Goal: Task Accomplishment & Management: Use online tool/utility

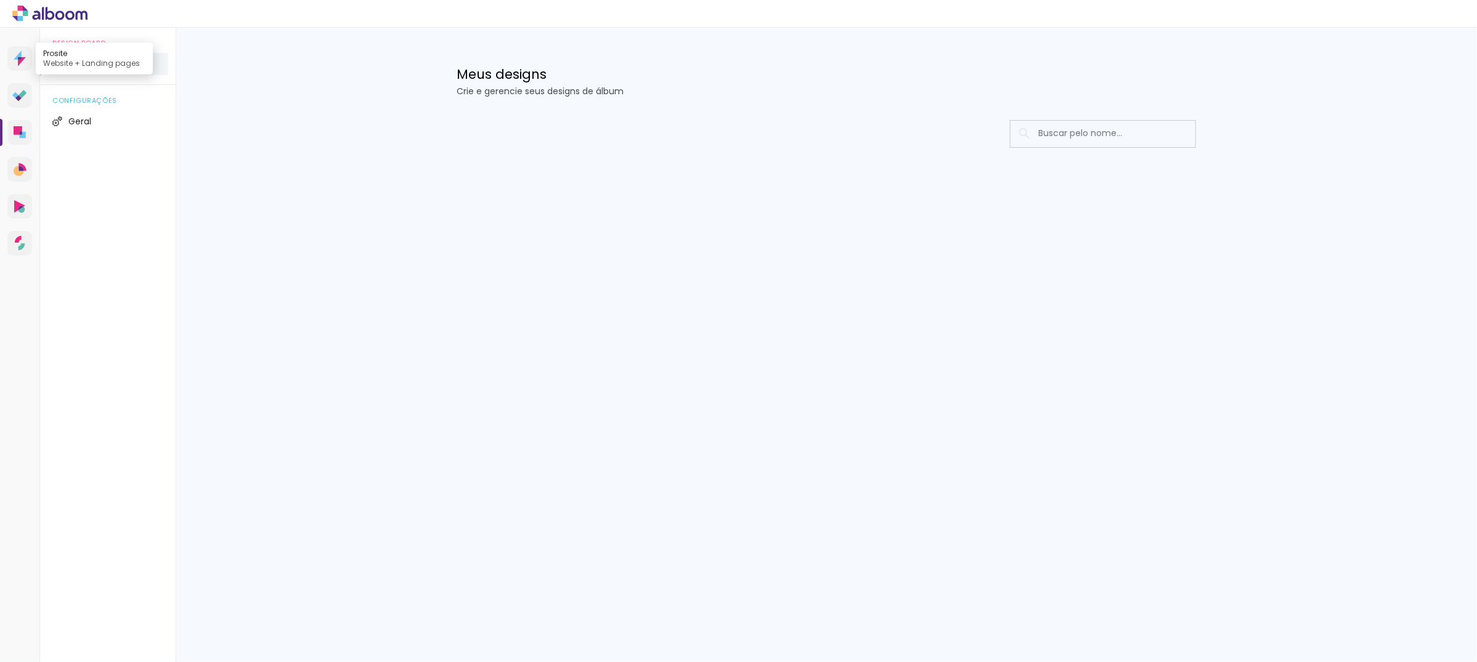
click at [15, 60] on icon at bounding box center [20, 59] width 12 height 16
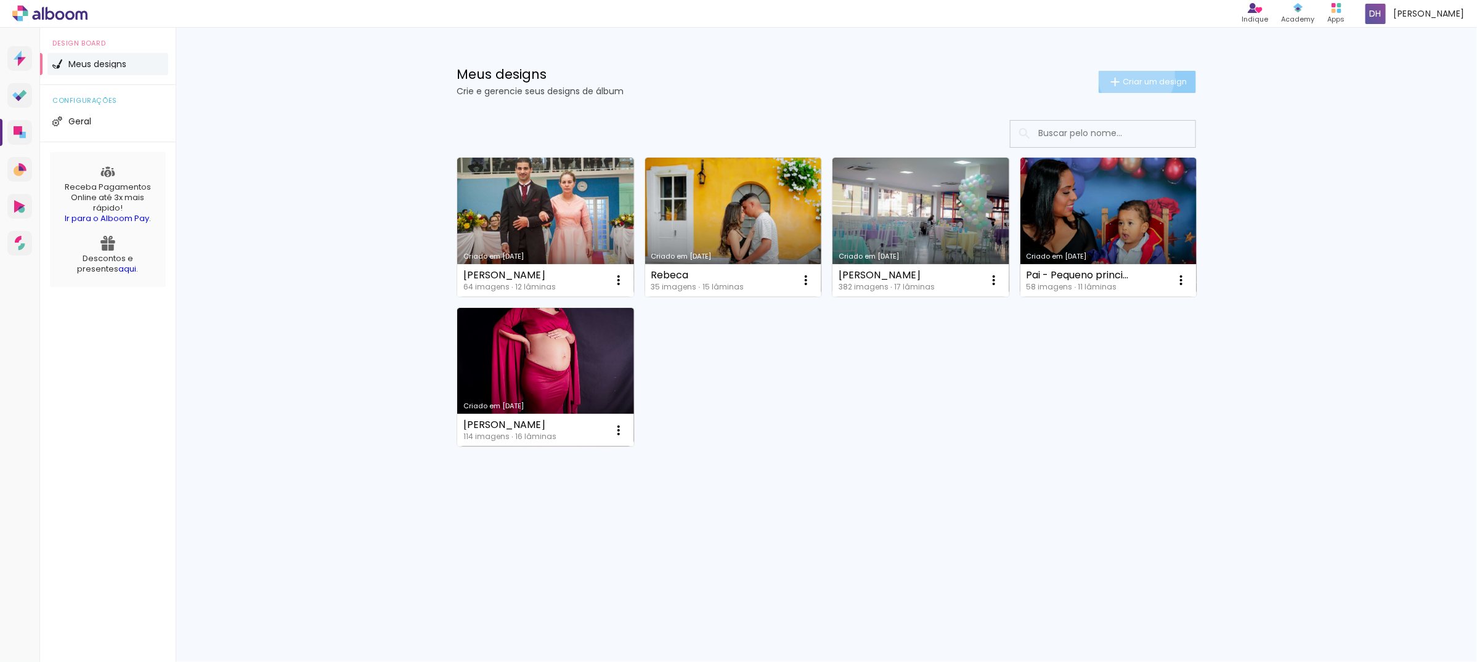
click at [1134, 78] on span "Criar um design" at bounding box center [1155, 82] width 64 height 8
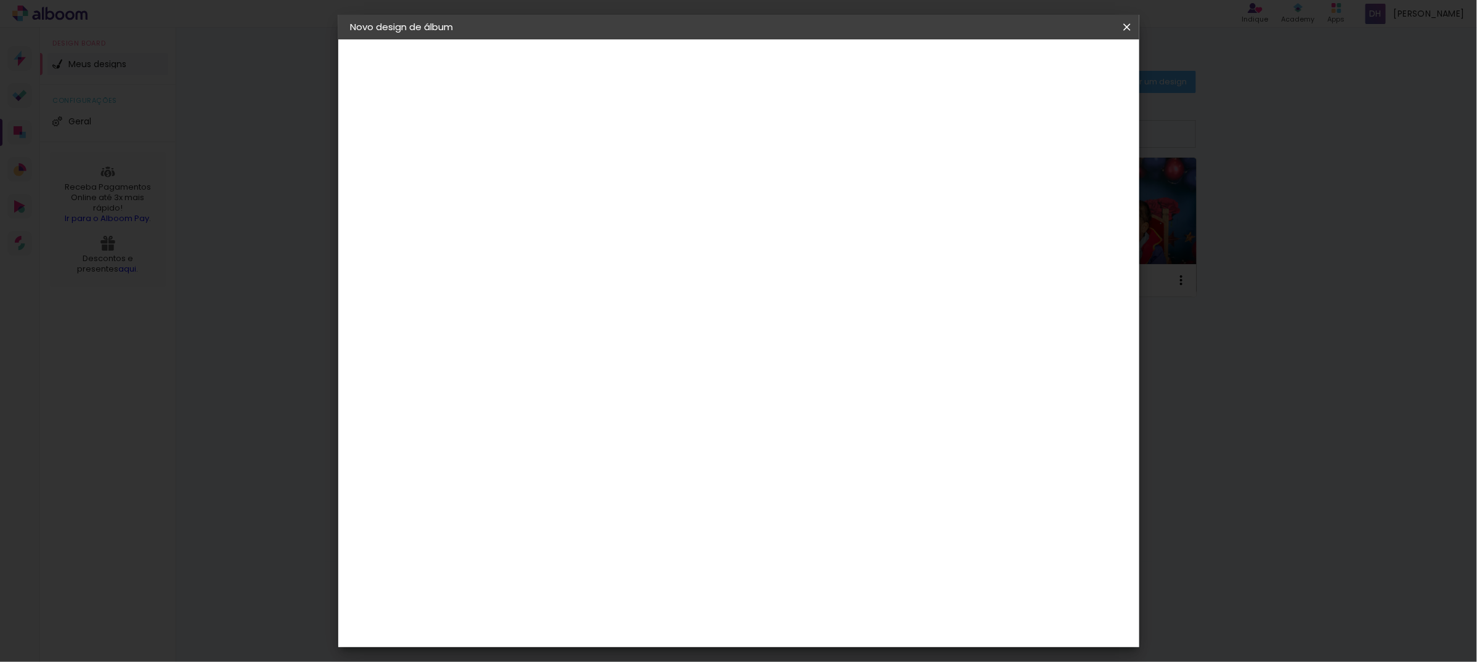
click at [552, 168] on input at bounding box center [552, 165] width 0 height 19
click at [552, 170] on input at bounding box center [552, 165] width 0 height 19
click at [552, 170] on input "Hellen" at bounding box center [552, 165] width 0 height 19
type input "Hellen - album"
type paper-input "Hellen - album"
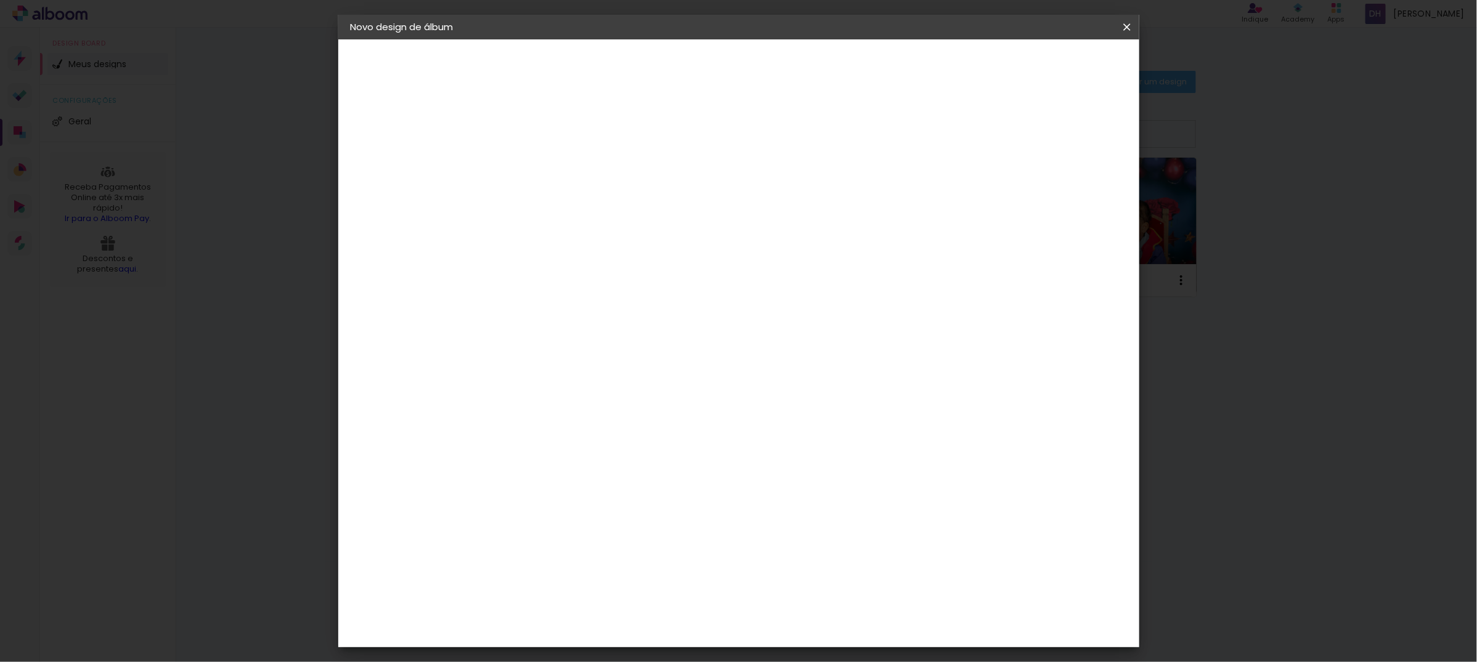
click at [0, 0] on slot "Avançar" at bounding box center [0, 0] width 0 height 0
click at [783, 195] on paper-item "Tamanho Livre" at bounding box center [723, 187] width 118 height 27
click at [0, 0] on slot "Avançar" at bounding box center [0, 0] width 0 height 0
click at [518, 346] on input "30" at bounding box center [513, 349] width 32 height 18
type input "20"
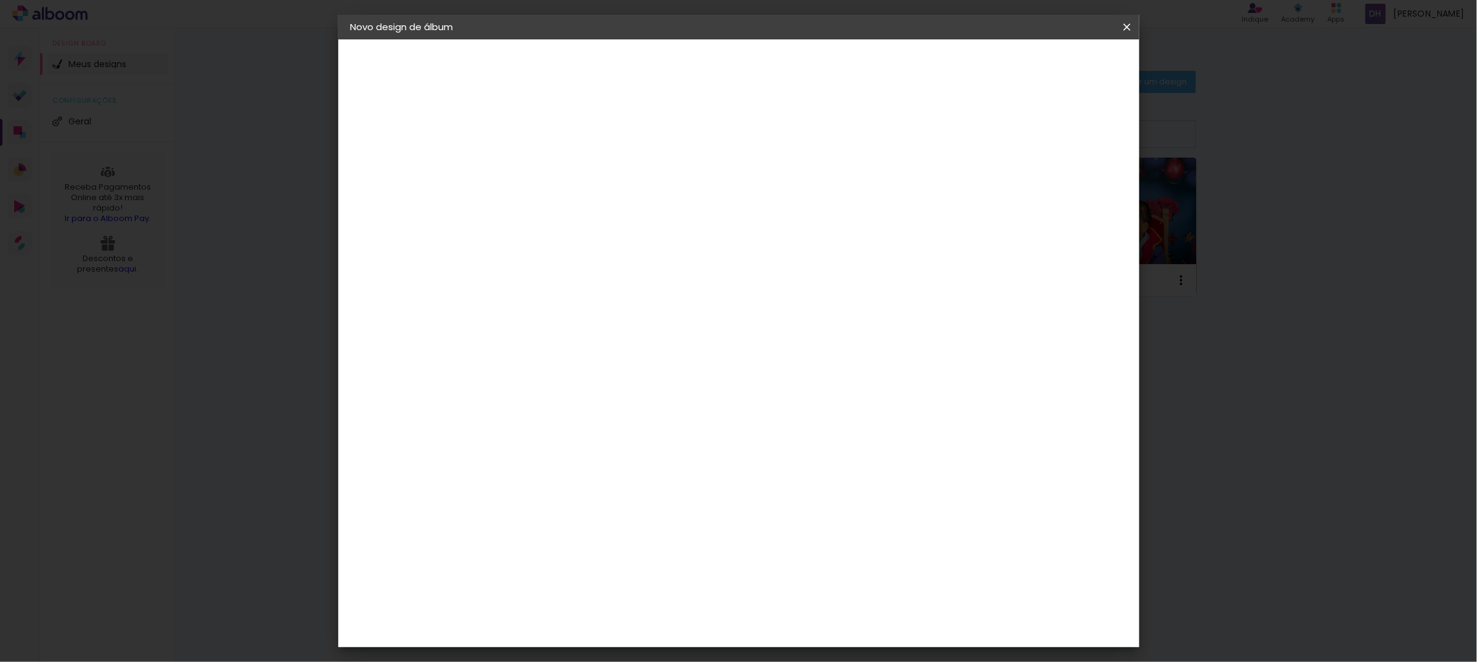
type paper-input "20"
click at [809, 426] on input "60" at bounding box center [805, 432] width 32 height 18
type input "30"
type paper-input "30"
click at [1047, 66] on span "Iniciar design" at bounding box center [1019, 65] width 56 height 9
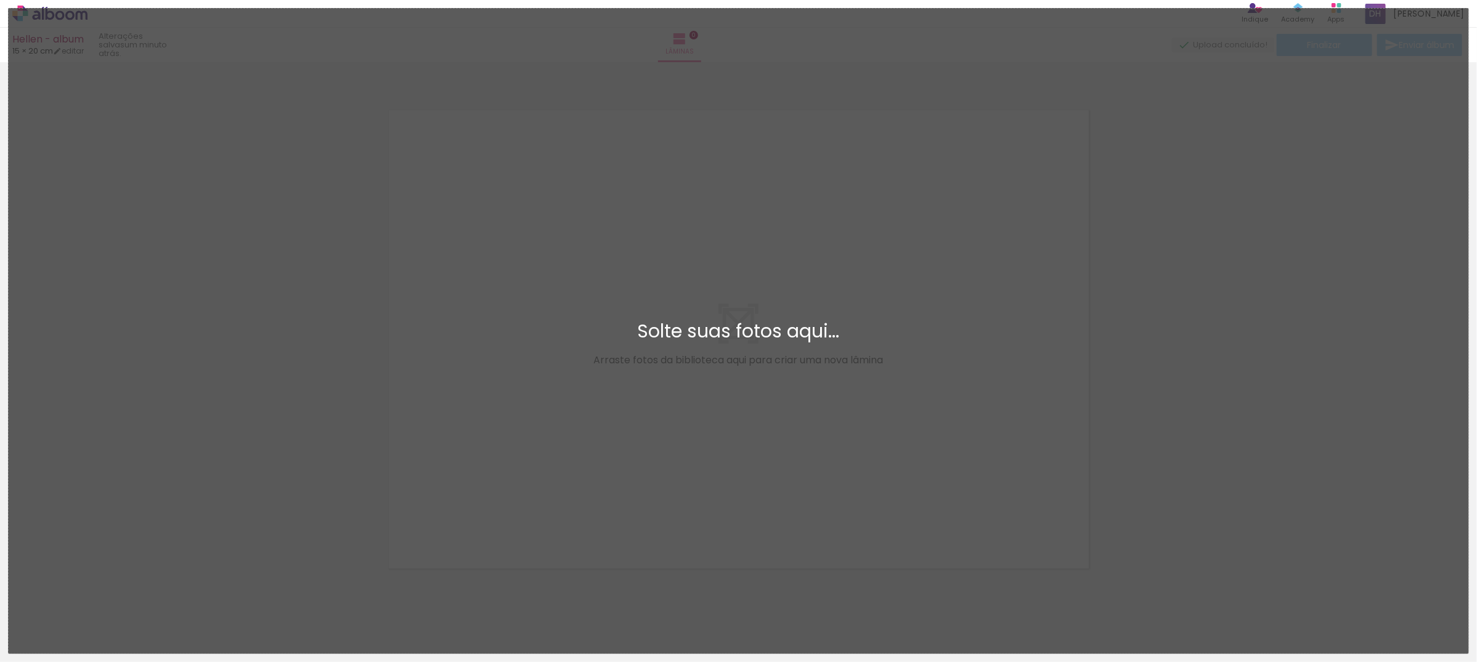
scroll to position [15, 0]
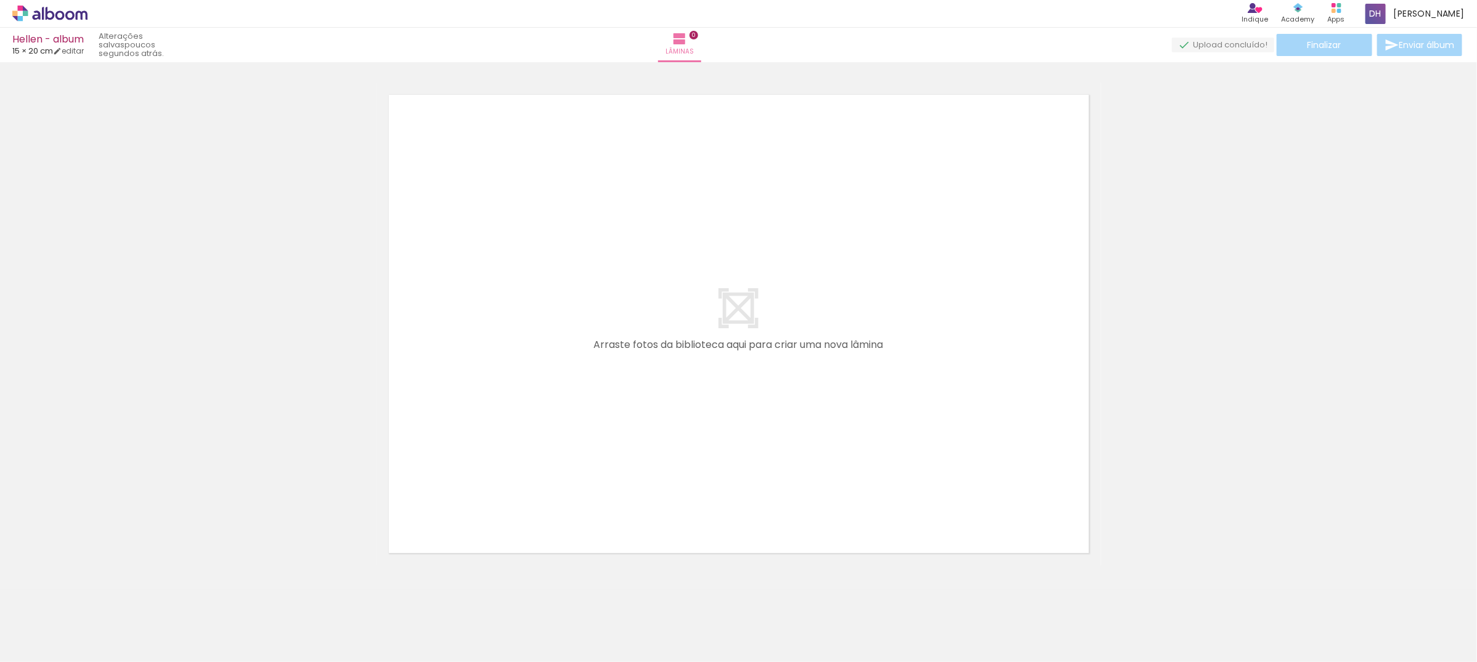
click at [139, 356] on div at bounding box center [738, 308] width 1477 height 515
click at [101, 617] on iron-horizontal-list at bounding box center [88, 623] width 25 height 77
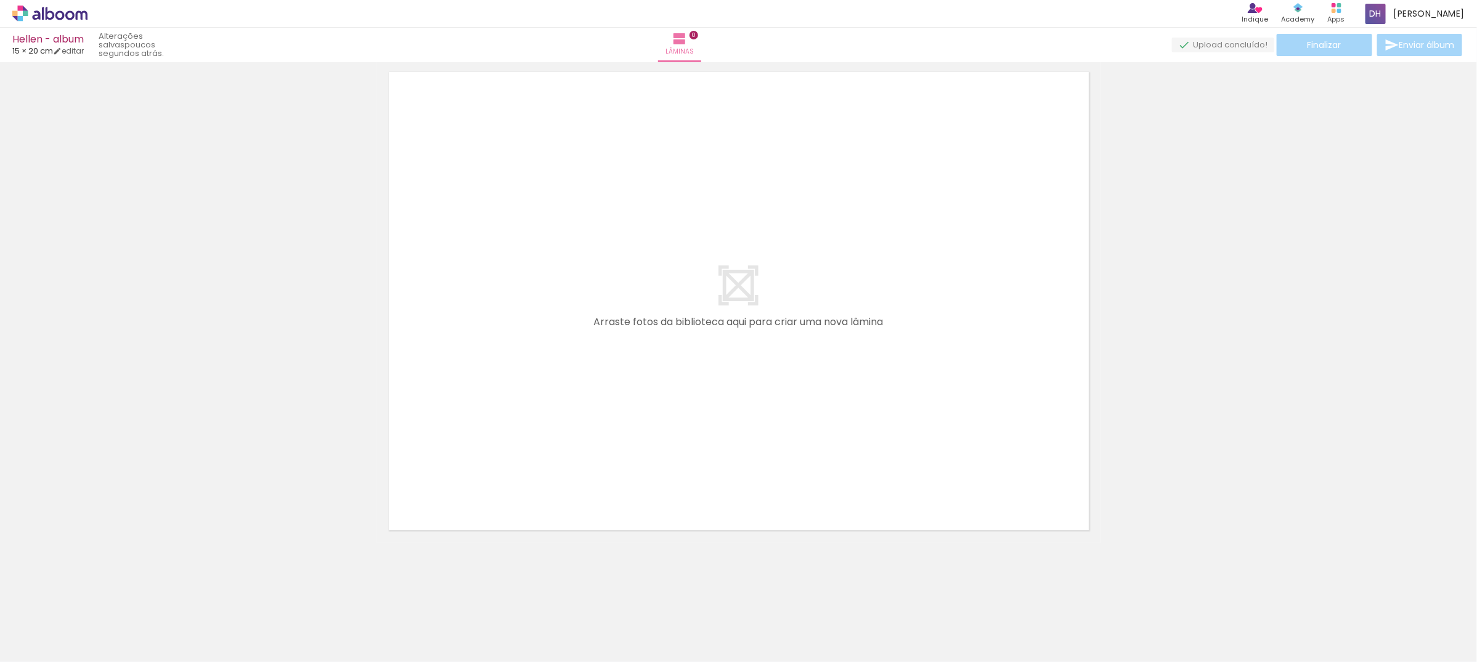
scroll to position [0, 0]
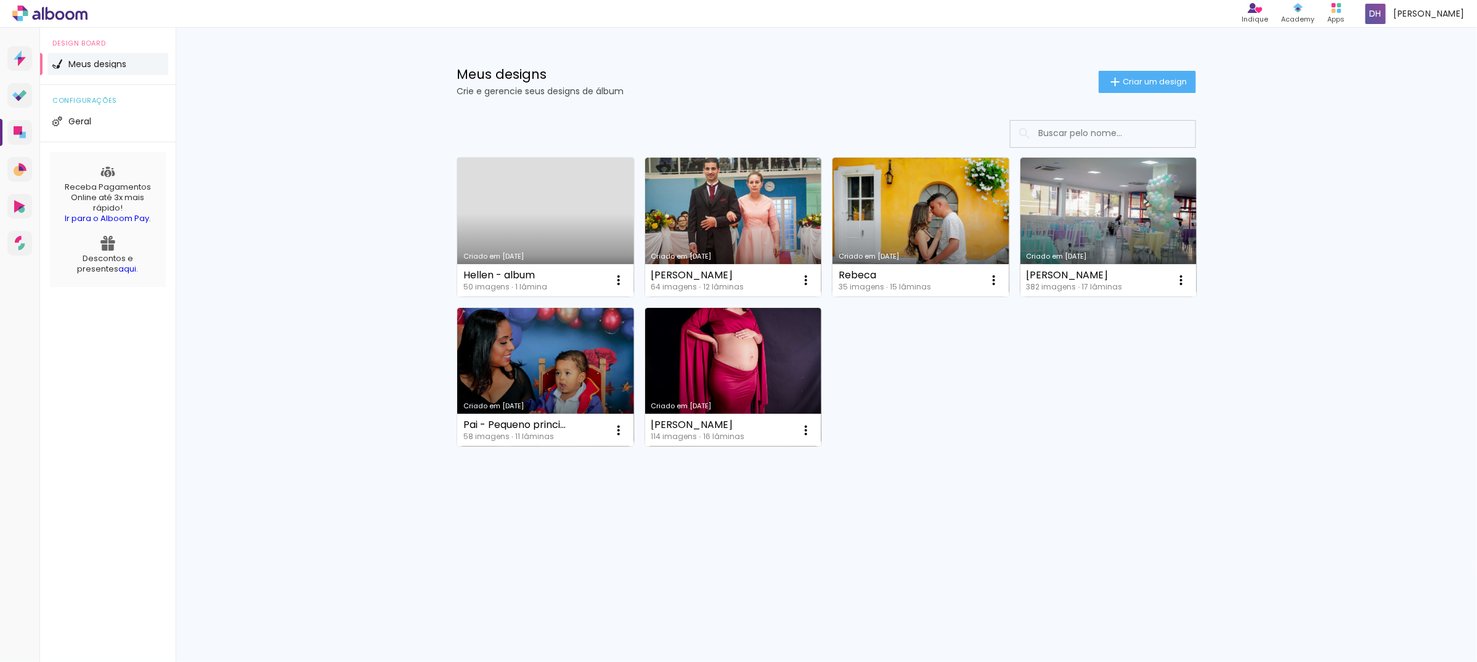
click at [578, 228] on link "Criado em [DATE]" at bounding box center [545, 227] width 177 height 139
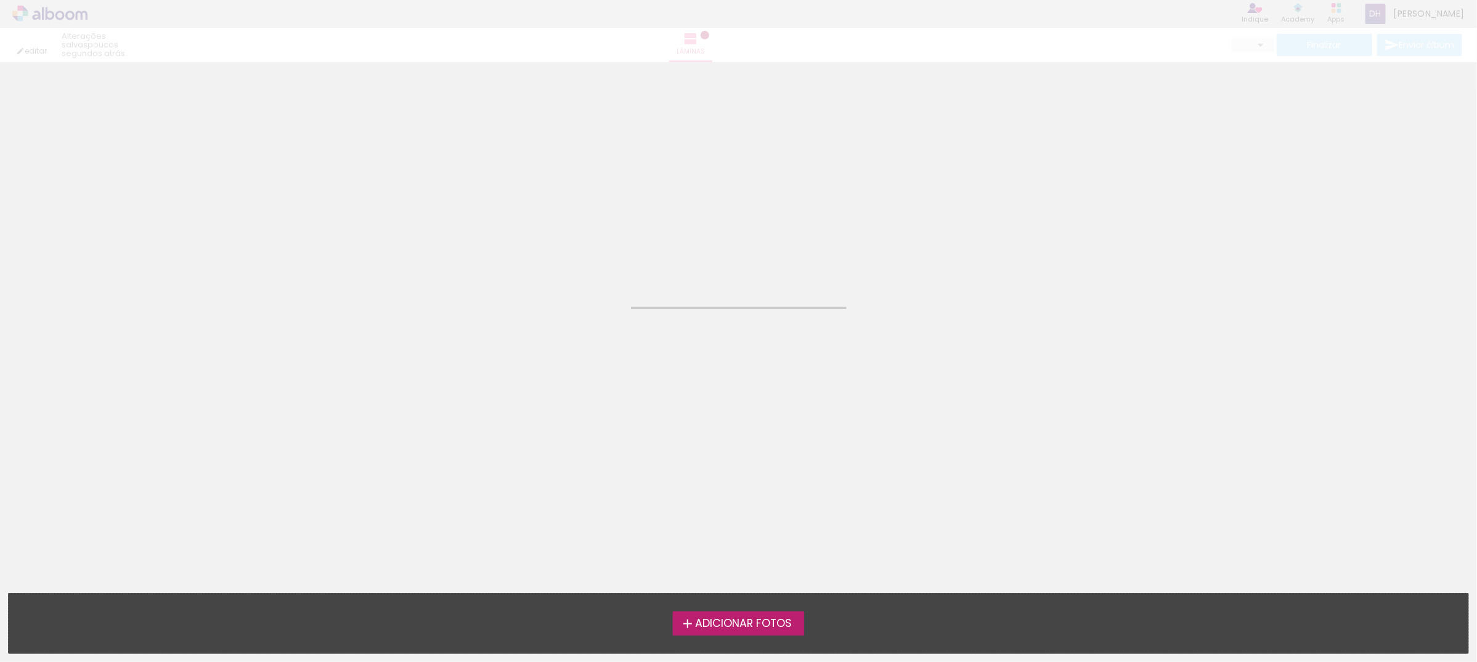
click at [578, 228] on neon-animated-pages "Confirmar Cancelar" at bounding box center [738, 362] width 1477 height 600
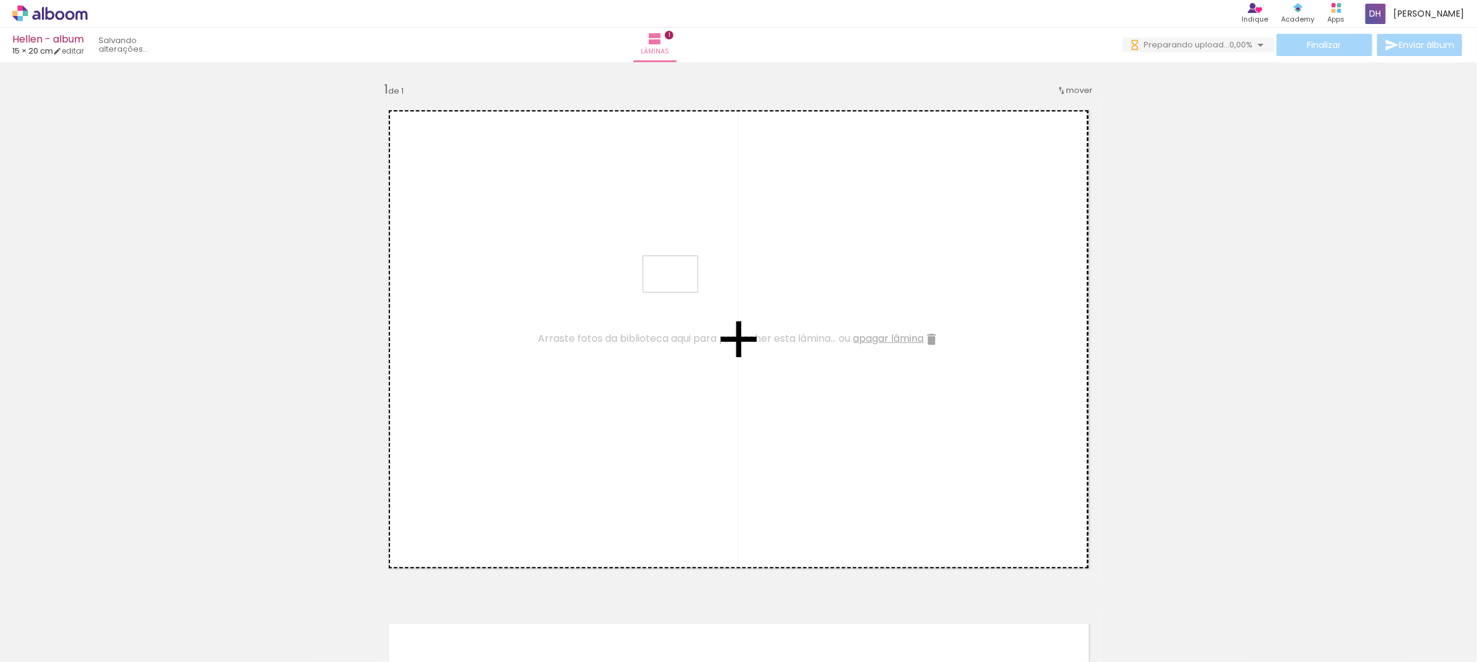
drag, startPoint x: 116, startPoint y: 635, endPoint x: 680, endPoint y: 293, distance: 659.4
click at [680, 293] on quentale-workspace at bounding box center [738, 331] width 1477 height 662
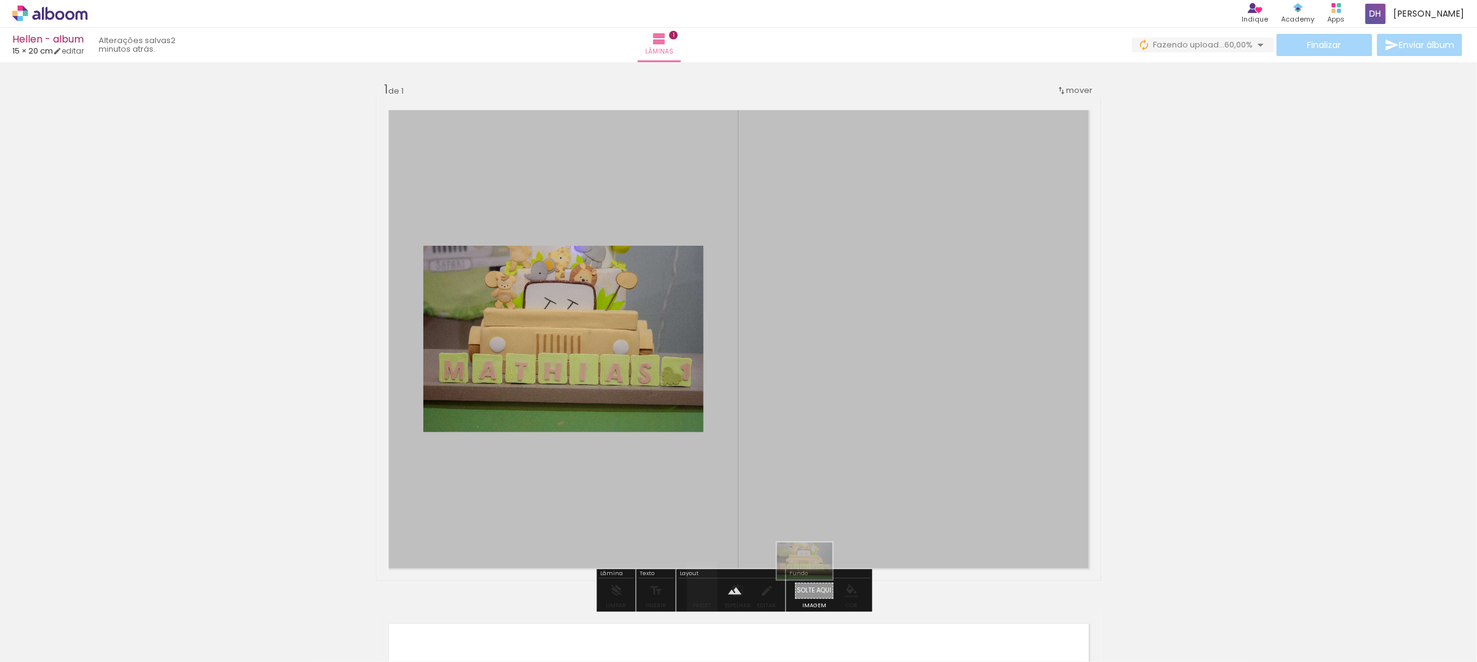
drag, startPoint x: 151, startPoint y: 627, endPoint x: 814, endPoint y: 580, distance: 664.7
click at [814, 580] on quentale-workspace at bounding box center [738, 331] width 1477 height 662
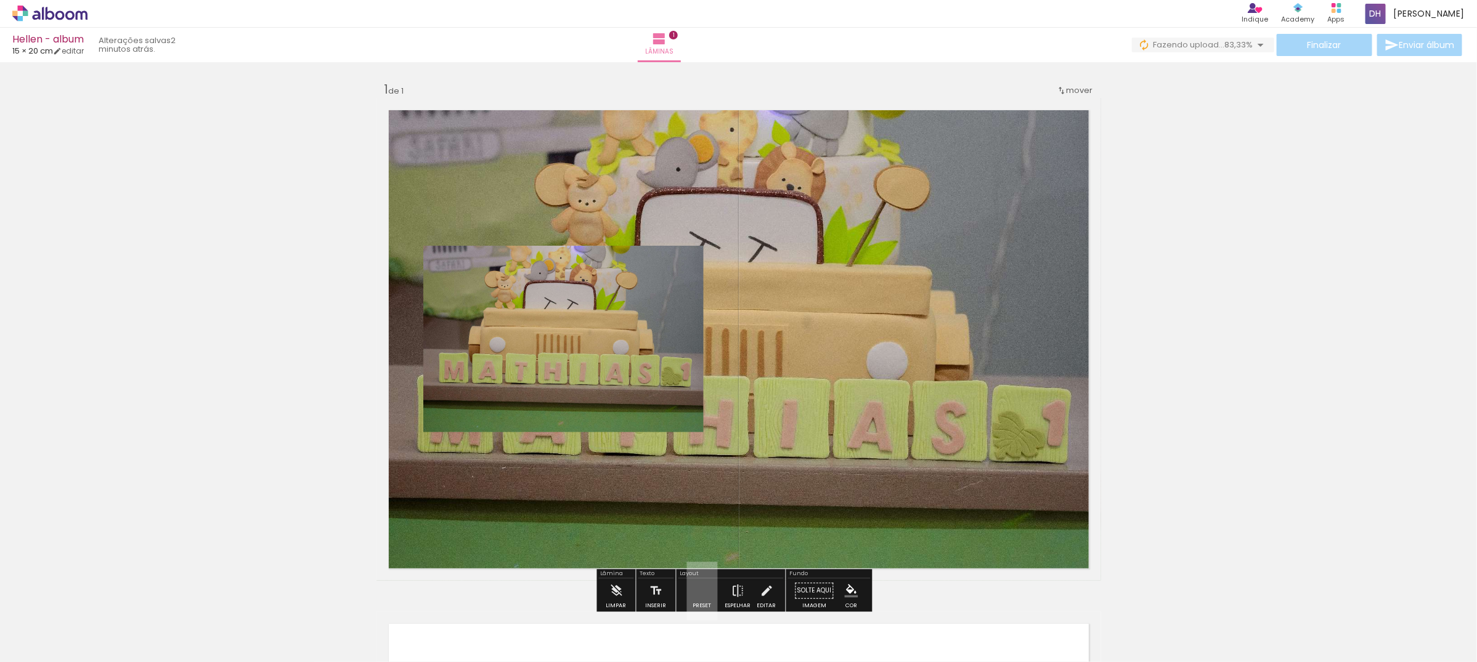
click at [633, 328] on quentale-photo at bounding box center [563, 339] width 280 height 187
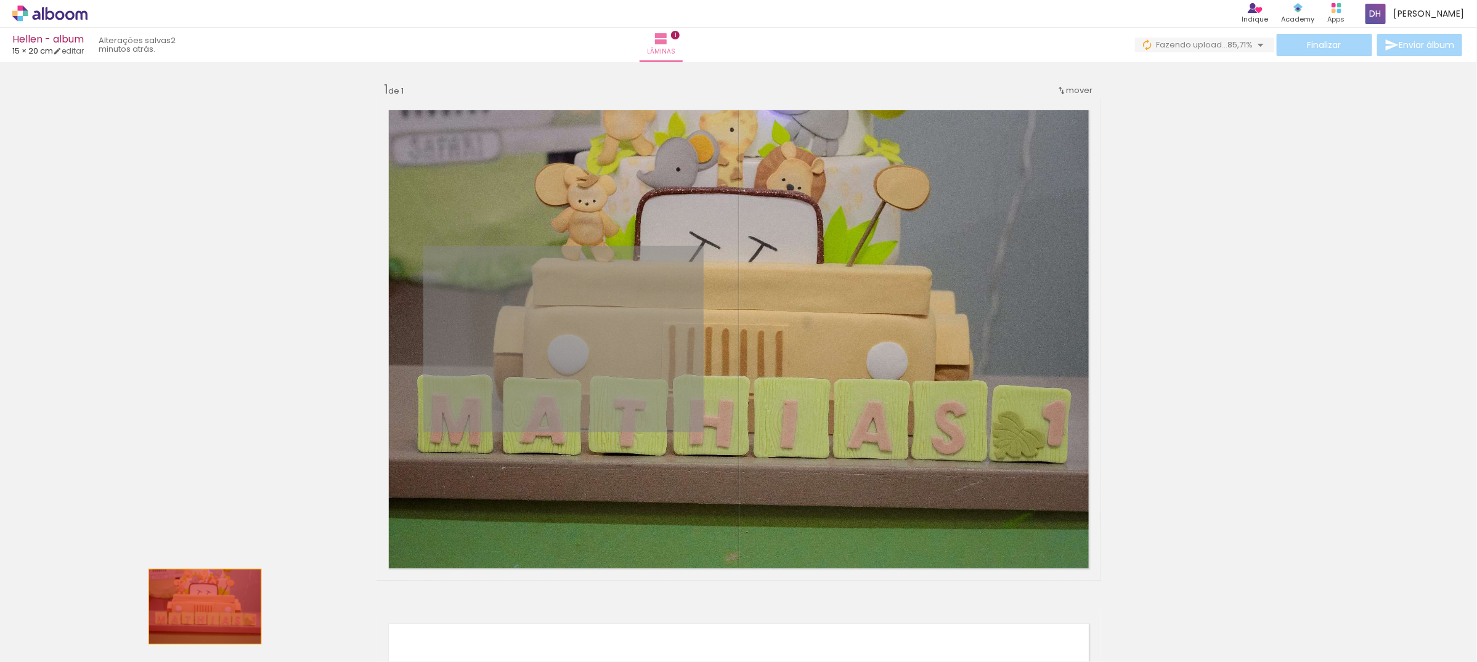
drag, startPoint x: 633, startPoint y: 328, endPoint x: 649, endPoint y: 389, distance: 63.7
click at [198, 608] on quentale-workspace at bounding box center [738, 331] width 1477 height 662
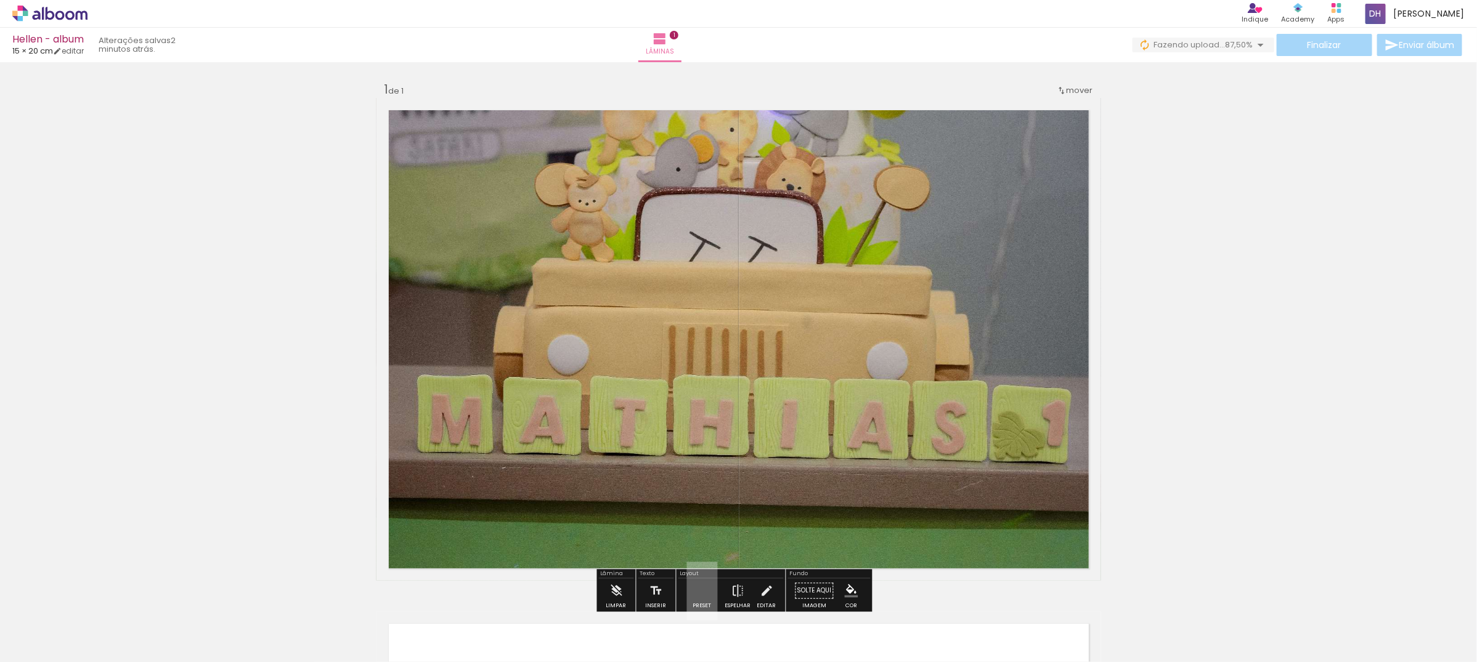
click at [906, 205] on quentale-layouter at bounding box center [738, 339] width 725 height 483
click at [906, 205] on quentale-photo at bounding box center [738, 339] width 725 height 483
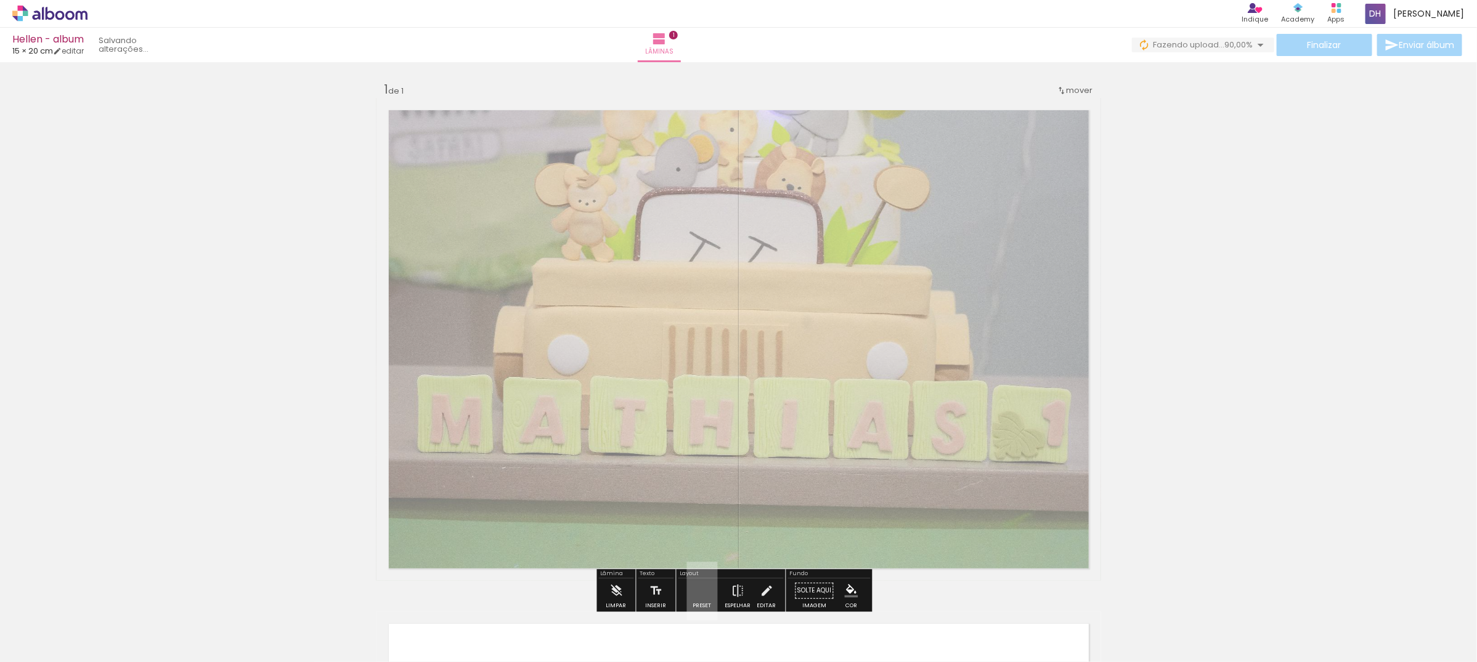
drag, startPoint x: 531, startPoint y: 134, endPoint x: 523, endPoint y: 134, distance: 8.0
click at [524, 134] on div at bounding box center [534, 130] width 20 height 20
click at [336, 190] on div "Inserir lâmina 1 de 1" at bounding box center [738, 581] width 1477 height 1028
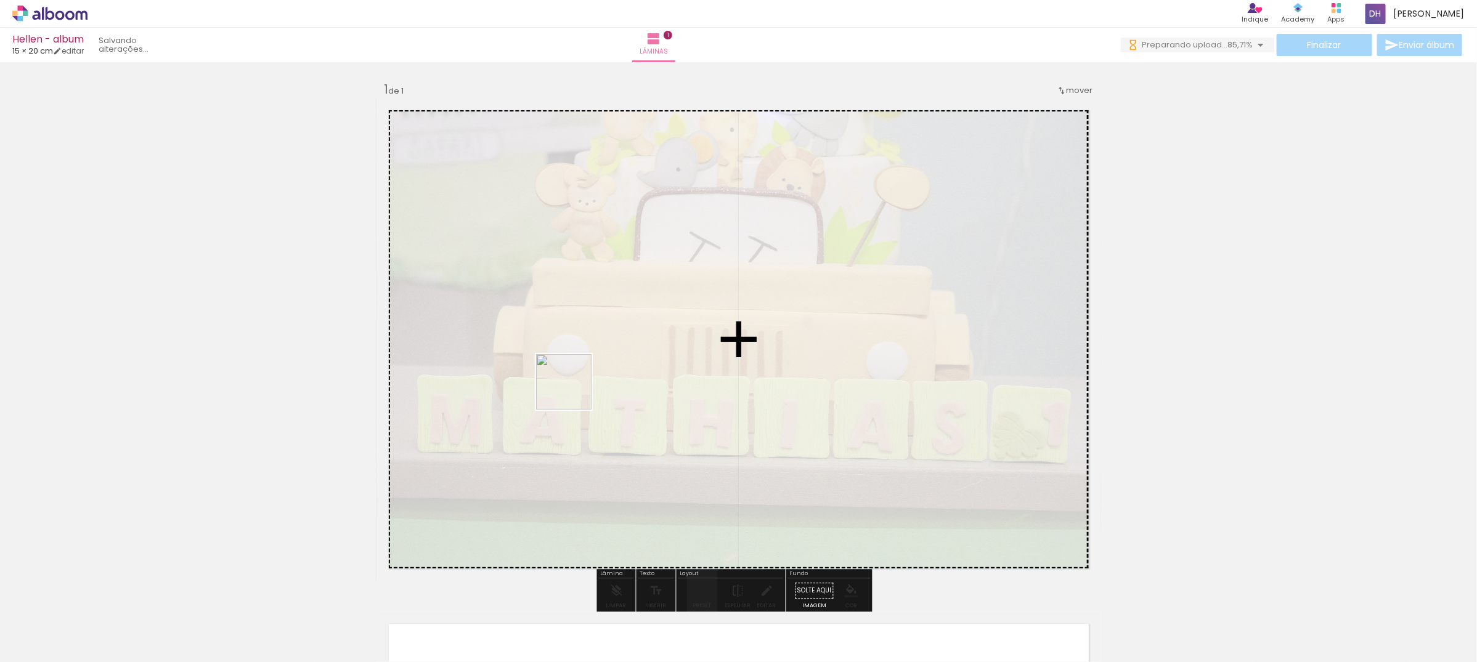
drag, startPoint x: 275, startPoint y: 630, endPoint x: 573, endPoint y: 391, distance: 381.4
click at [573, 391] on quentale-workspace at bounding box center [738, 331] width 1477 height 662
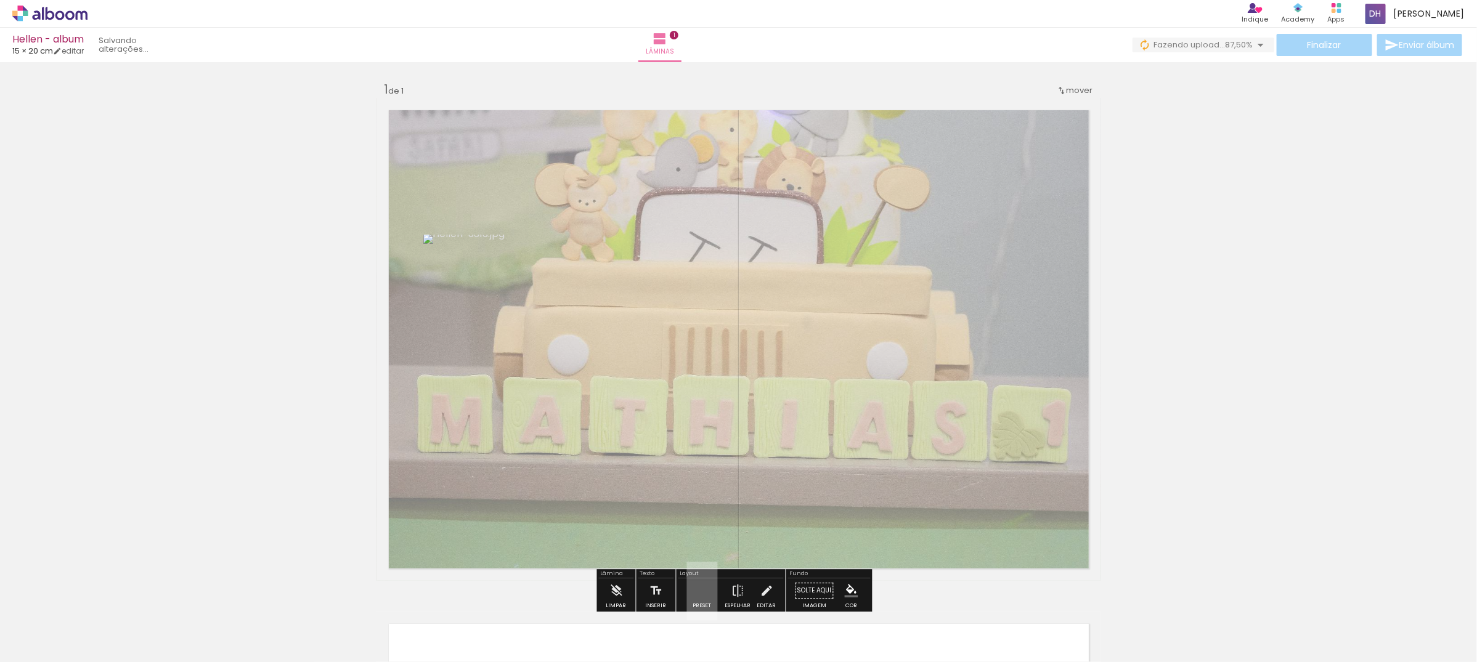
click at [1208, 327] on div "Inserir lâmina 1 de 1" at bounding box center [738, 581] width 1477 height 1028
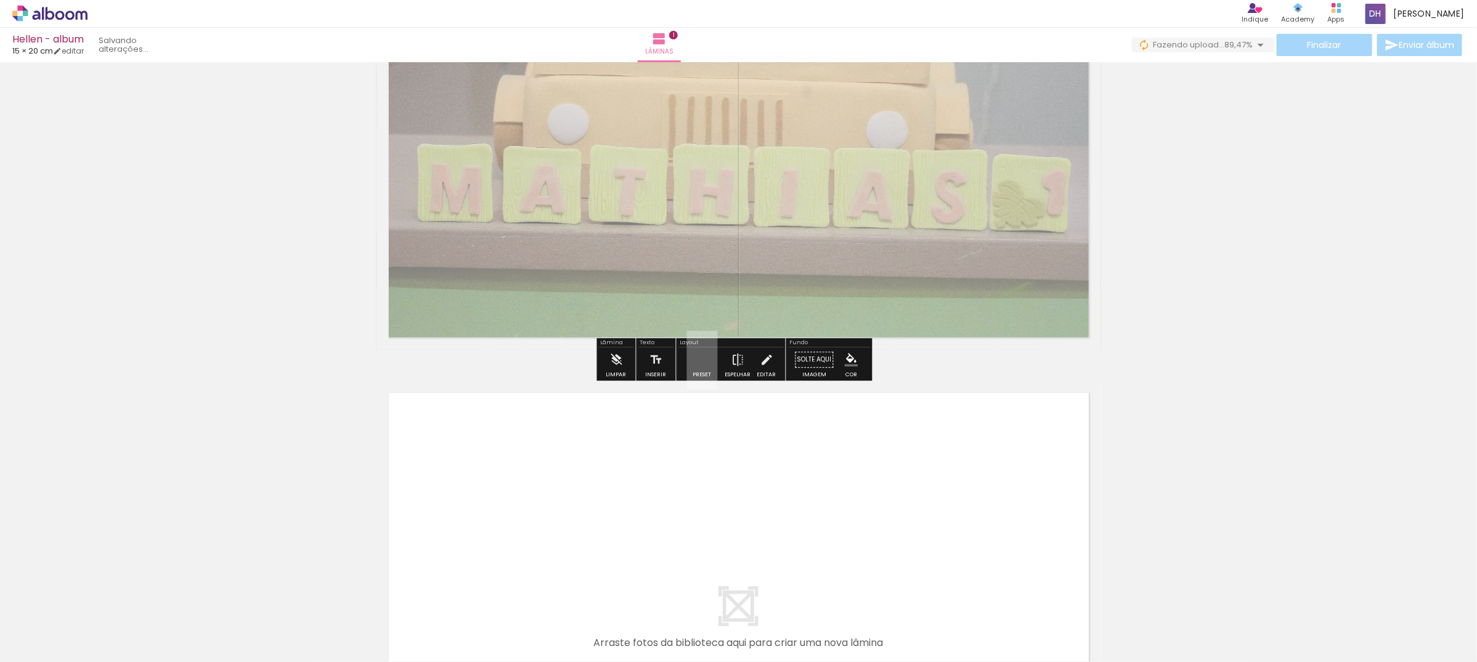
click at [599, 207] on quentale-layouter at bounding box center [738, 108] width 725 height 483
click at [1230, 232] on div "Inserir lâmina 1 de 1" at bounding box center [738, 349] width 1477 height 1028
click at [701, 357] on div at bounding box center [702, 360] width 28 height 18
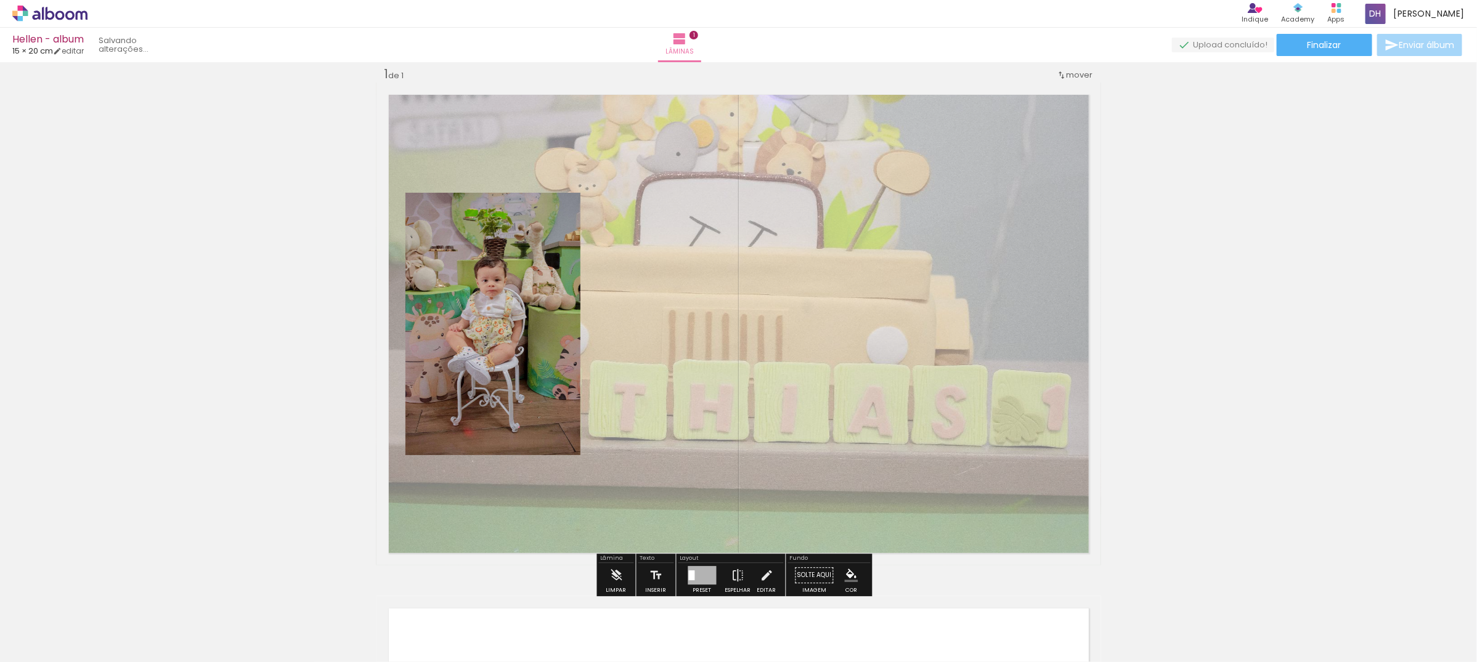
click at [759, 276] on quentale-layouter at bounding box center [738, 324] width 725 height 483
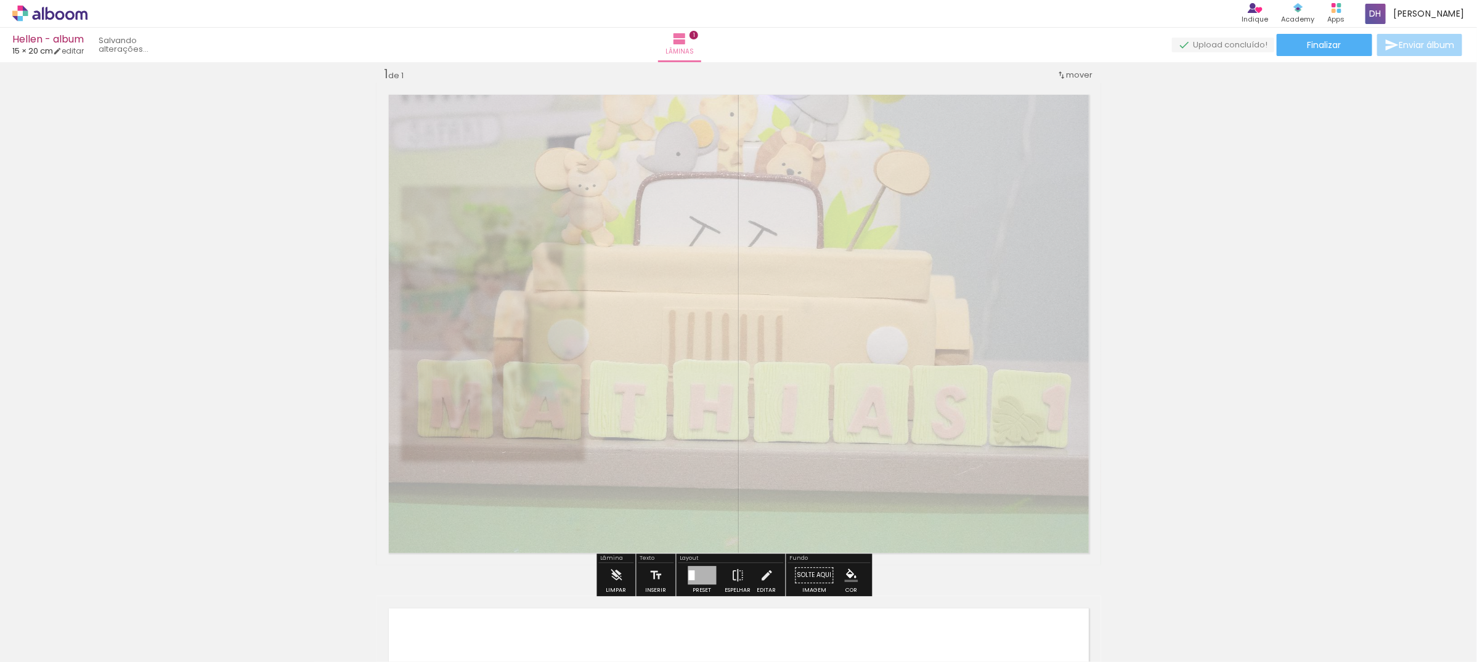
click at [517, 113] on div at bounding box center [527, 114] width 20 height 20
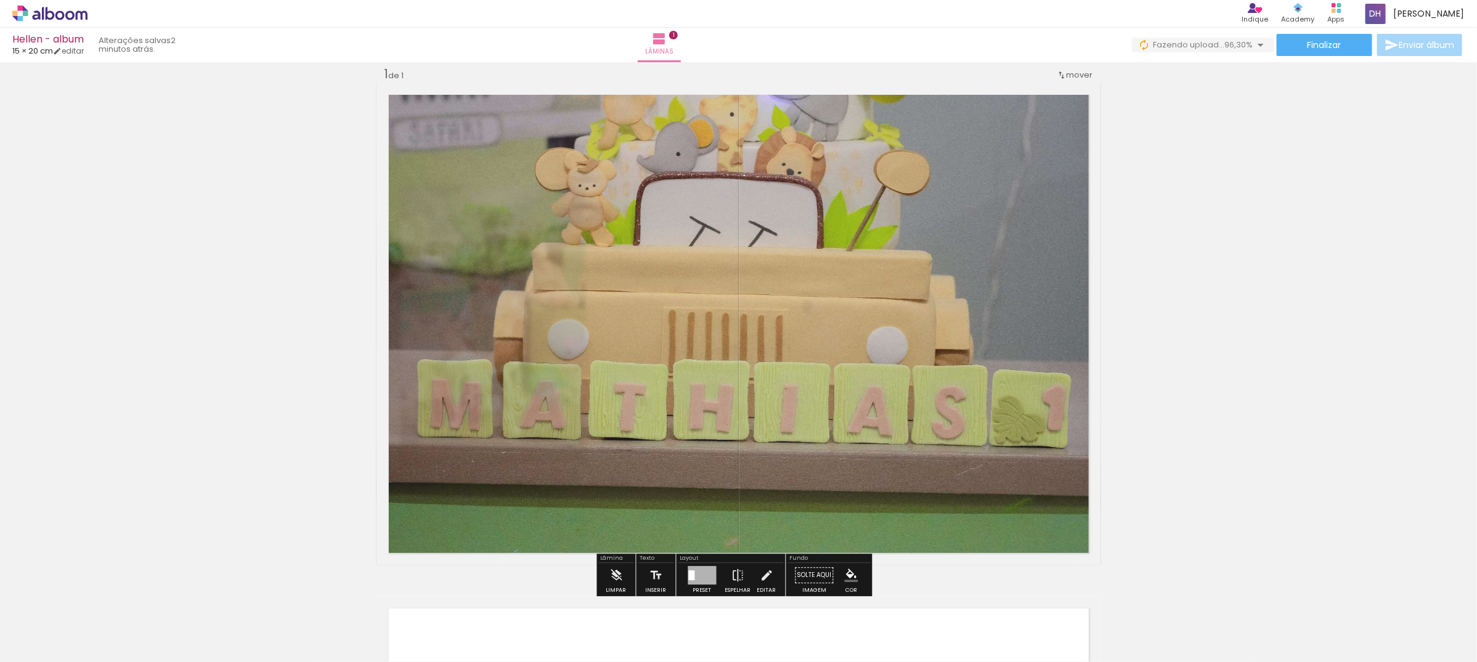
type paper-slider "90"
click at [555, 112] on div at bounding box center [553, 114] width 20 height 20
click at [1131, 194] on div "Inserir lâmina 1 de 1" at bounding box center [738, 565] width 1477 height 1028
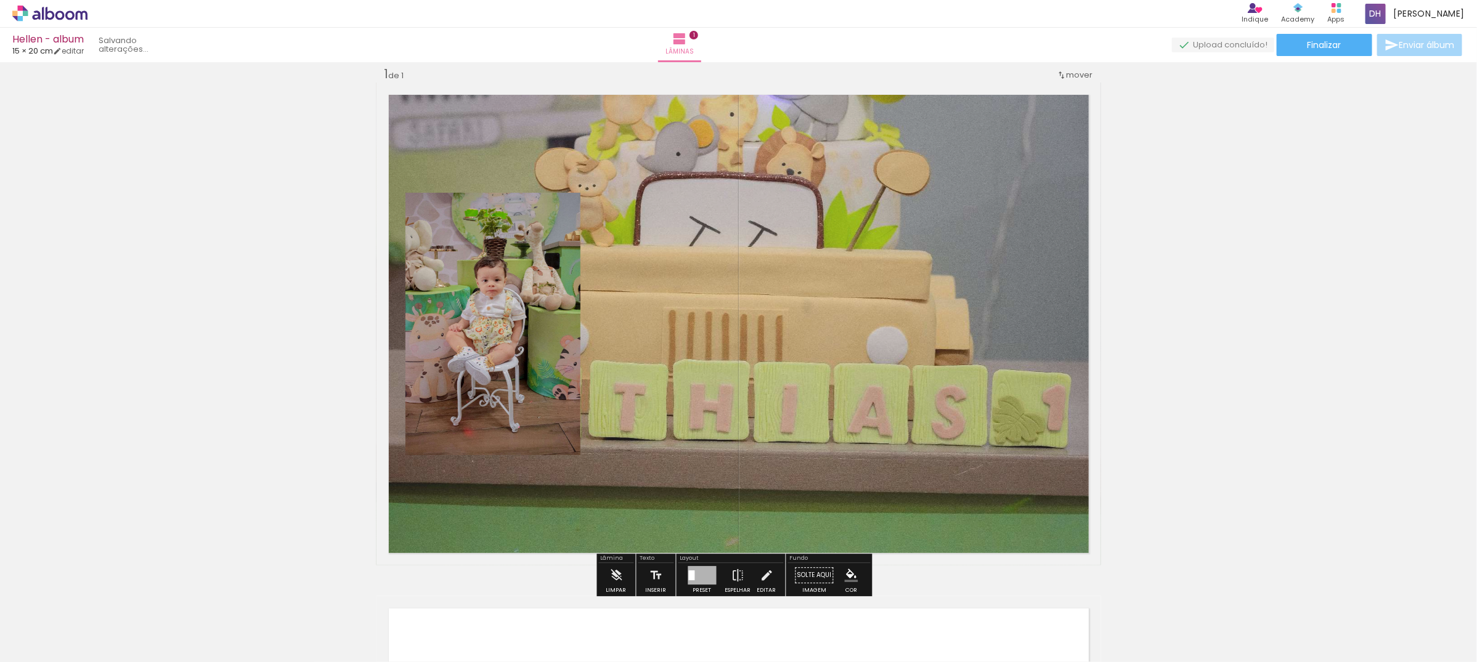
scroll to position [246, 0]
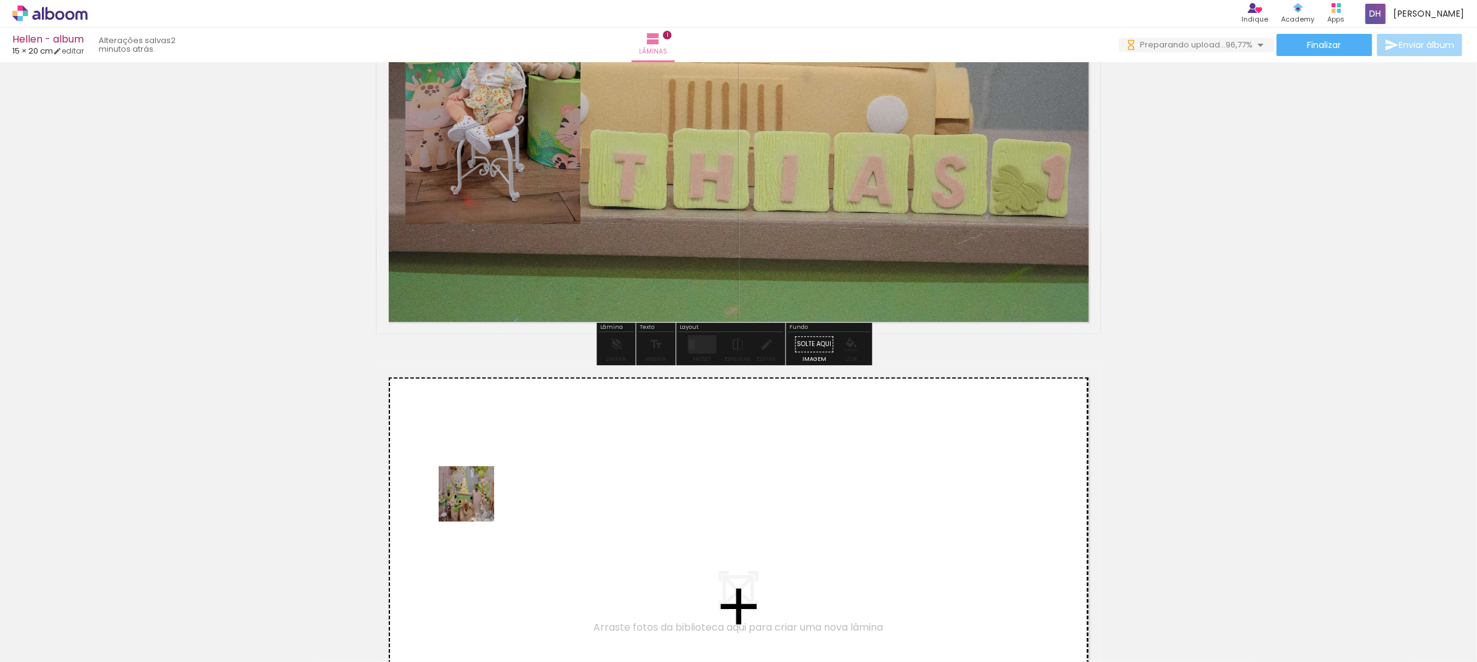
drag, startPoint x: 198, startPoint y: 616, endPoint x: 476, endPoint y: 503, distance: 299.9
click at [476, 503] on quentale-workspace at bounding box center [738, 331] width 1477 height 662
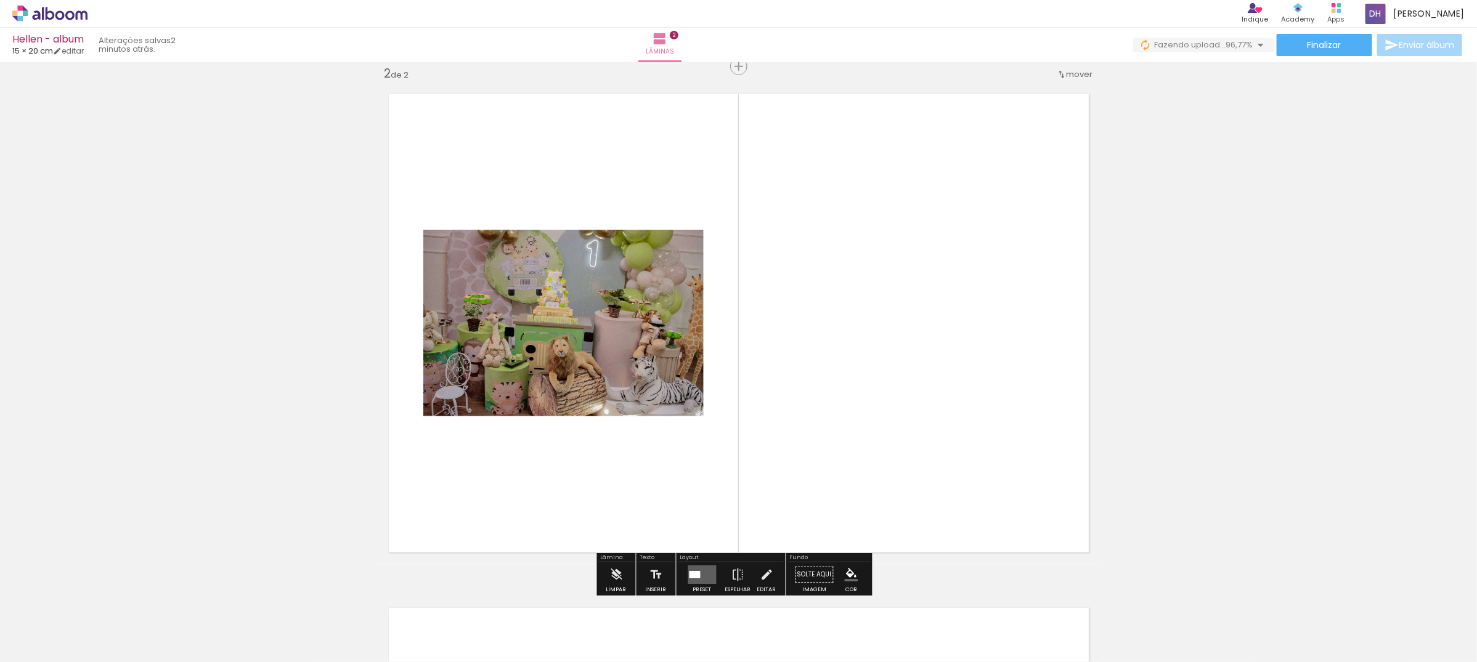
scroll to position [0, 0]
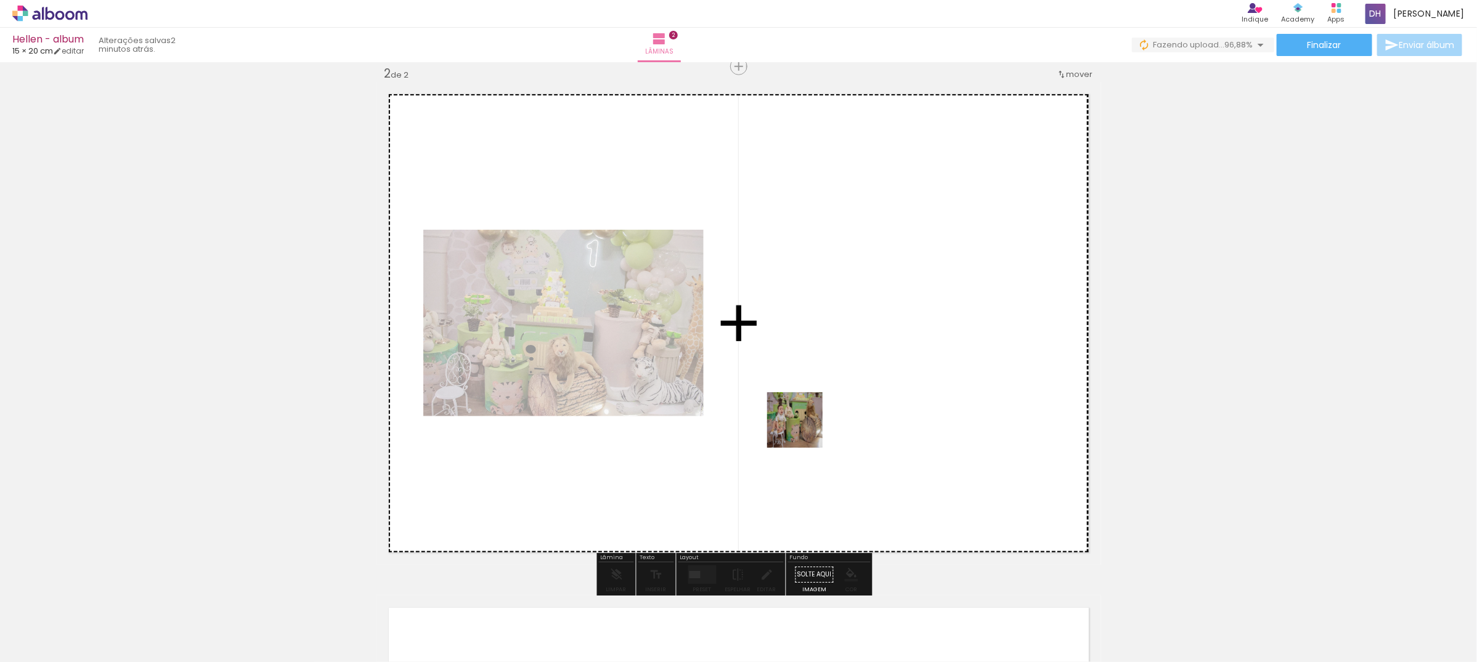
click at [804, 429] on quentale-workspace at bounding box center [738, 331] width 1477 height 662
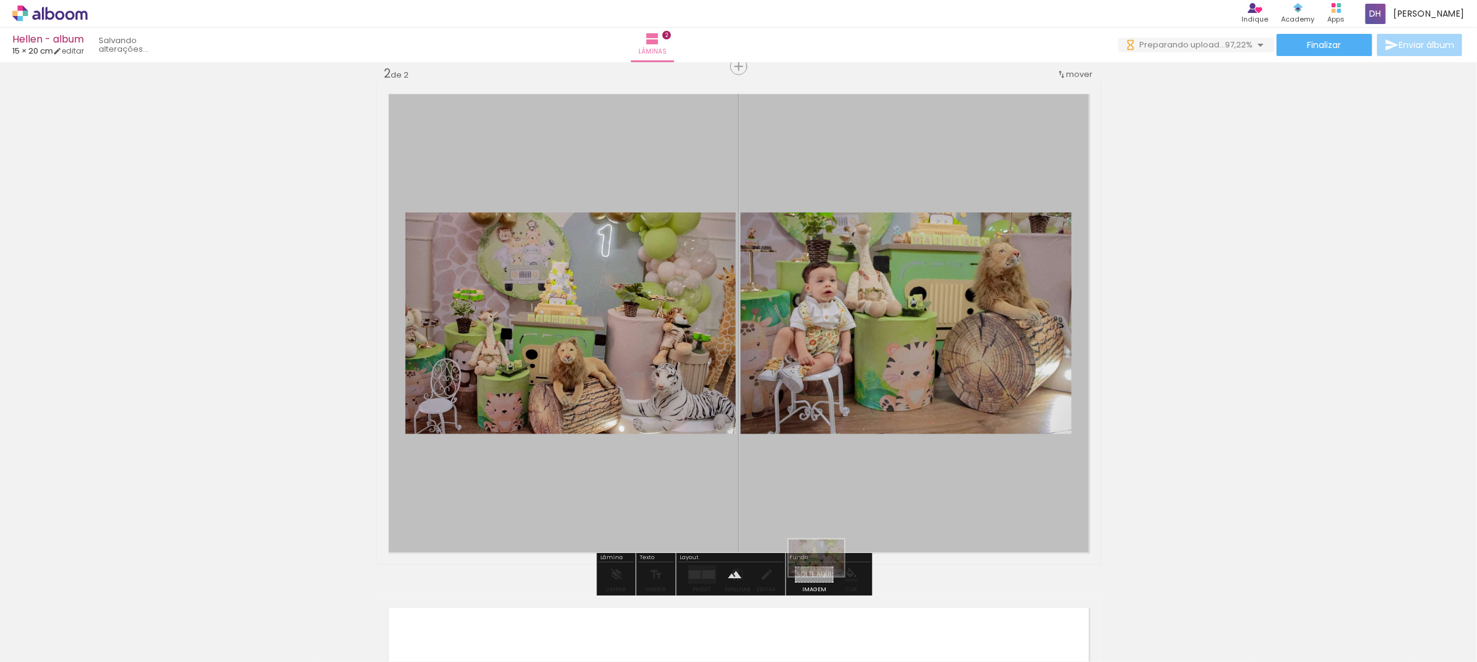
drag, startPoint x: 356, startPoint y: 600, endPoint x: 826, endPoint y: 577, distance: 470.7
click at [826, 577] on quentale-workspace at bounding box center [738, 331] width 1477 height 662
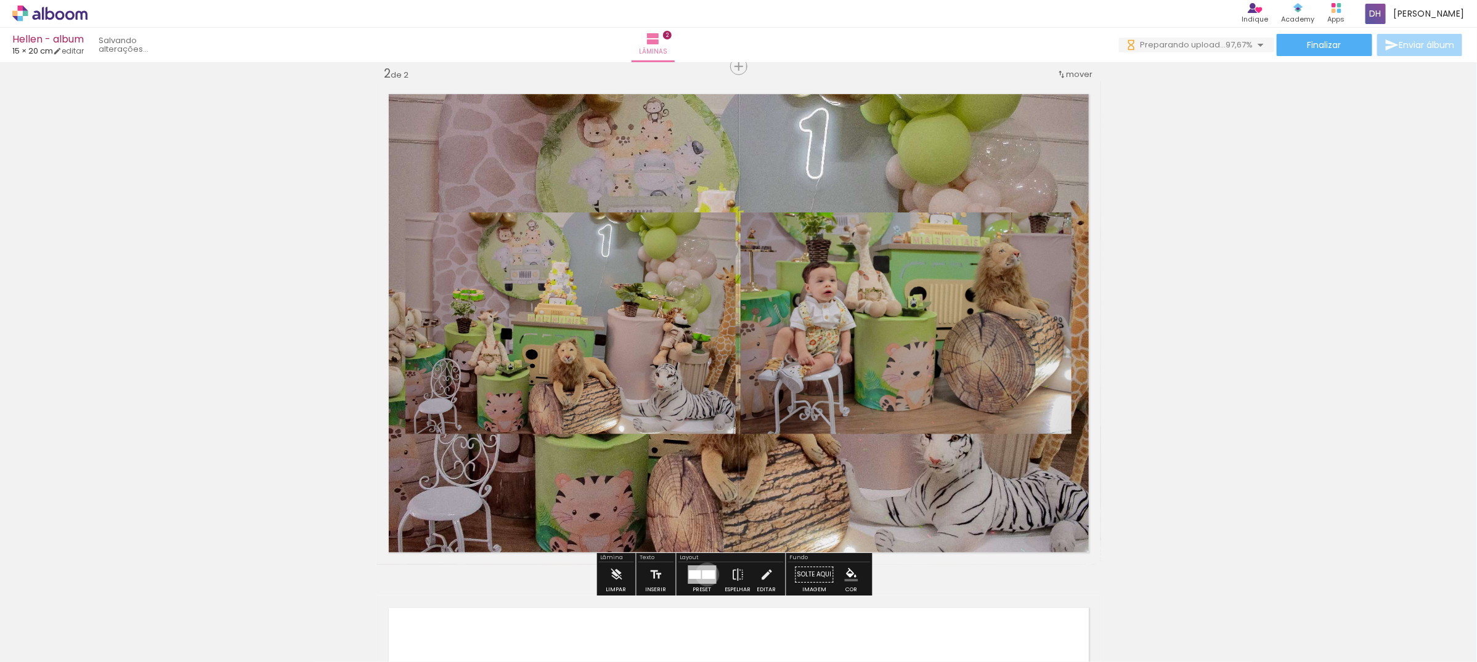
click at [704, 575] on div at bounding box center [708, 575] width 13 height 9
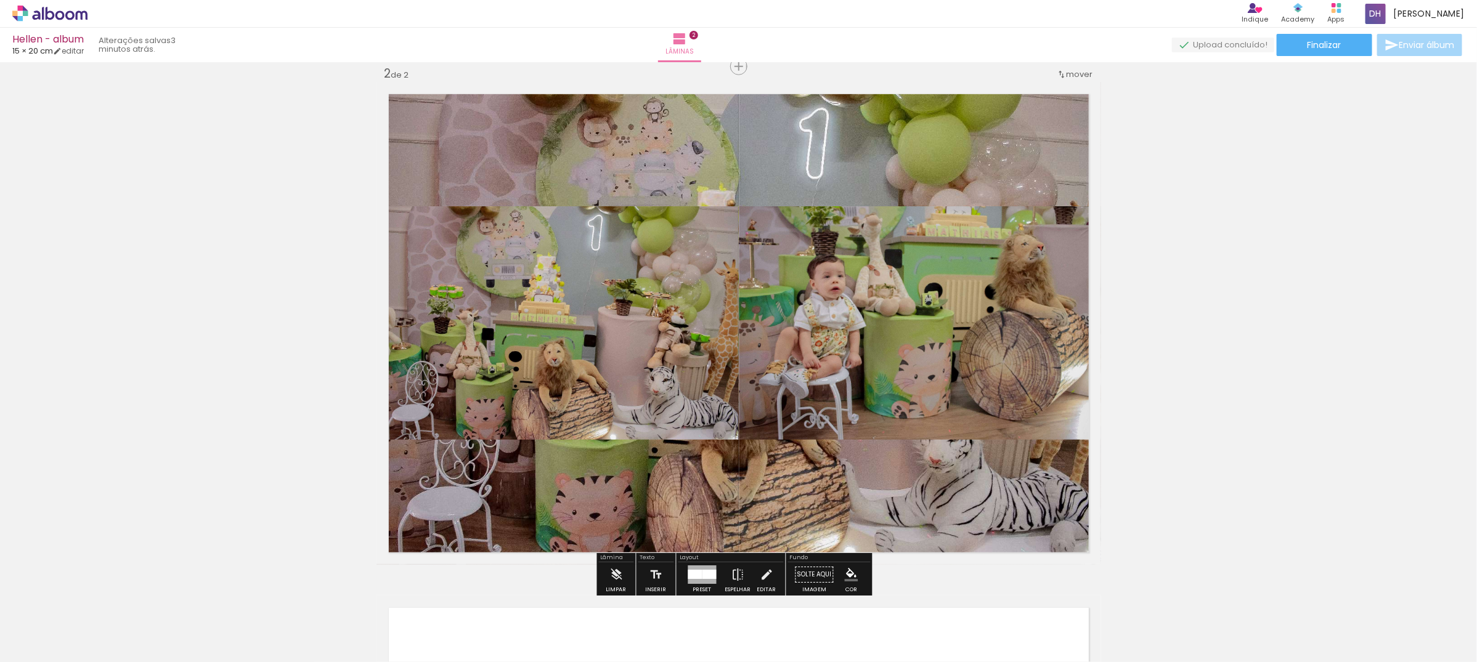
click at [750, 143] on quentale-layouter at bounding box center [738, 323] width 725 height 483
click at [750, 143] on quentale-photo at bounding box center [738, 323] width 725 height 483
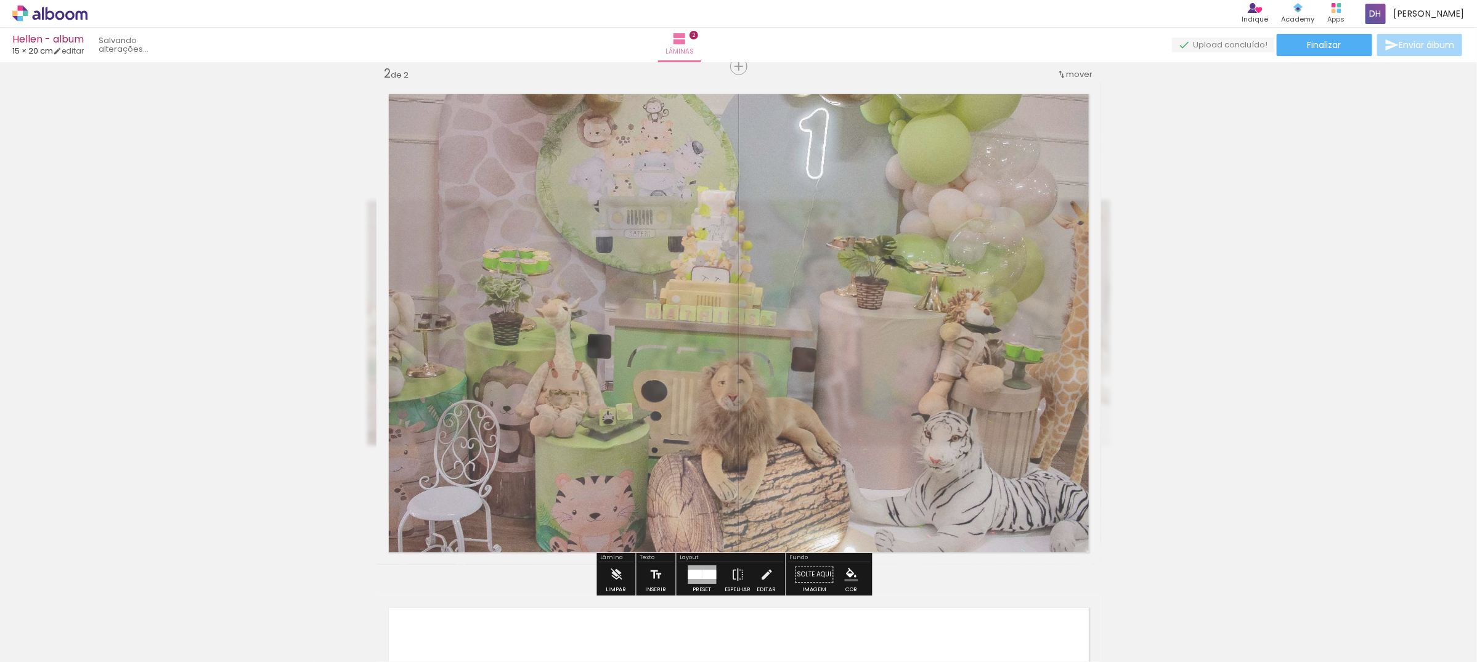
drag, startPoint x: 521, startPoint y: 117, endPoint x: 539, endPoint y: 121, distance: 19.0
type paper-slider "75"
click at [539, 121] on div at bounding box center [534, 114] width 48 height 20
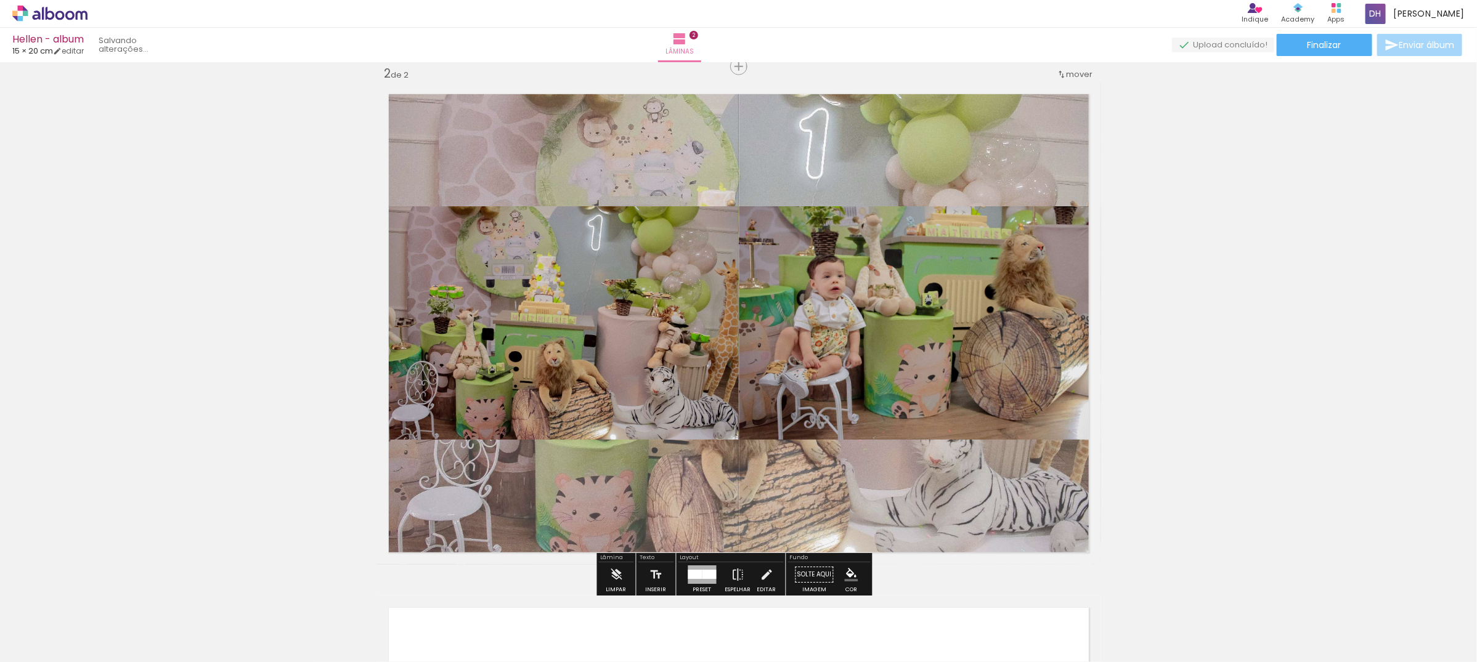
click at [1279, 272] on div "Inserir lâmina 1 de 2 Inserir lâmina 2 de 2" at bounding box center [738, 308] width 1477 height 1542
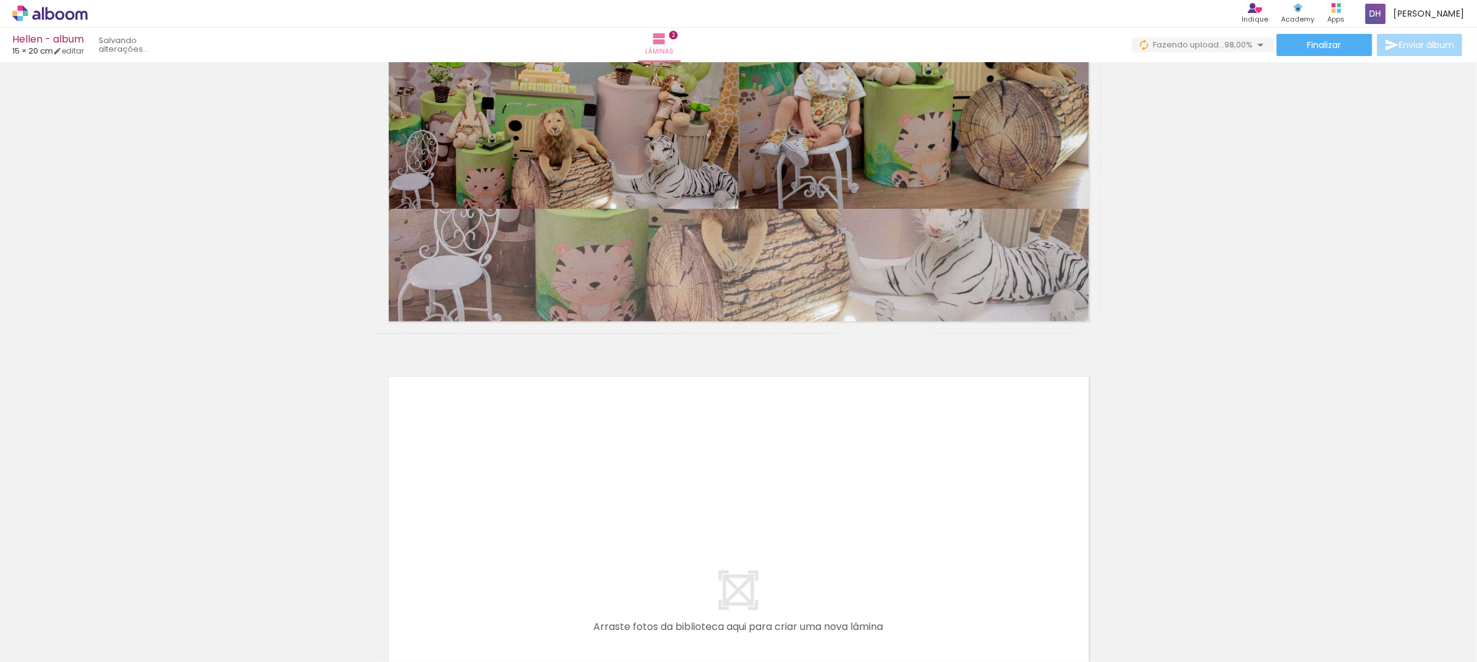
scroll to position [992, 0]
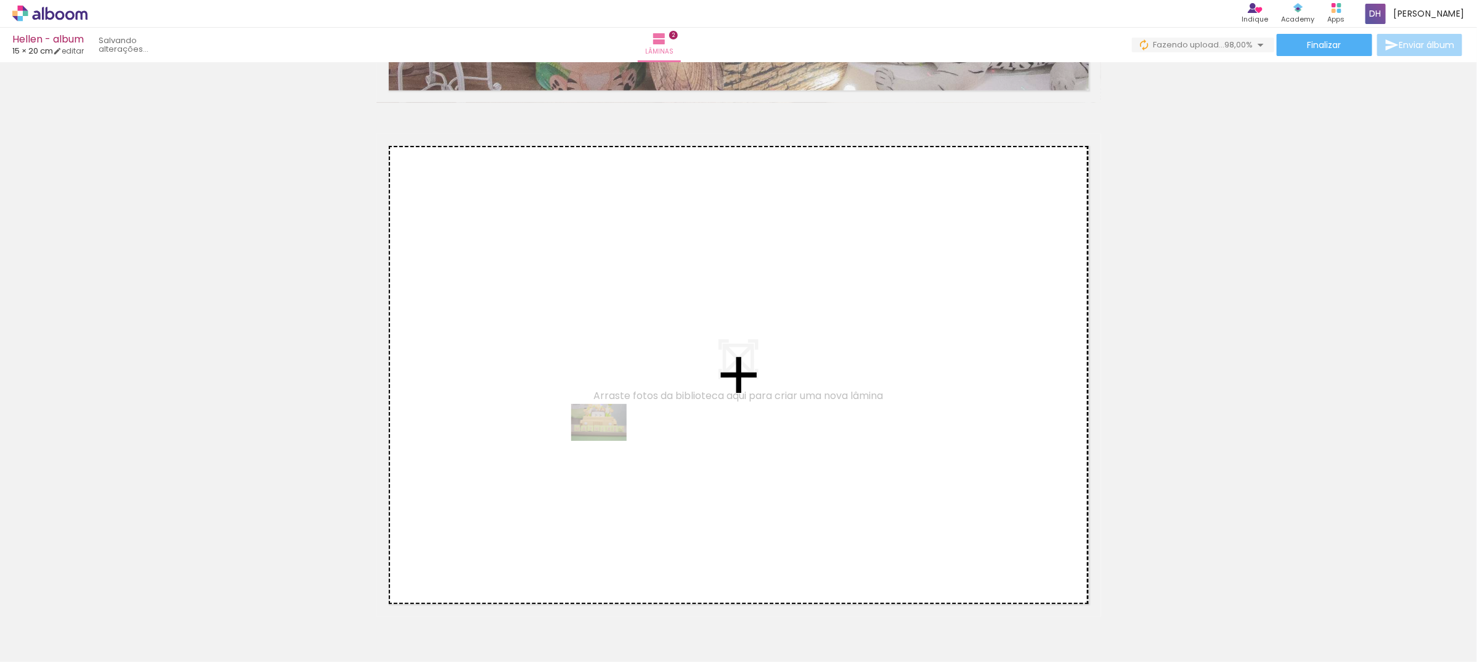
drag, startPoint x: 140, startPoint y: 621, endPoint x: 608, endPoint y: 441, distance: 501.7
click at [608, 441] on quentale-workspace at bounding box center [738, 331] width 1477 height 662
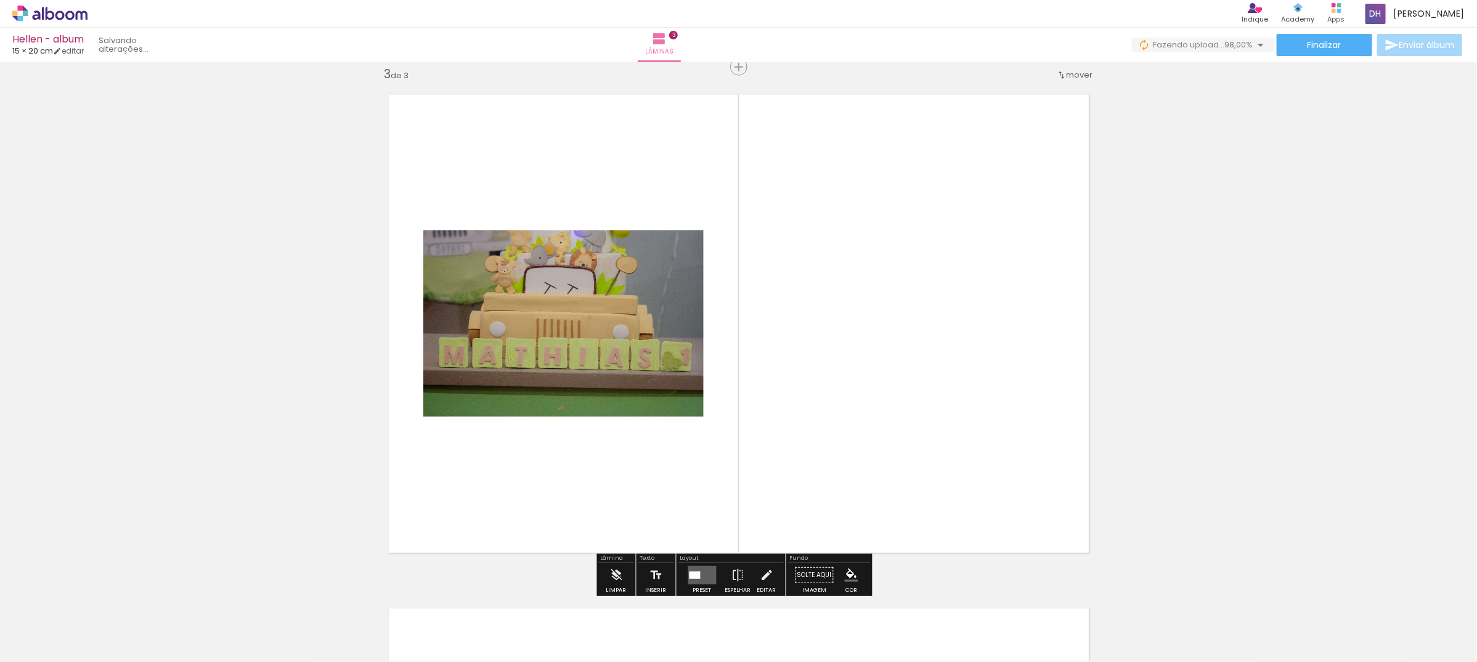
scroll to position [1274, 0]
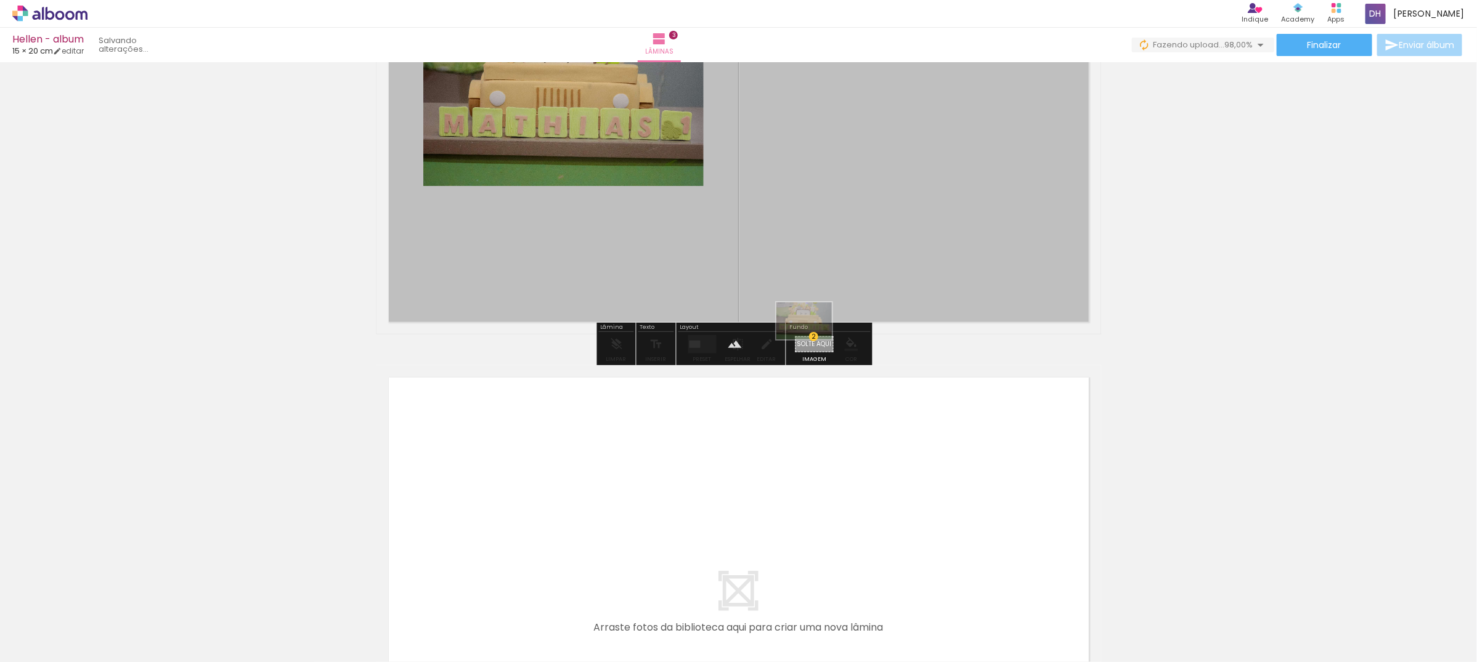
drag, startPoint x: 131, startPoint y: 618, endPoint x: 813, endPoint y: 340, distance: 737.3
click at [813, 340] on quentale-workspace at bounding box center [738, 331] width 1477 height 662
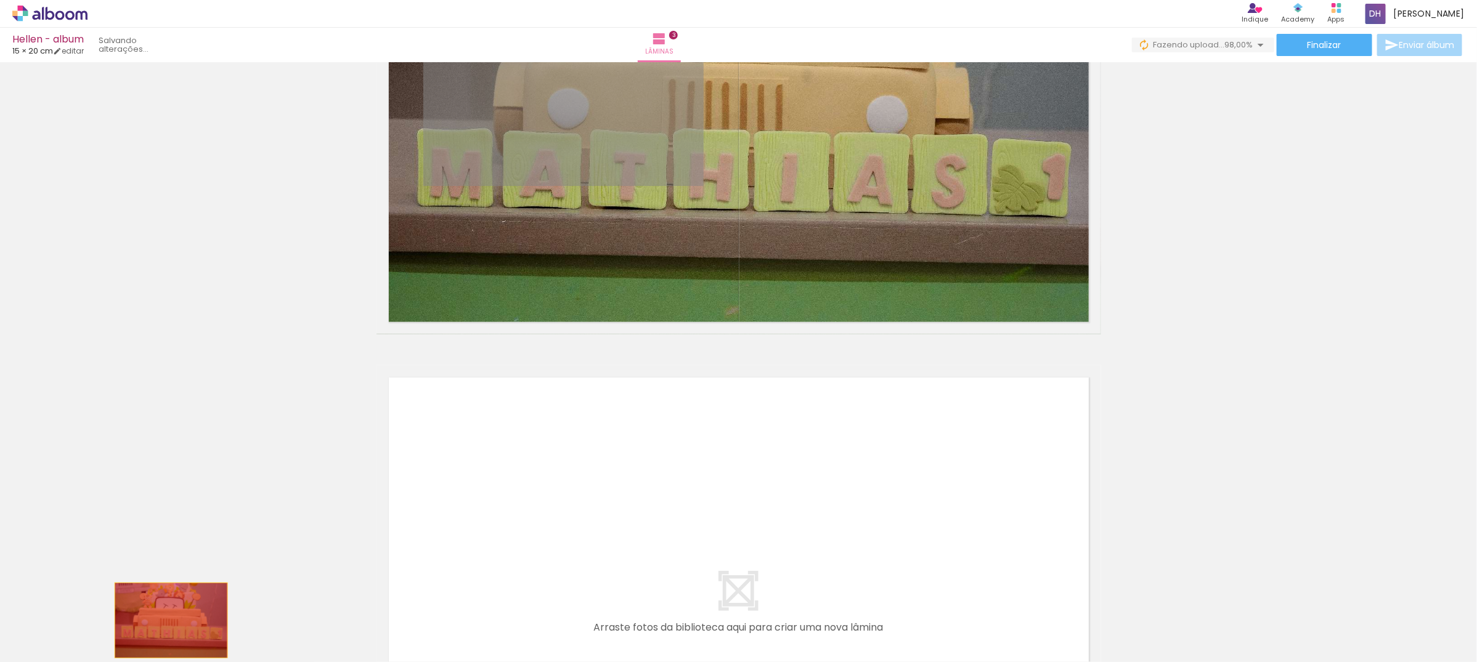
drag, startPoint x: 614, startPoint y: 126, endPoint x: 165, endPoint y: 620, distance: 667.8
click at [165, 620] on quentale-workspace at bounding box center [738, 331] width 1477 height 662
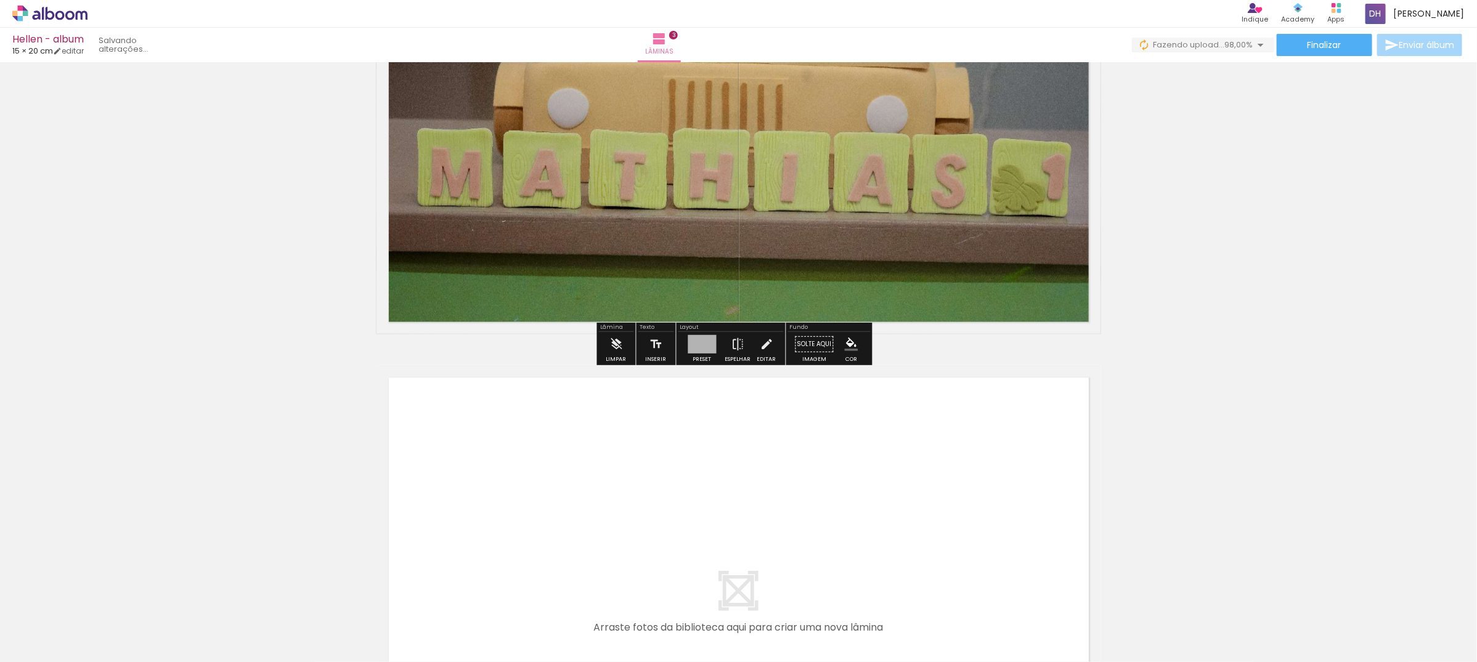
scroll to position [1505, 0]
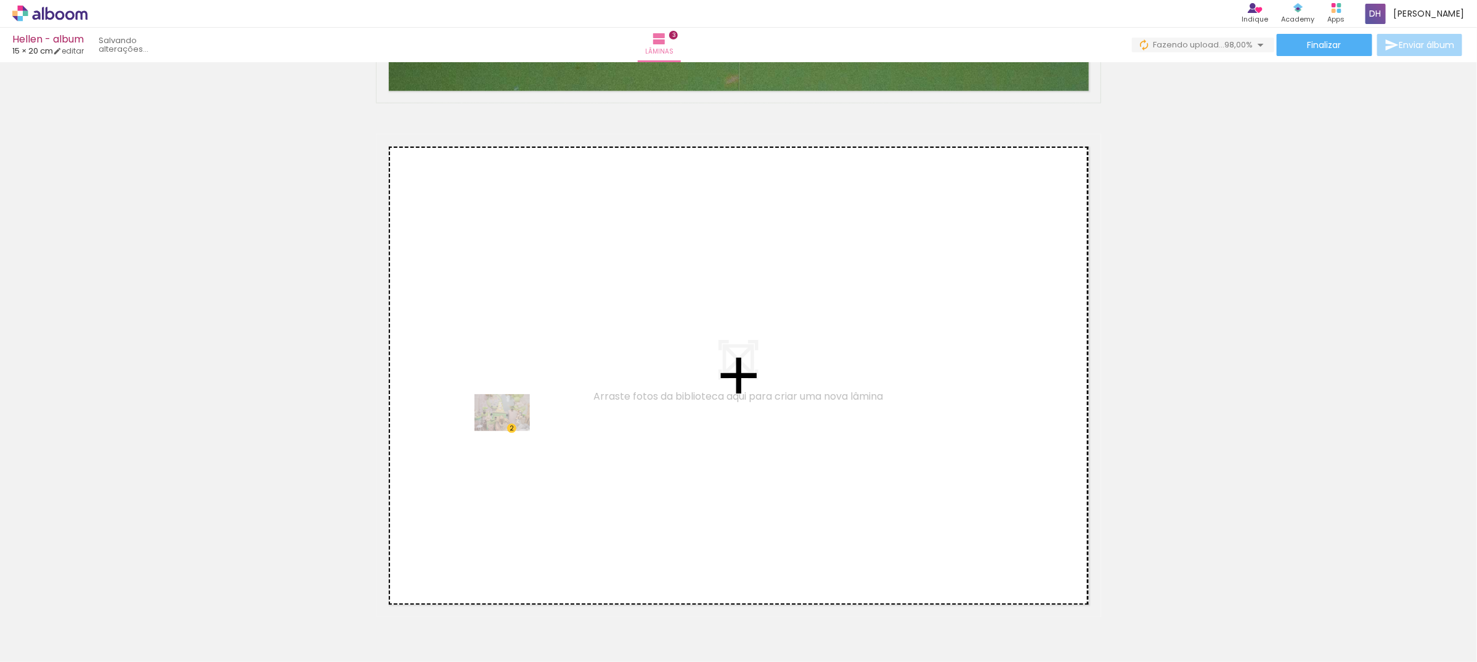
drag, startPoint x: 200, startPoint y: 618, endPoint x: 511, endPoint y: 431, distance: 362.9
click at [511, 431] on quentale-workspace at bounding box center [738, 331] width 1477 height 662
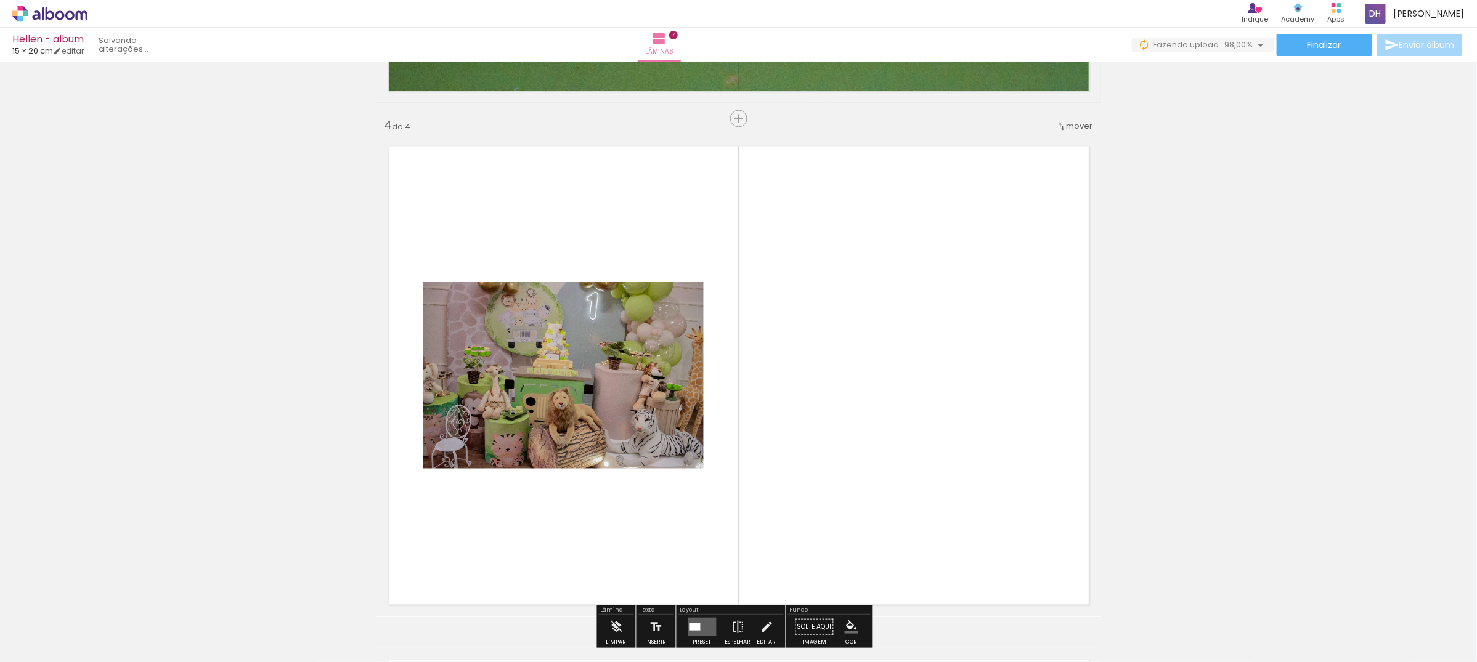
scroll to position [1557, 0]
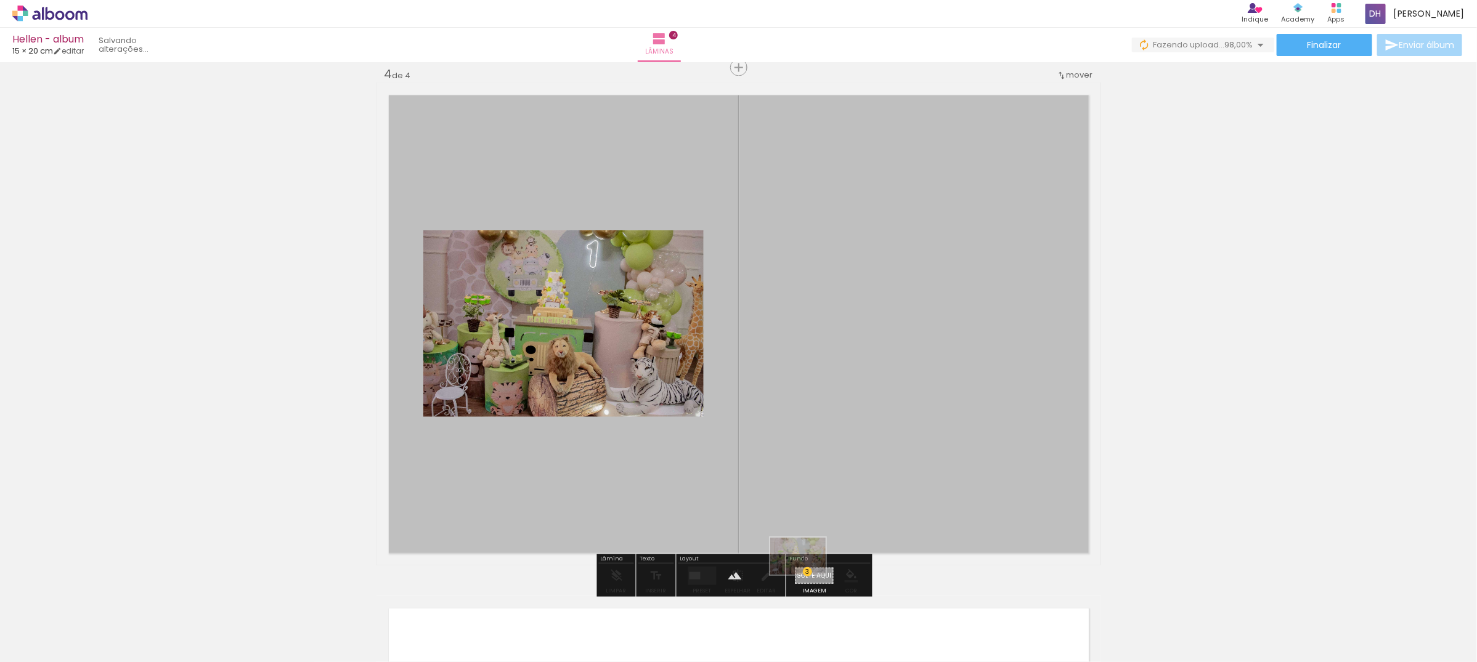
drag, startPoint x: 197, startPoint y: 635, endPoint x: 807, endPoint y: 575, distance: 612.9
click at [807, 575] on quentale-workspace at bounding box center [738, 331] width 1477 height 662
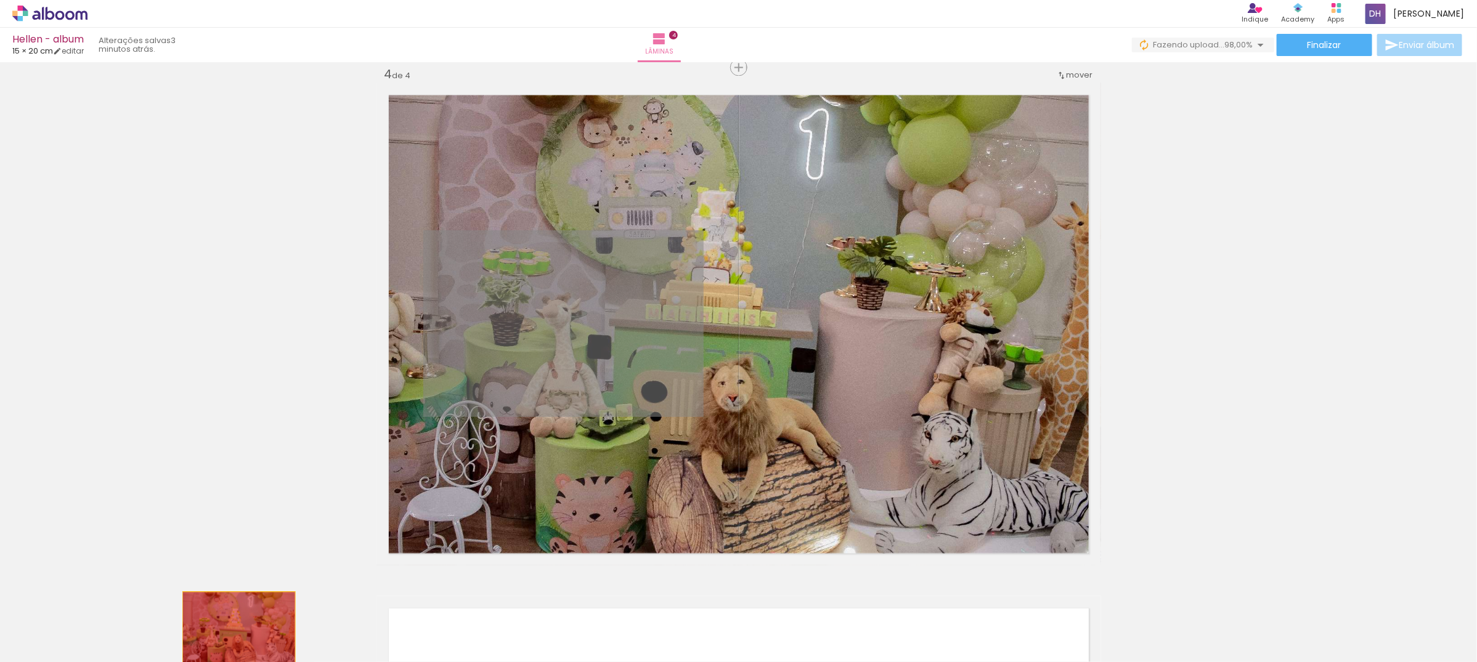
drag, startPoint x: 581, startPoint y: 314, endPoint x: 225, endPoint y: 630, distance: 475.8
click at [225, 630] on quentale-workspace at bounding box center [738, 331] width 1477 height 662
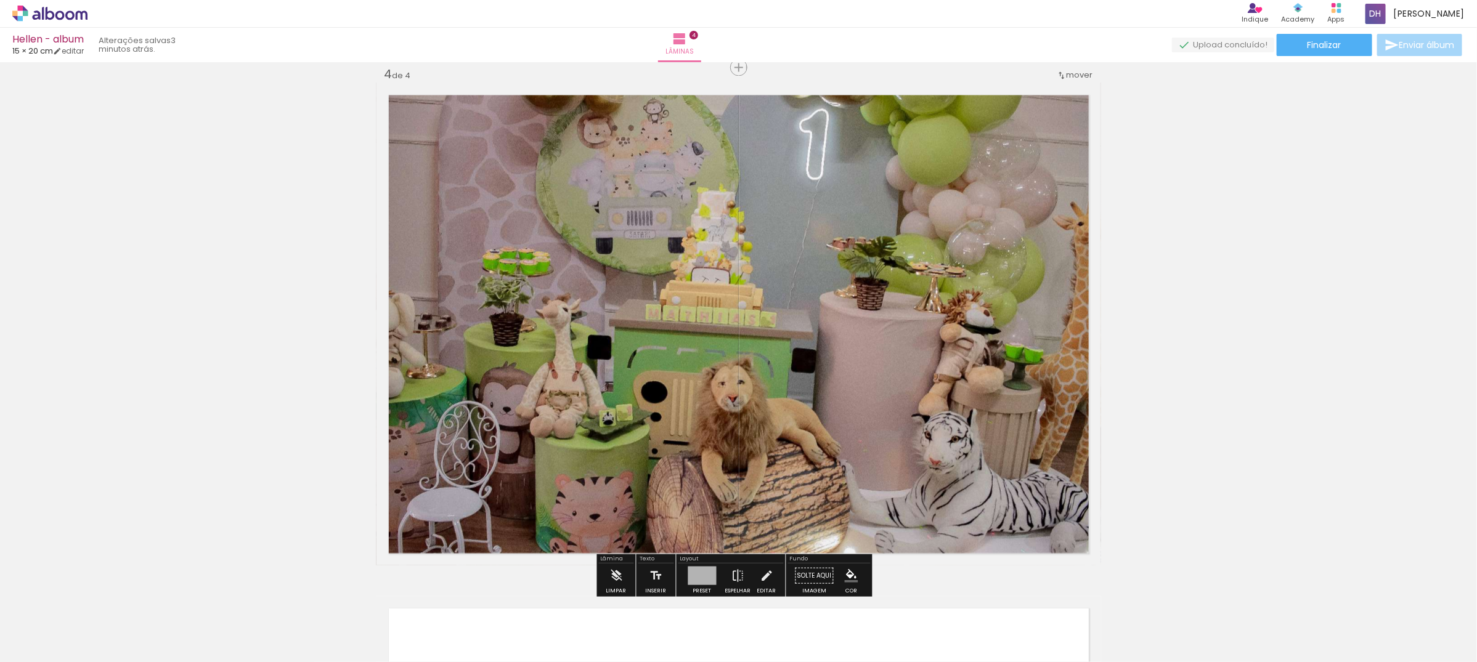
scroll to position [1788, 0]
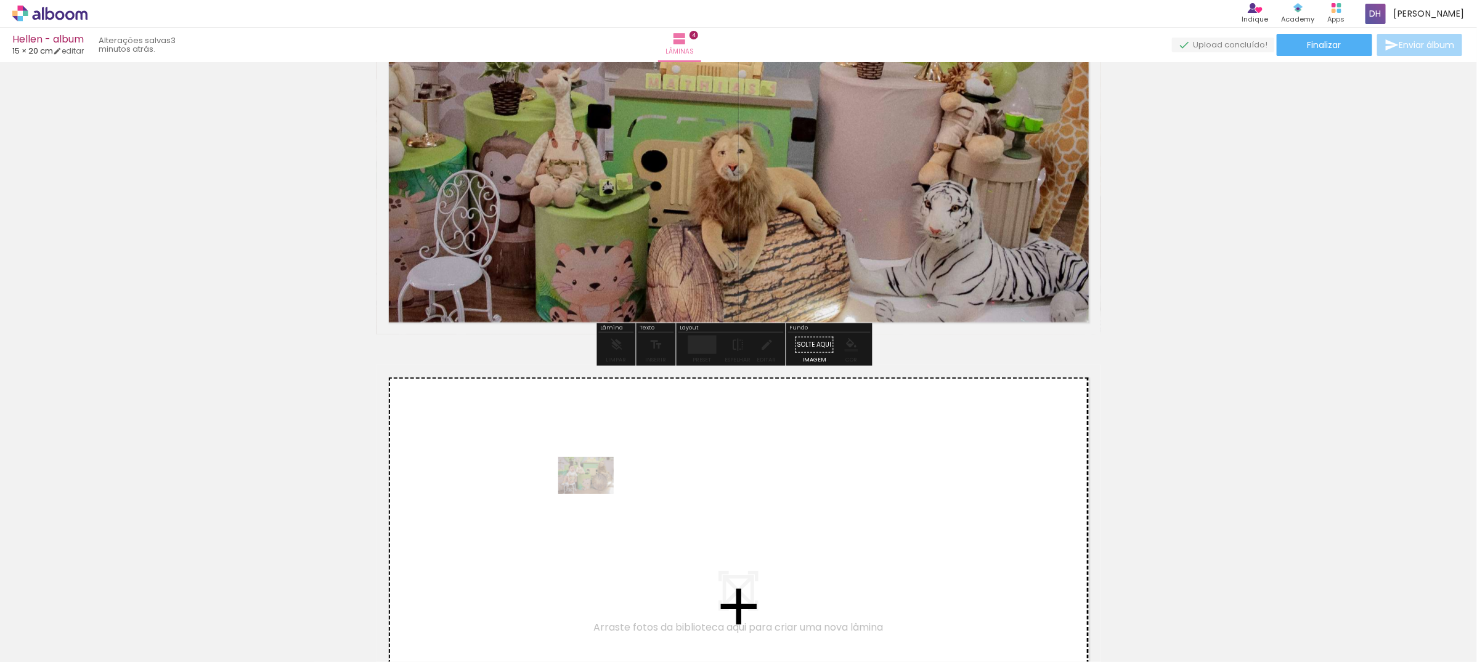
drag, startPoint x: 359, startPoint y: 622, endPoint x: 595, endPoint y: 494, distance: 268.5
click at [595, 494] on quentale-workspace at bounding box center [738, 331] width 1477 height 662
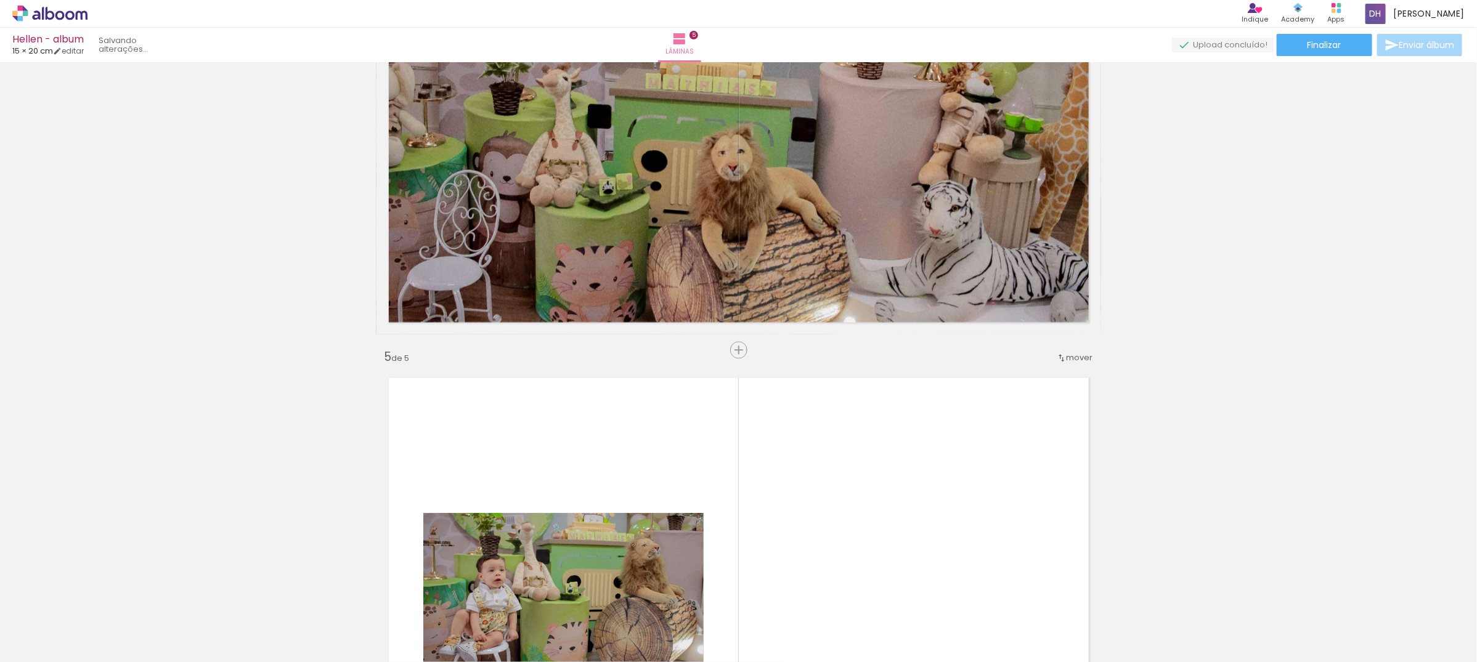
scroll to position [2071, 0]
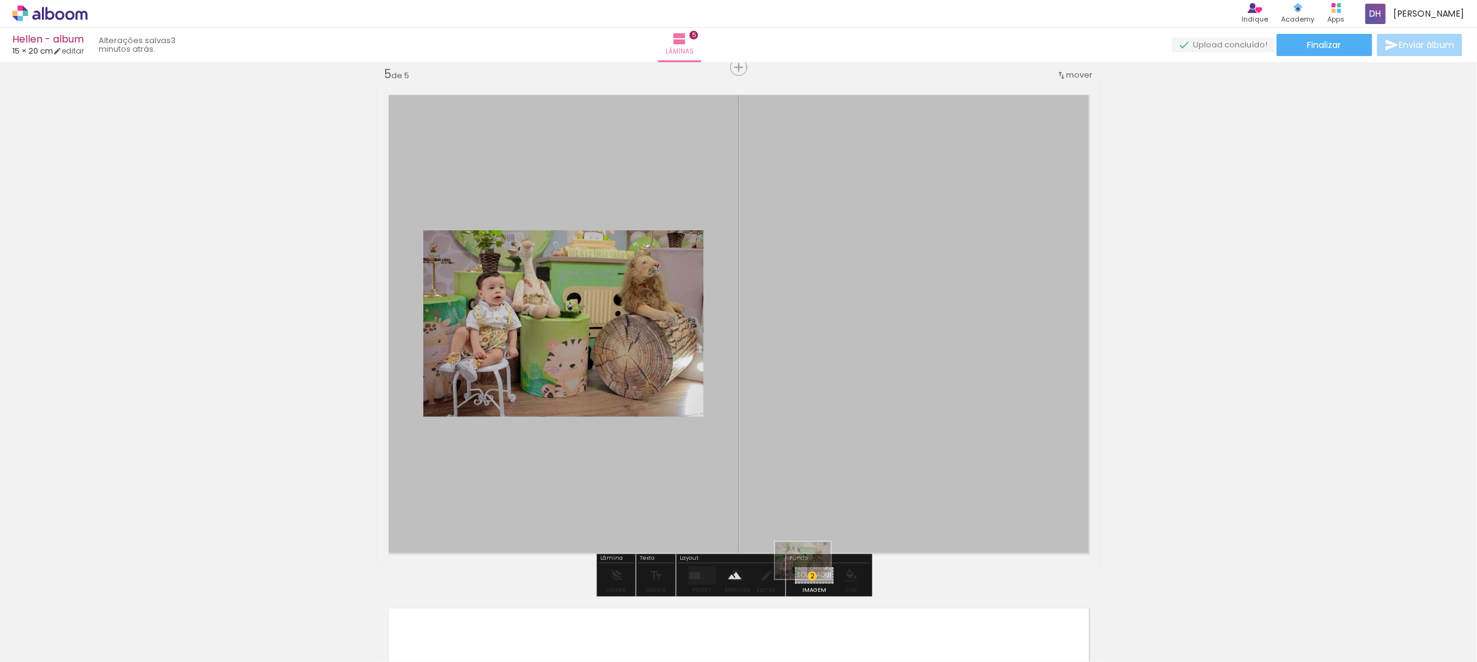
drag, startPoint x: 330, startPoint y: 627, endPoint x: 812, endPoint y: 579, distance: 484.2
click at [812, 579] on quentale-workspace at bounding box center [738, 331] width 1477 height 662
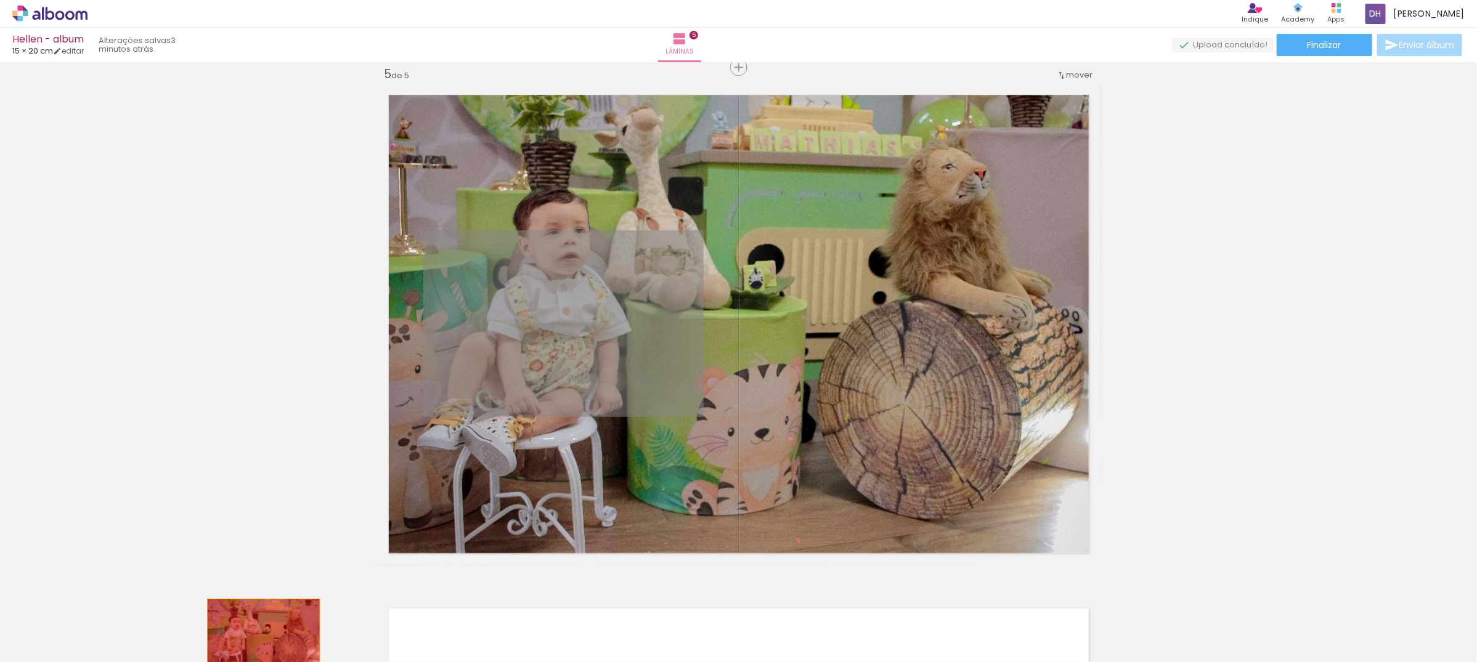
drag, startPoint x: 600, startPoint y: 341, endPoint x: 256, endPoint y: 638, distance: 453.9
click at [256, 638] on quentale-workspace at bounding box center [738, 331] width 1477 height 662
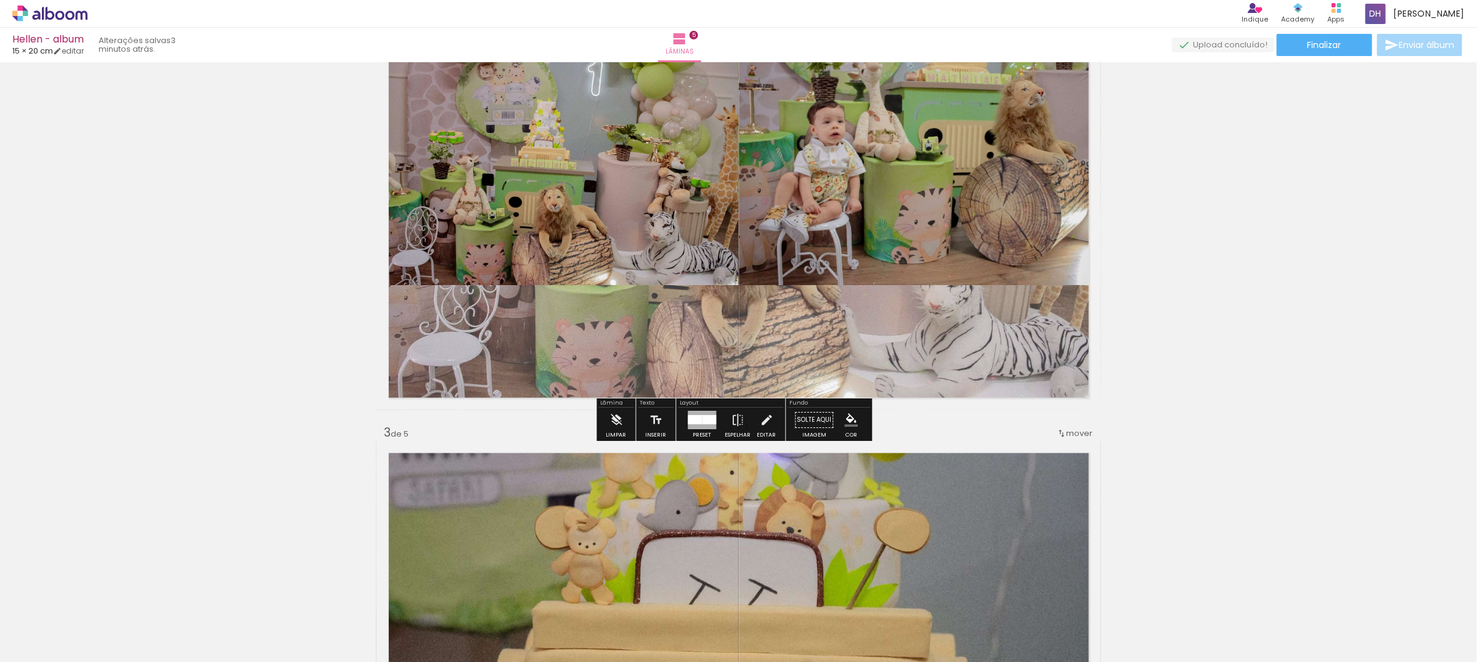
scroll to position [916, 0]
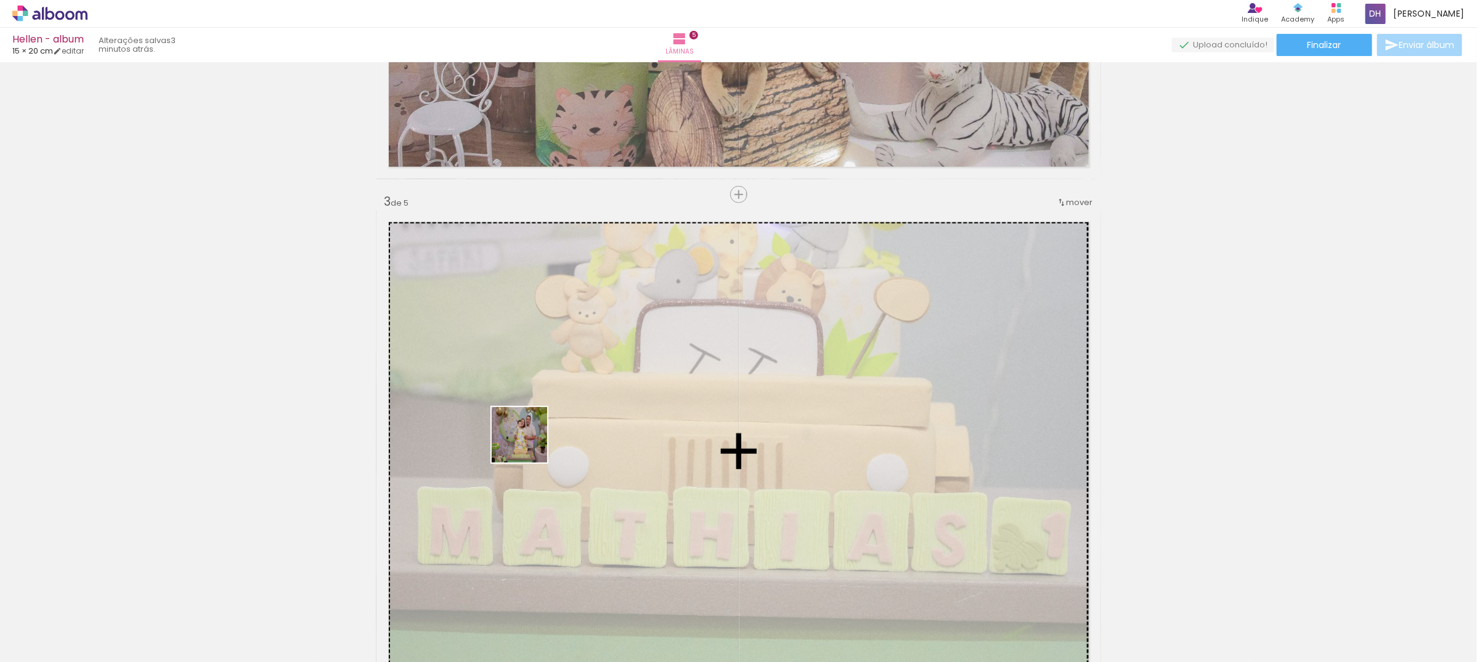
drag, startPoint x: 398, startPoint y: 625, endPoint x: 475, endPoint y: 616, distance: 77.6
click at [545, 420] on quentale-workspace at bounding box center [738, 331] width 1477 height 662
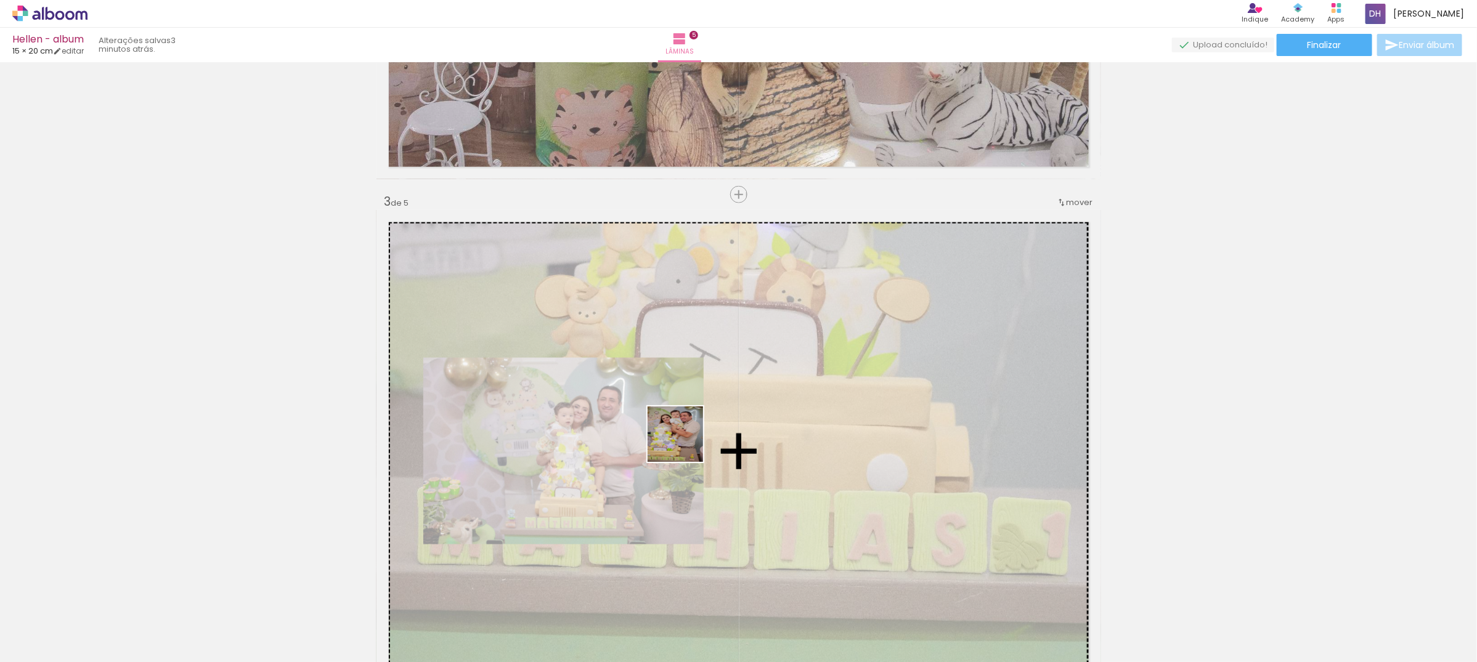
drag, startPoint x: 465, startPoint y: 635, endPoint x: 555, endPoint y: 618, distance: 91.0
click at [758, 404] on quentale-workspace at bounding box center [738, 331] width 1477 height 662
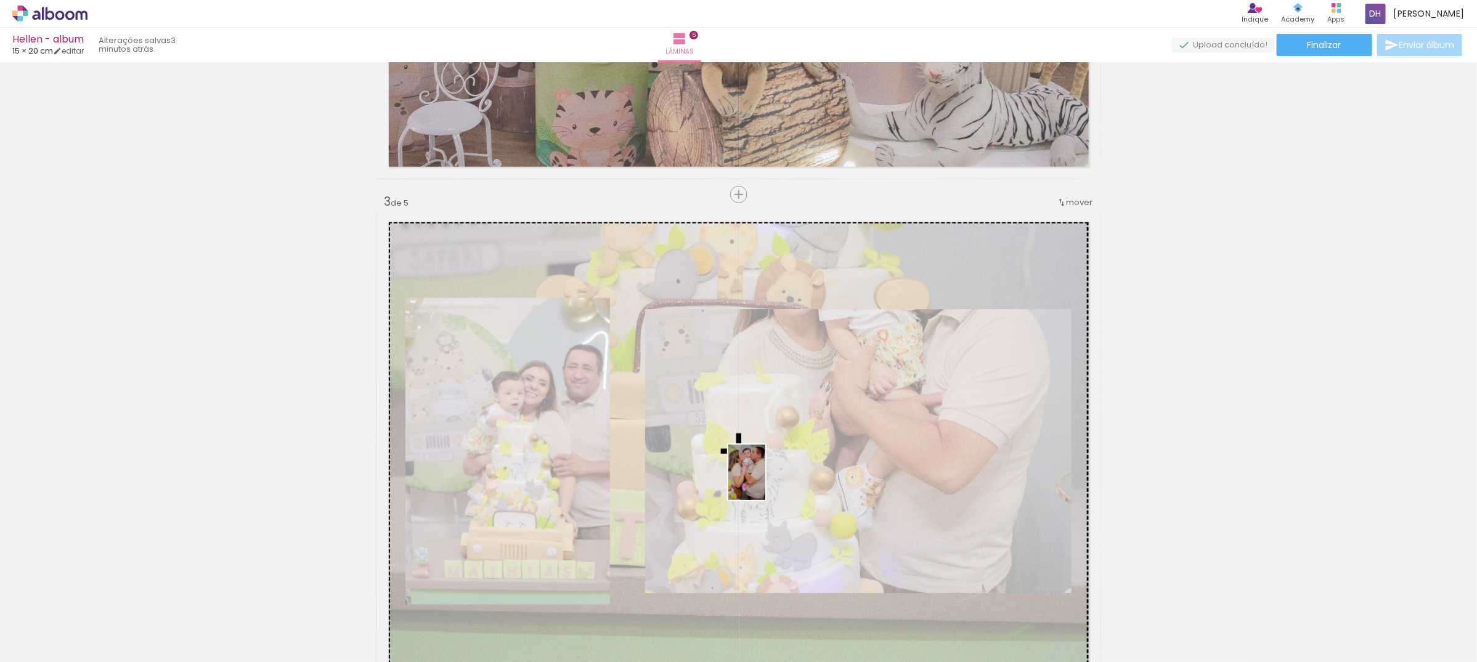
drag, startPoint x: 534, startPoint y: 624, endPoint x: 765, endPoint y: 482, distance: 271.4
click at [765, 482] on quentale-workspace at bounding box center [738, 331] width 1477 height 662
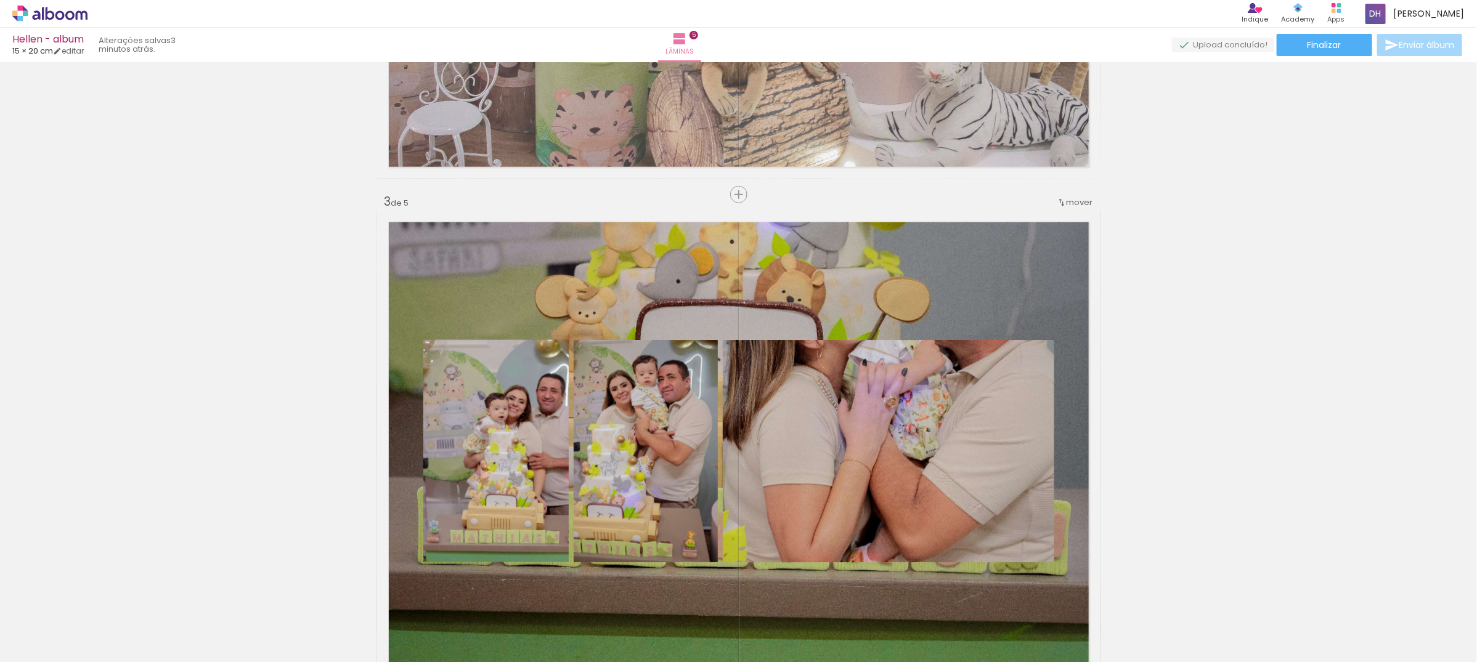
scroll to position [1378, 0]
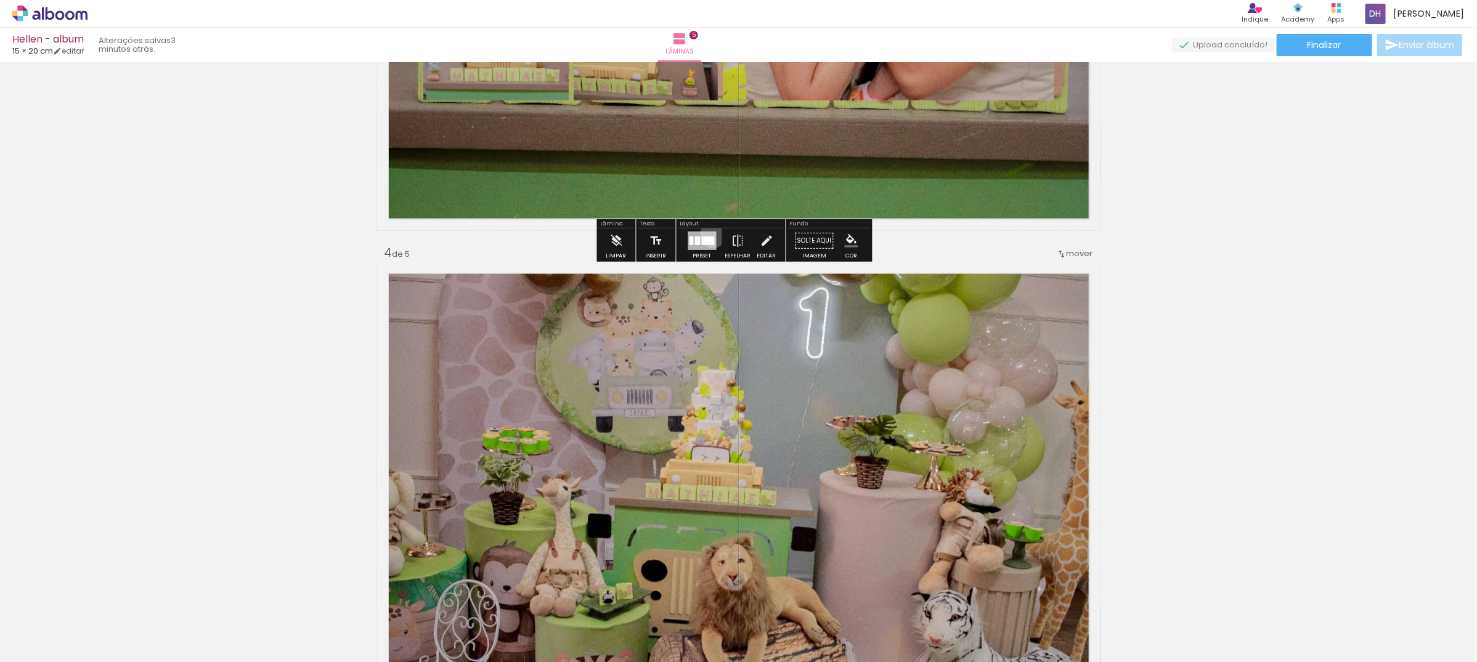
click at [710, 235] on div at bounding box center [702, 241] width 28 height 18
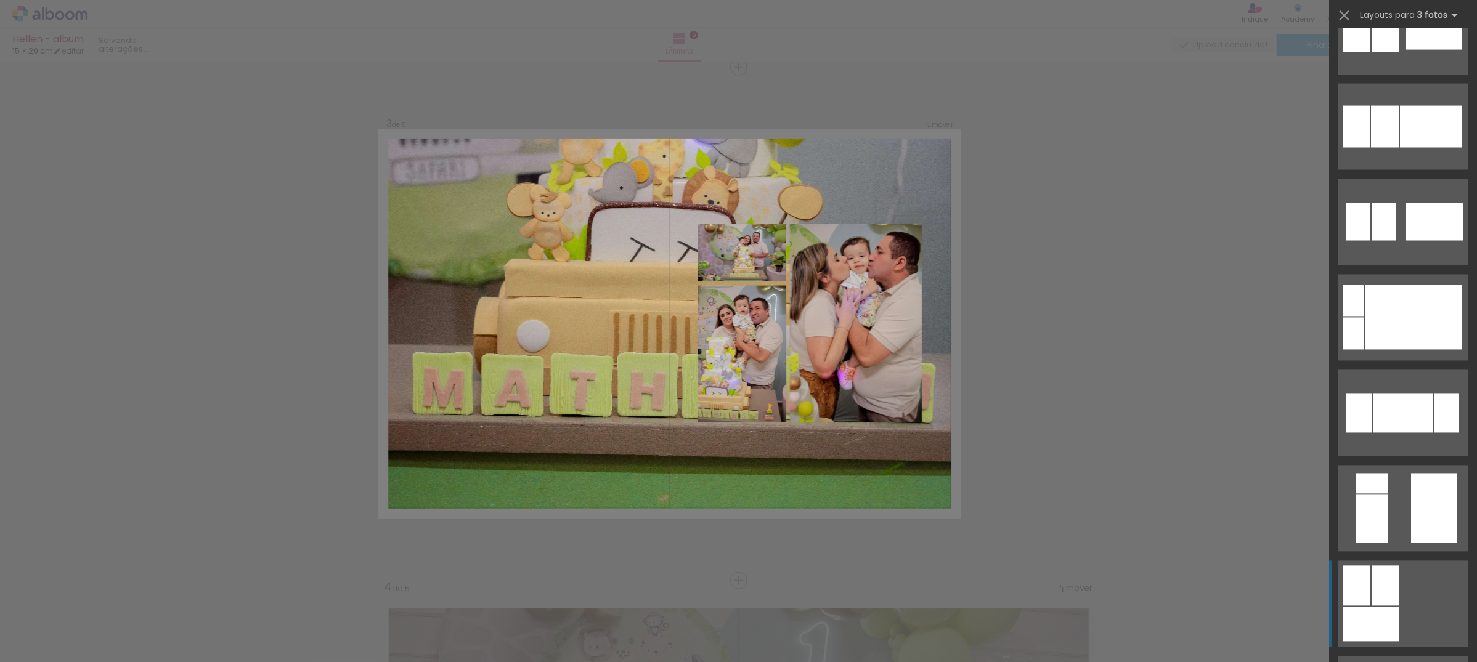
scroll to position [1617, 0]
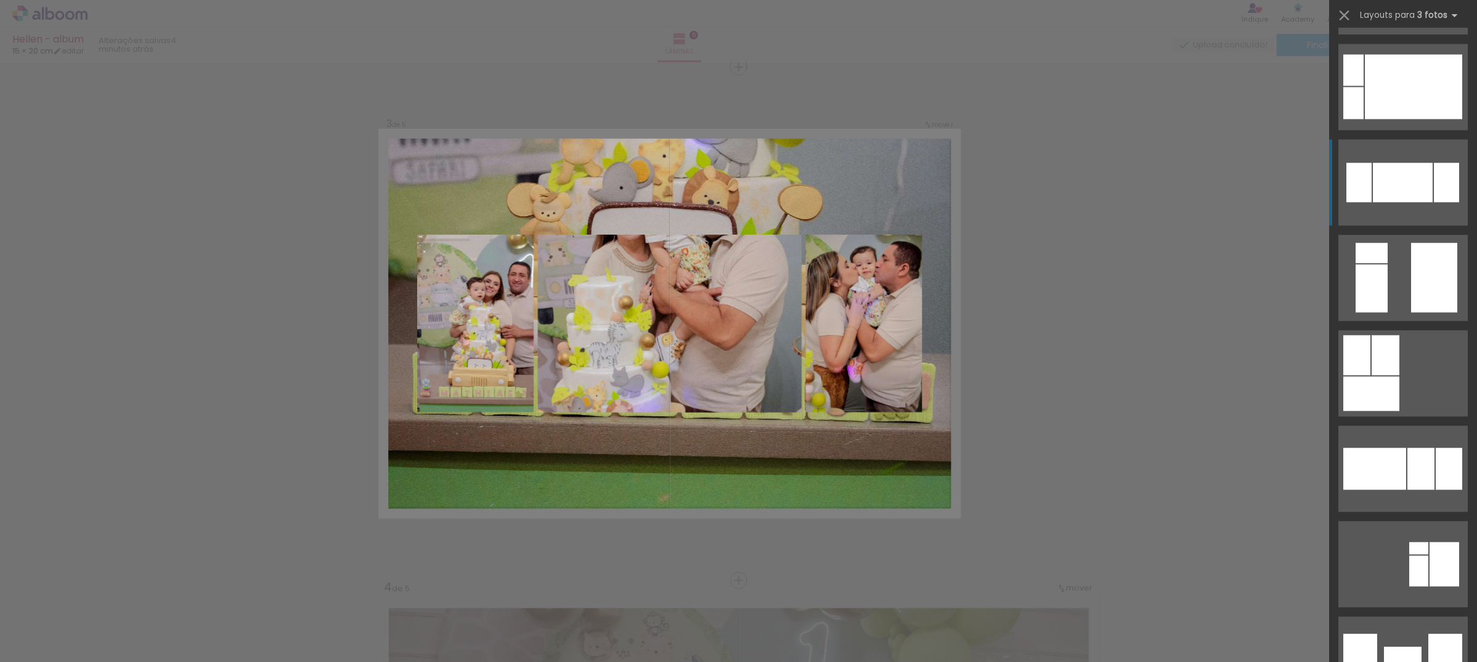
click at [1408, 647] on div at bounding box center [1403, 659] width 38 height 25
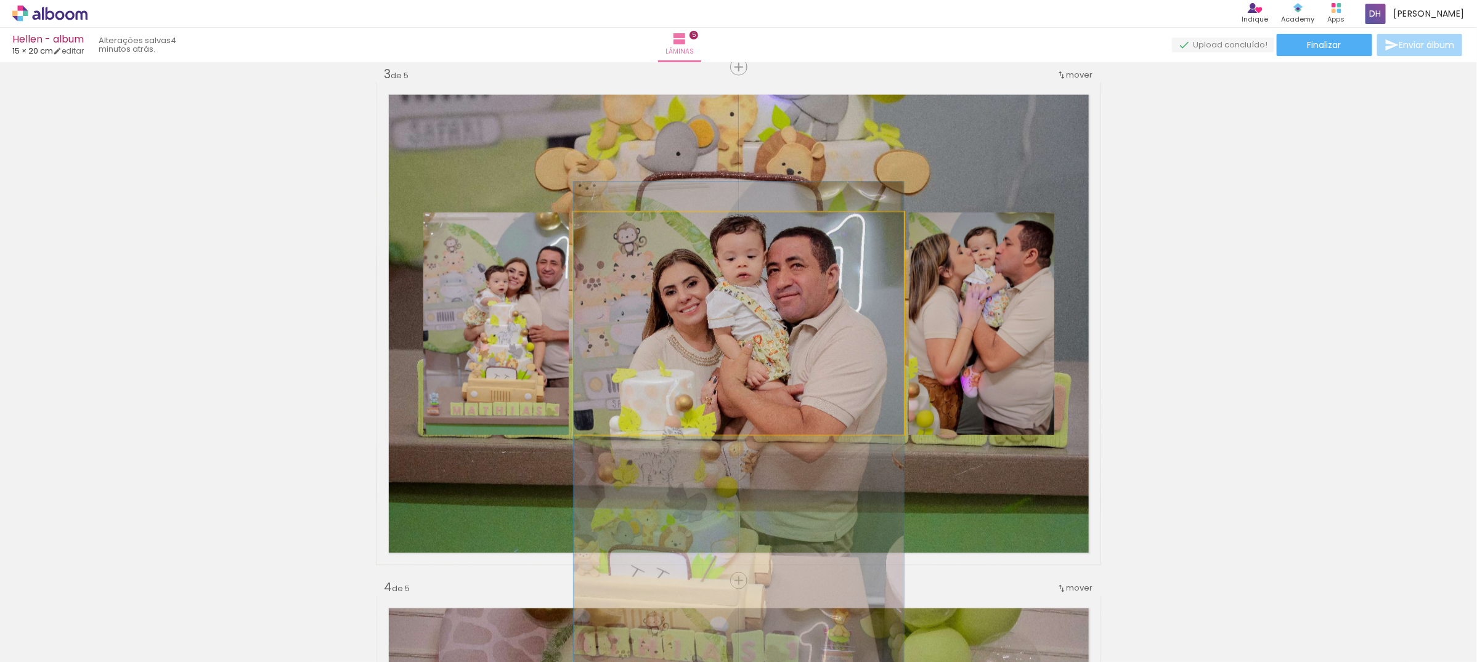
drag, startPoint x: 747, startPoint y: 303, endPoint x: 733, endPoint y: 409, distance: 106.9
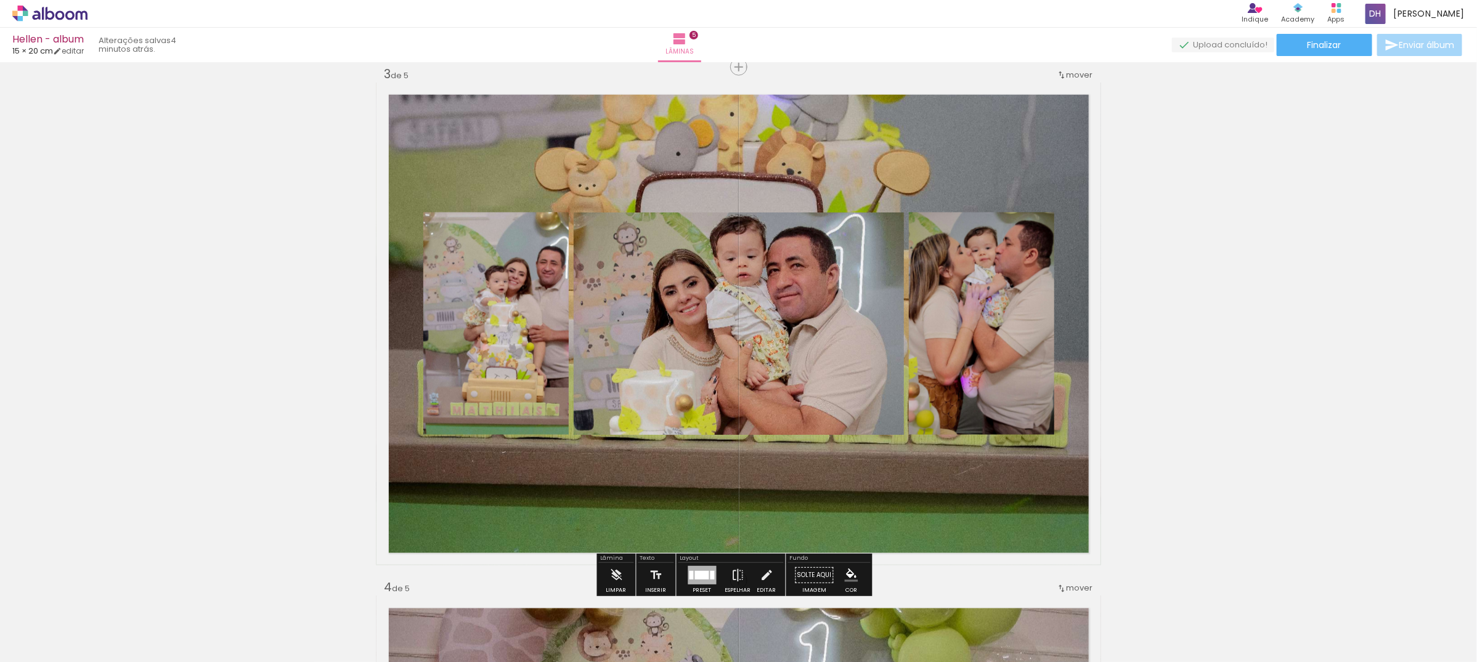
click at [1302, 245] on div "Inserir lâmina 1 de 5 Inserir lâmina 2 de 5 Inserir lâmina 3 de 5 Inserir lâmin…" at bounding box center [738, 565] width 1477 height 3084
click at [494, 335] on quentale-photo at bounding box center [495, 324] width 145 height 222
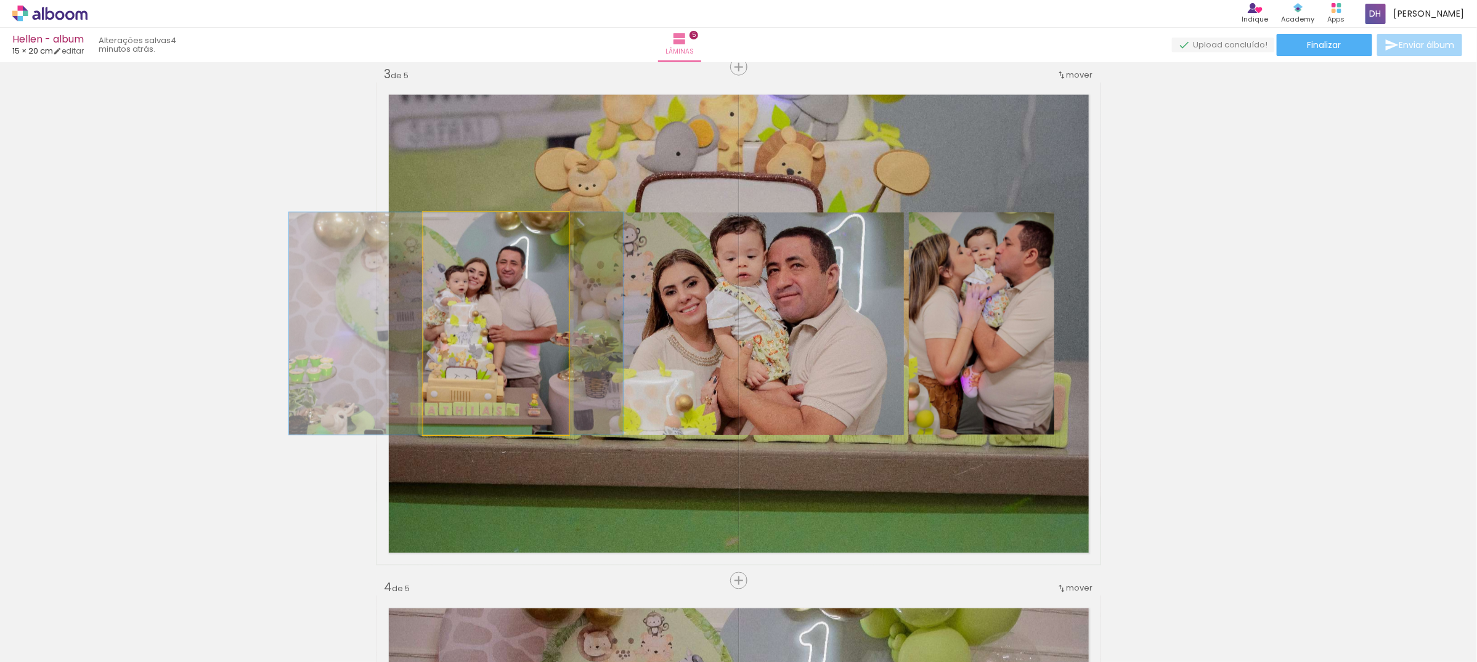
drag, startPoint x: 494, startPoint y: 335, endPoint x: 454, endPoint y: 335, distance: 40.1
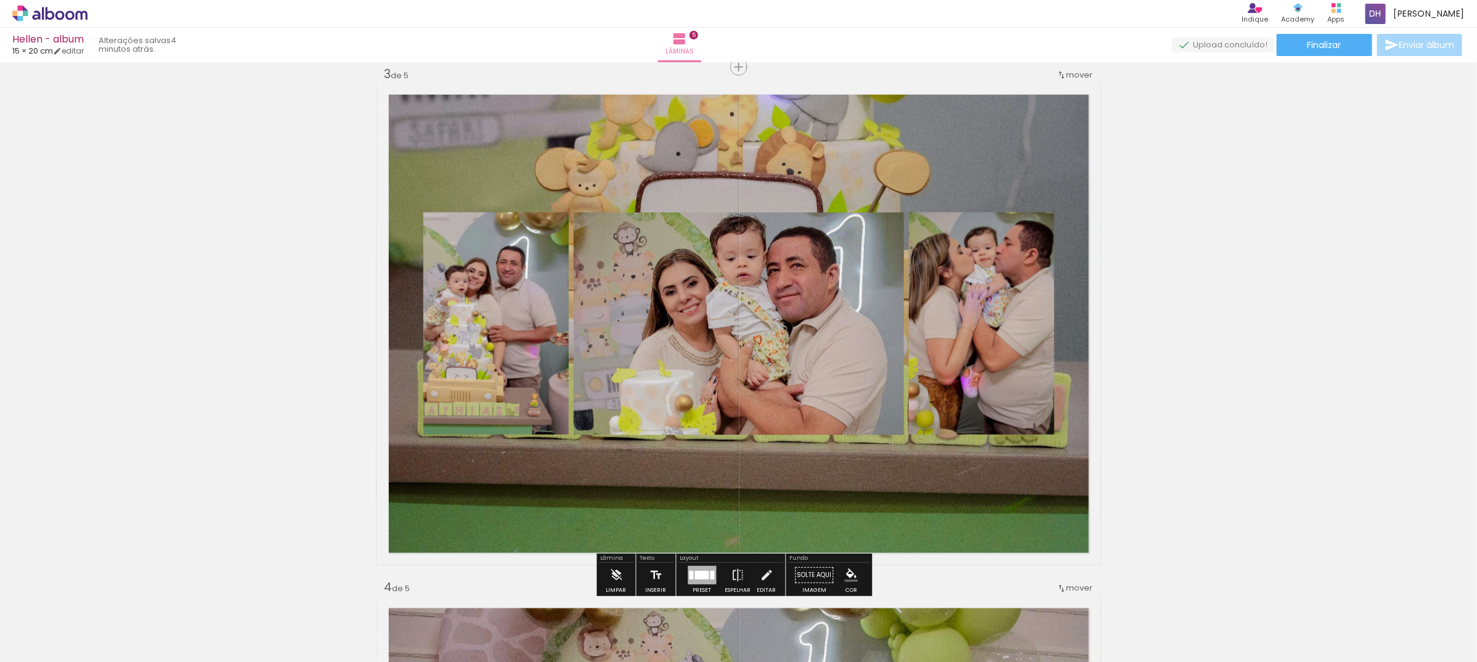
click at [1214, 211] on div "Inserir lâmina 1 de 5 Inserir lâmina 2 de 5 Inserir lâmina 3 de 5 Inserir lâmin…" at bounding box center [738, 565] width 1477 height 3084
click at [930, 155] on quentale-layouter at bounding box center [738, 324] width 725 height 483
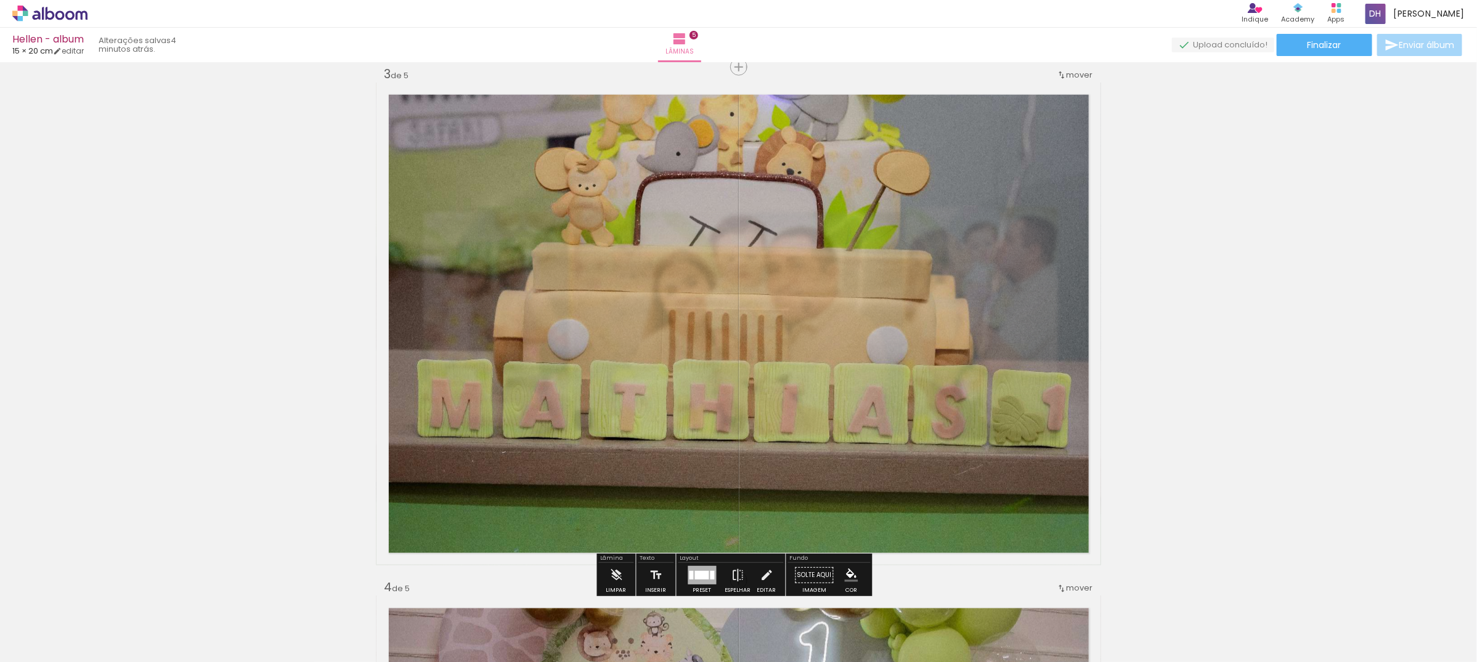
click at [930, 155] on quentale-photo at bounding box center [738, 324] width 725 height 483
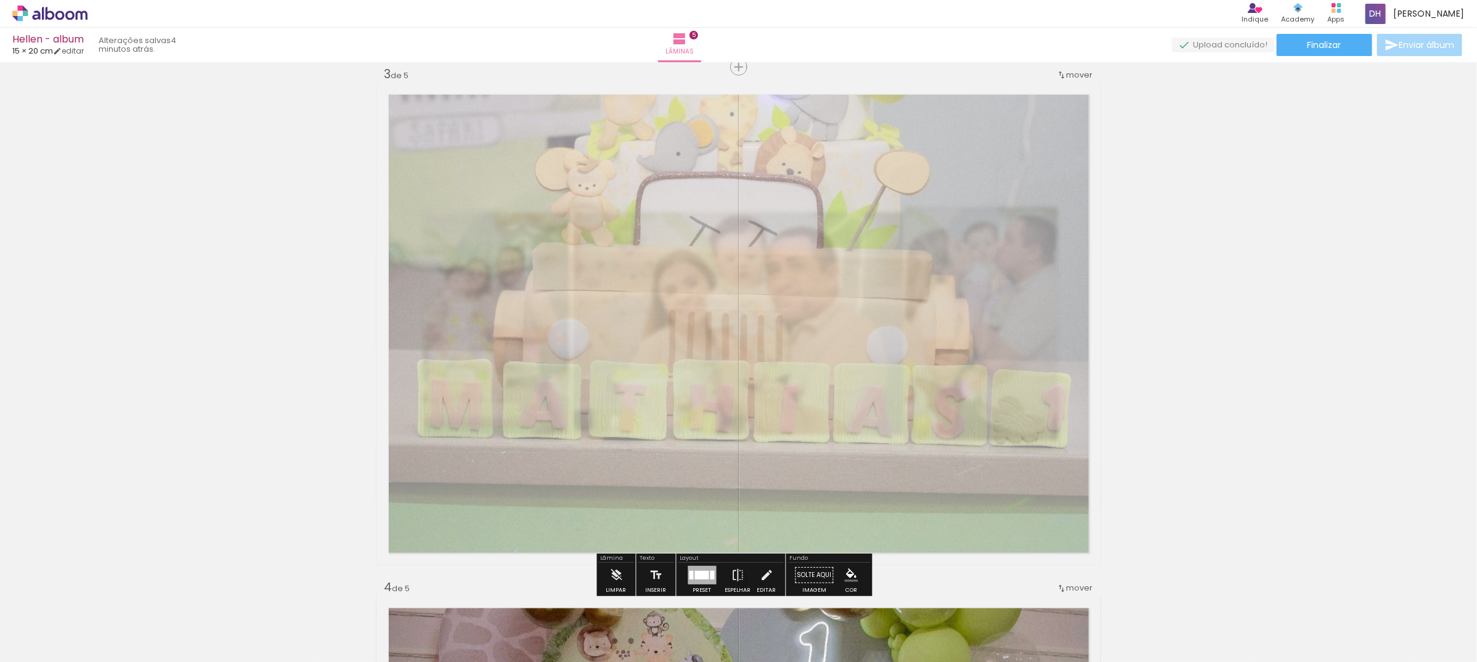
drag, startPoint x: 537, startPoint y: 112, endPoint x: 524, endPoint y: 111, distance: 13.0
type paper-slider "45"
click at [524, 111] on div at bounding box center [534, 114] width 48 height 20
click at [1043, 115] on quentale-photo at bounding box center [738, 324] width 725 height 483
click at [1131, 171] on div "Inserir lâmina 1 de 5 Inserir lâmina 2 de 5 Inserir lâmina 3 de 5 Inserir lâmin…" at bounding box center [738, 565] width 1477 height 3084
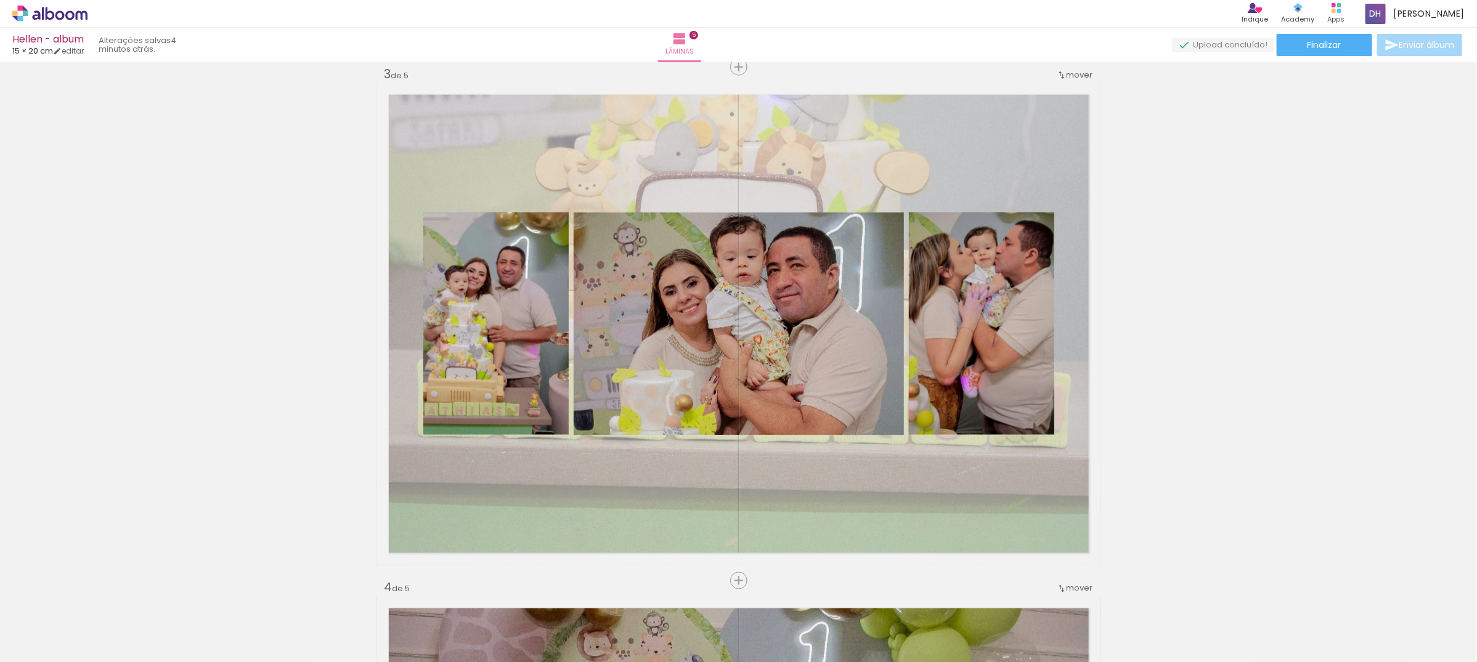
scroll to position [1274, 0]
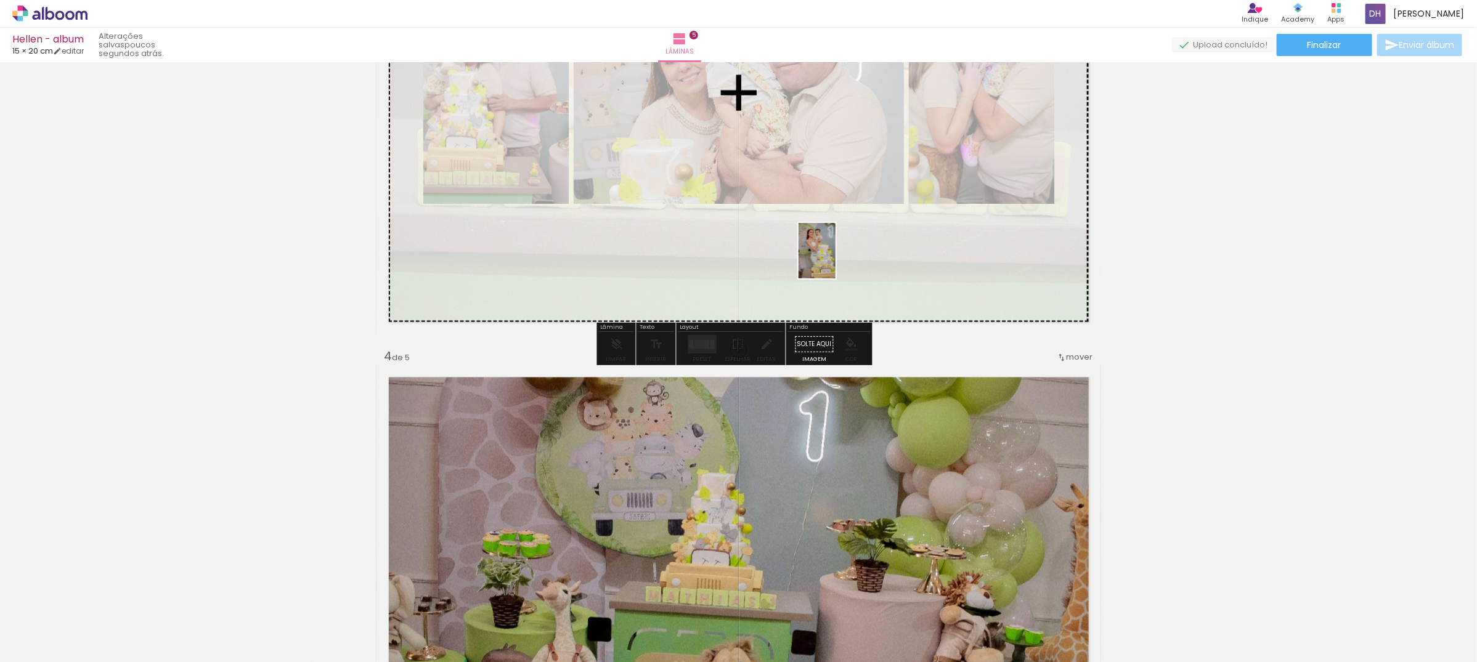
drag, startPoint x: 610, startPoint y: 638, endPoint x: 836, endPoint y: 260, distance: 439.9
click at [836, 260] on quentale-workspace at bounding box center [738, 331] width 1477 height 662
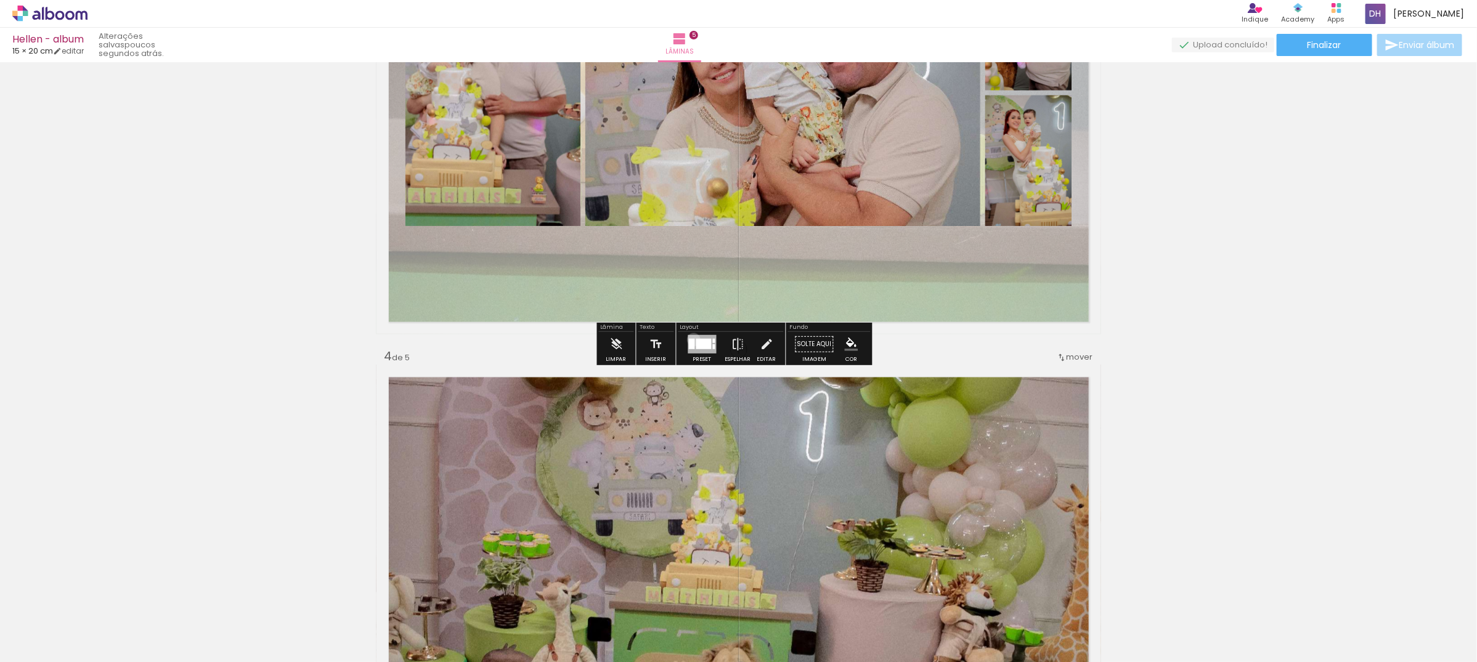
click at [691, 340] on div at bounding box center [692, 344] width 6 height 10
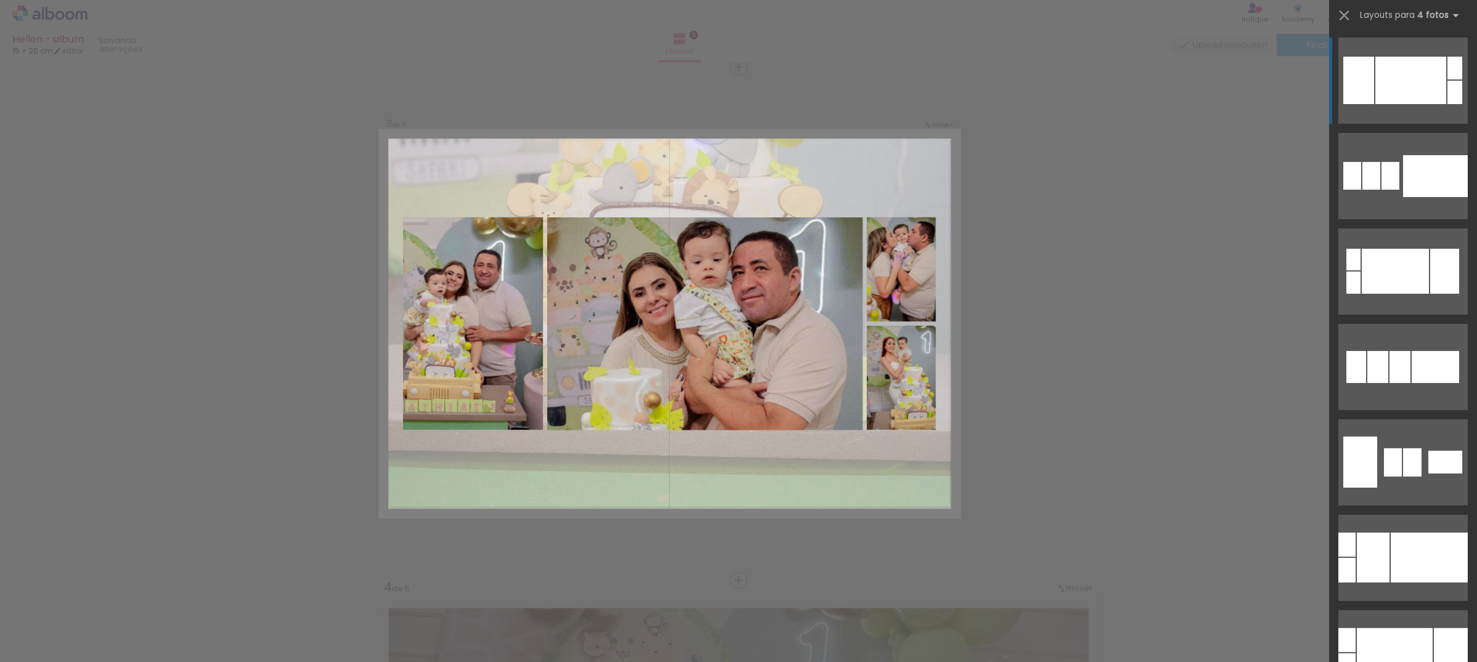
scroll to position [1043, 0]
click at [1408, 249] on div at bounding box center [1395, 271] width 67 height 45
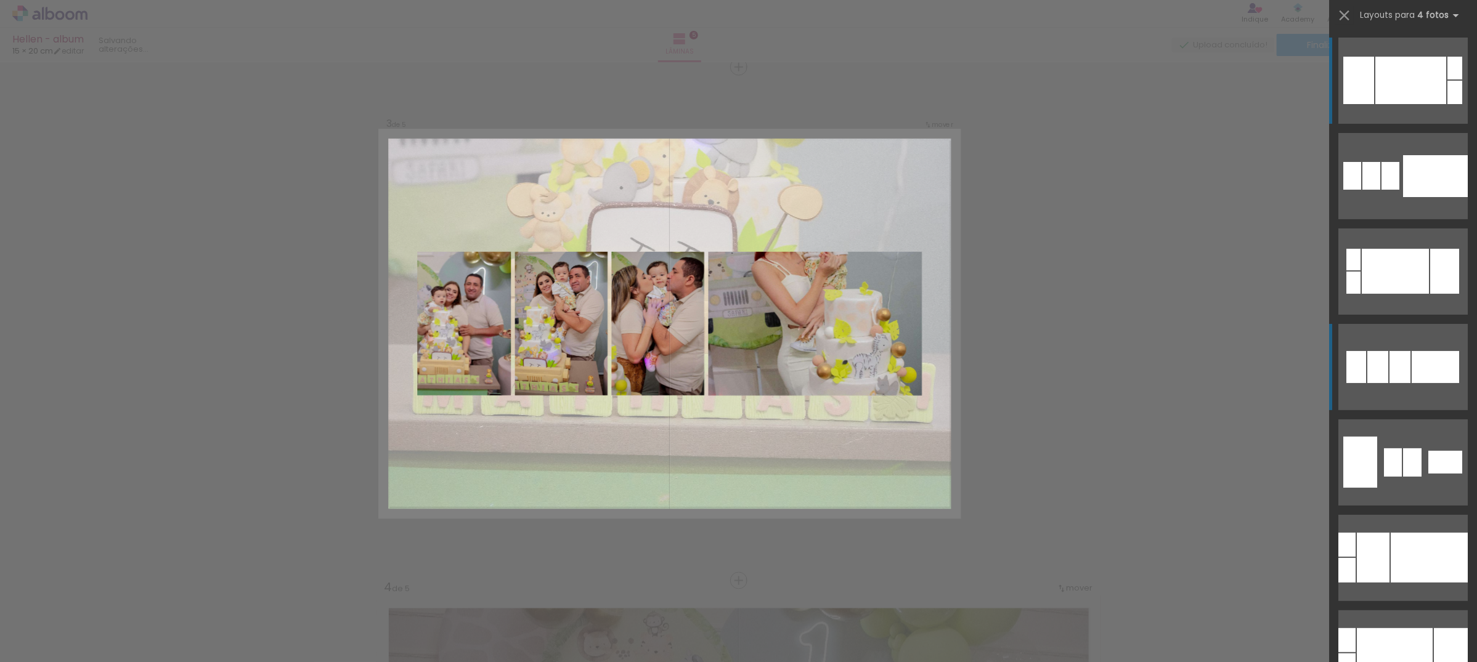
click at [1387, 219] on quentale-layouter at bounding box center [1402, 176] width 129 height 86
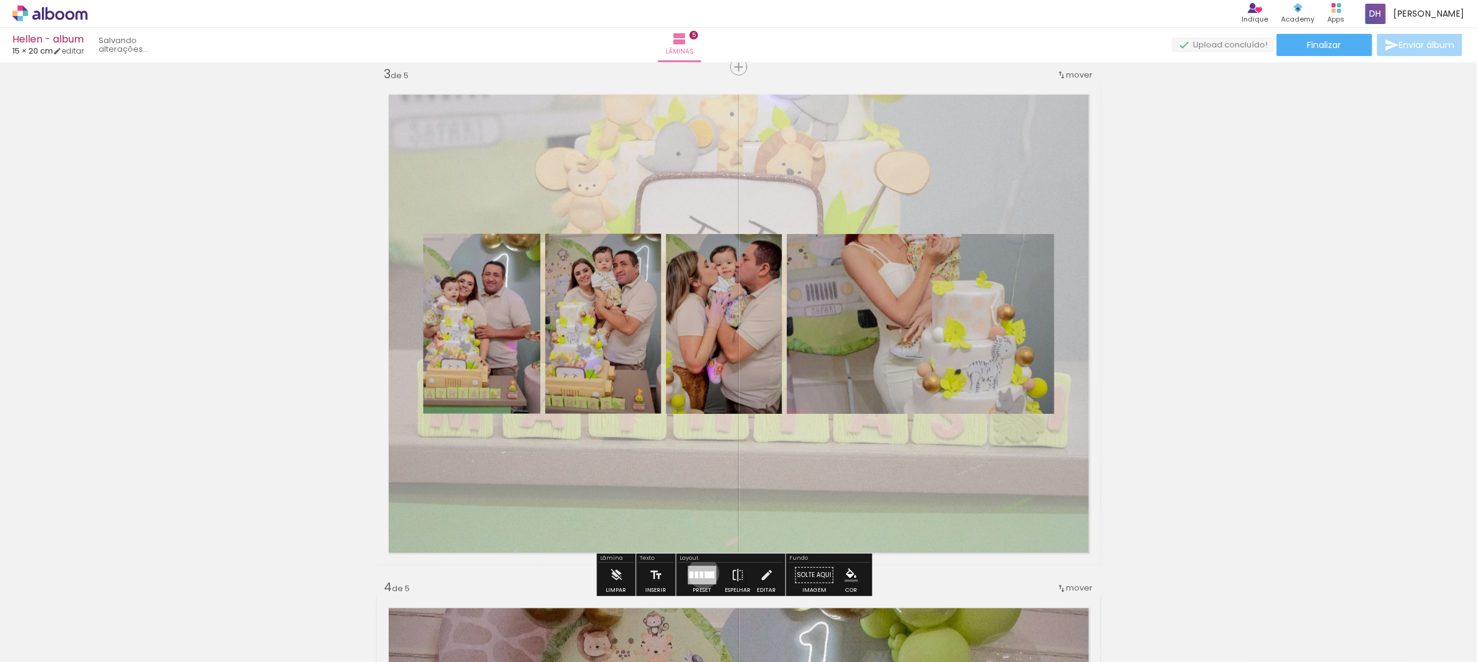
click at [705, 573] on div at bounding box center [710, 575] width 10 height 7
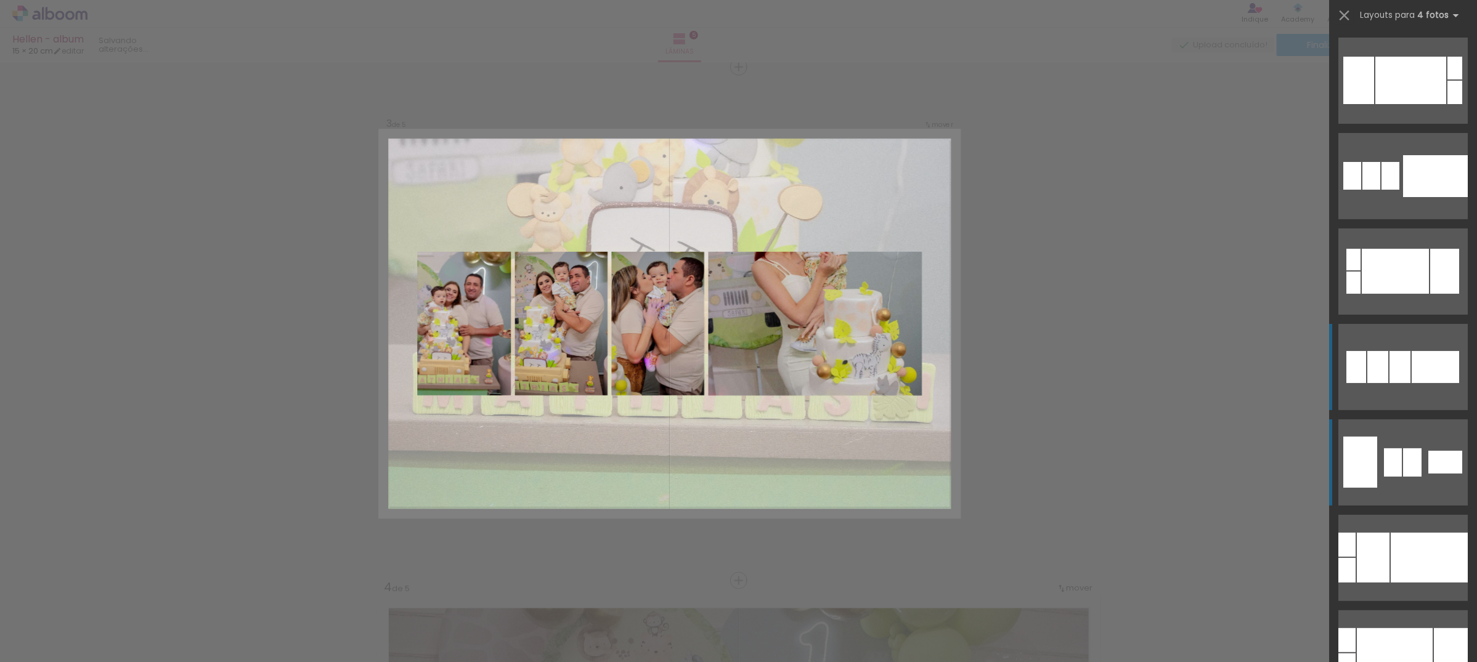
scroll to position [287, 0]
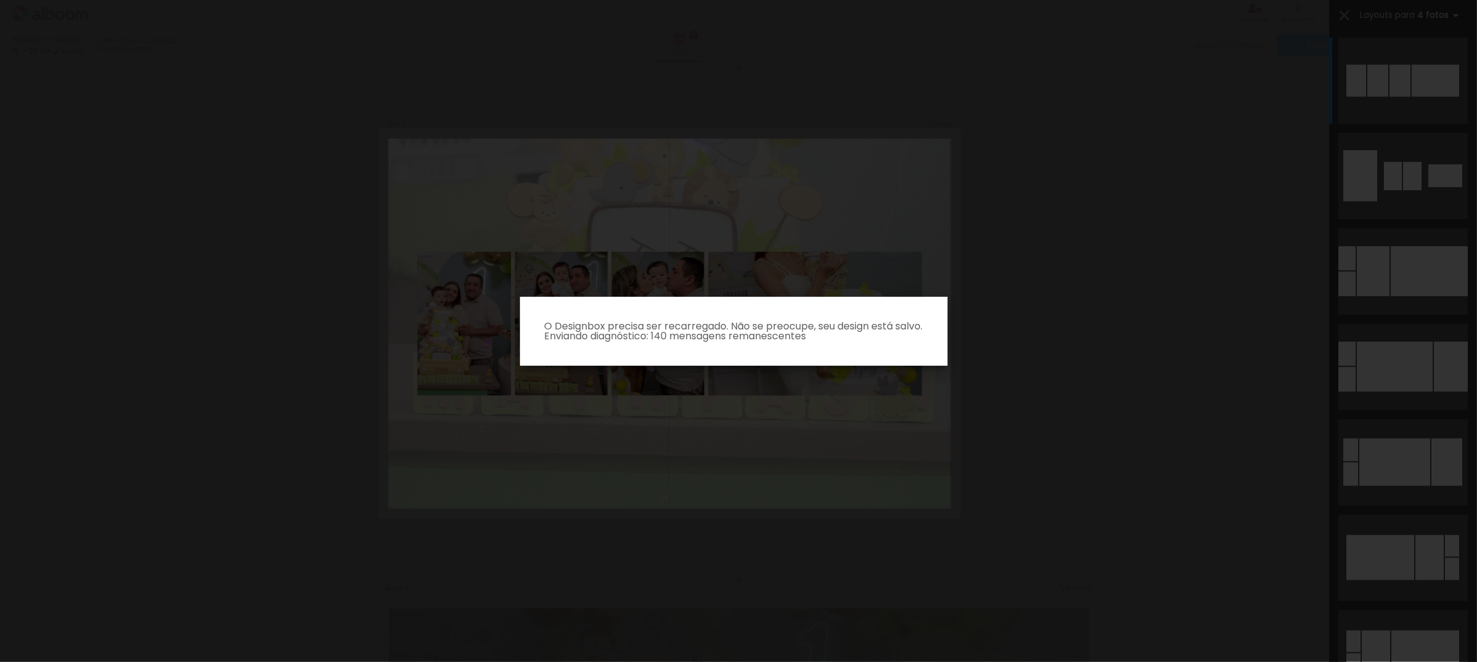
click at [1372, 386] on iron-overlay-backdrop at bounding box center [738, 331] width 1477 height 662
click at [958, 423] on iron-overlay-backdrop at bounding box center [738, 331] width 1477 height 662
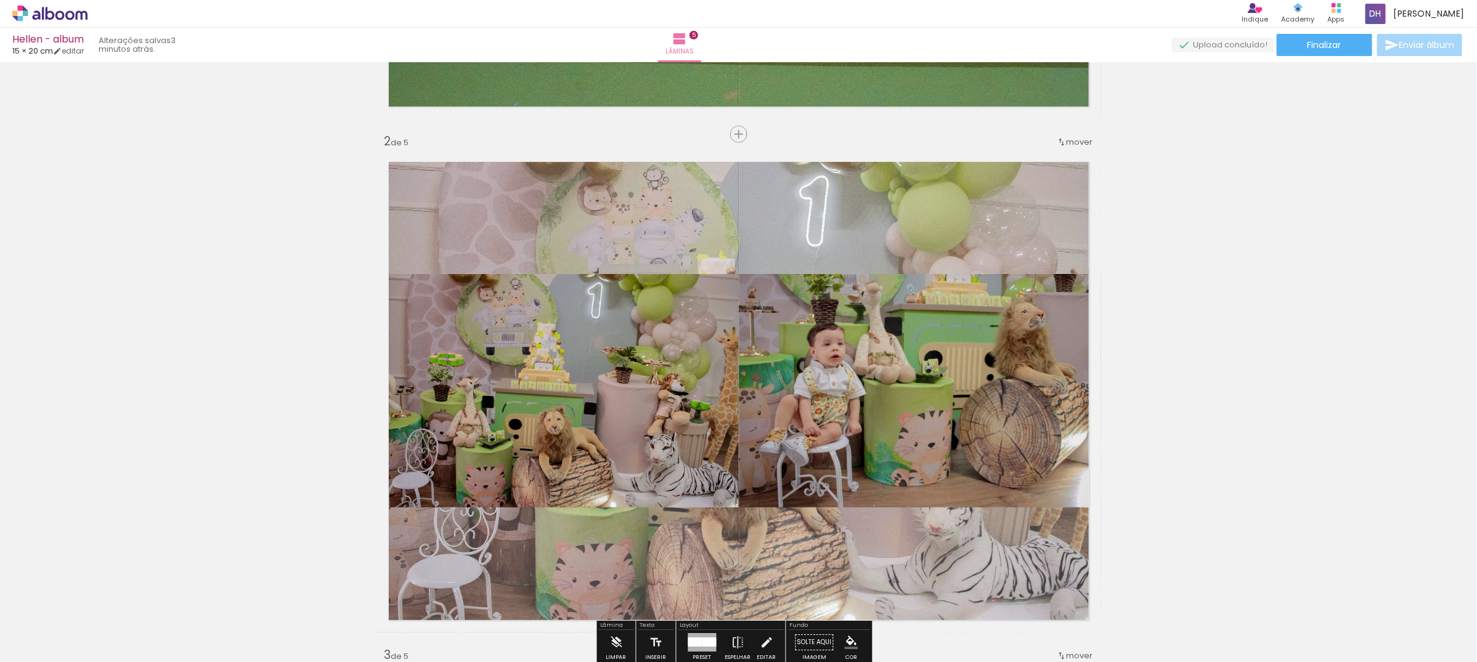
scroll to position [231, 0]
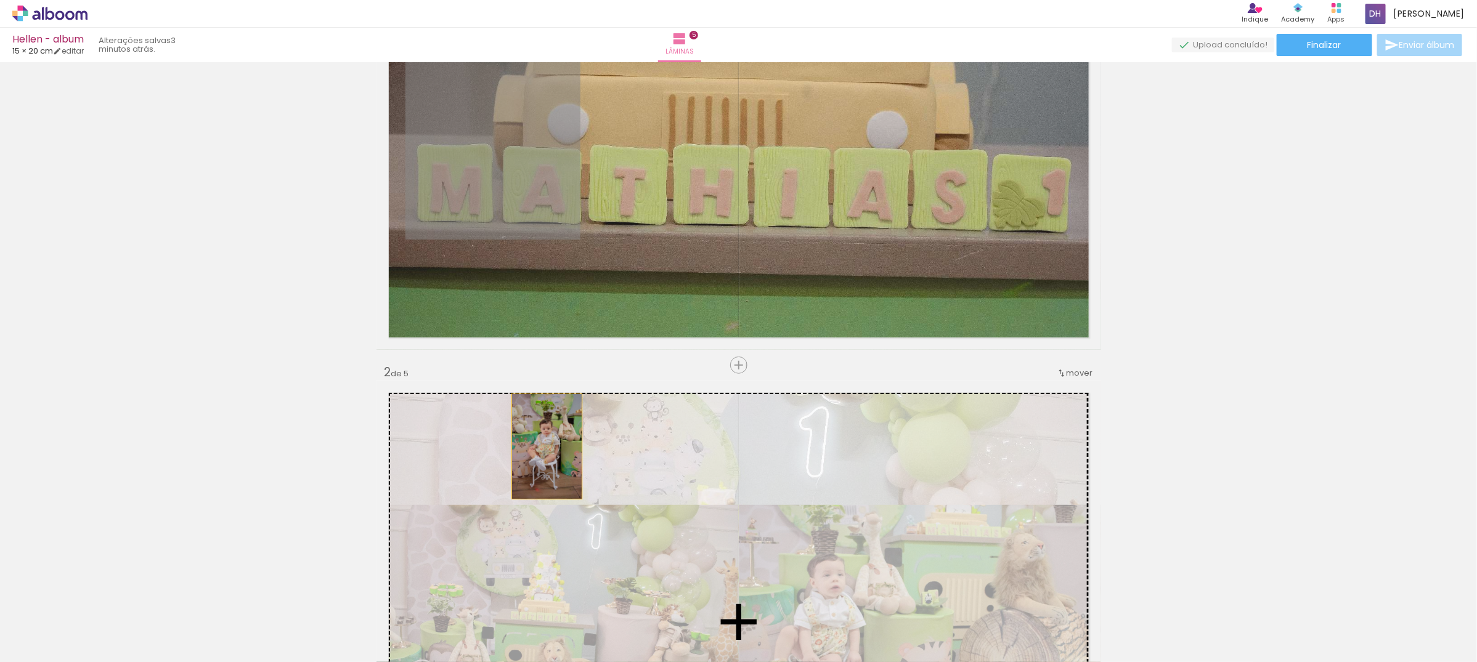
drag, startPoint x: 531, startPoint y: 114, endPoint x: 541, endPoint y: 447, distance: 332.9
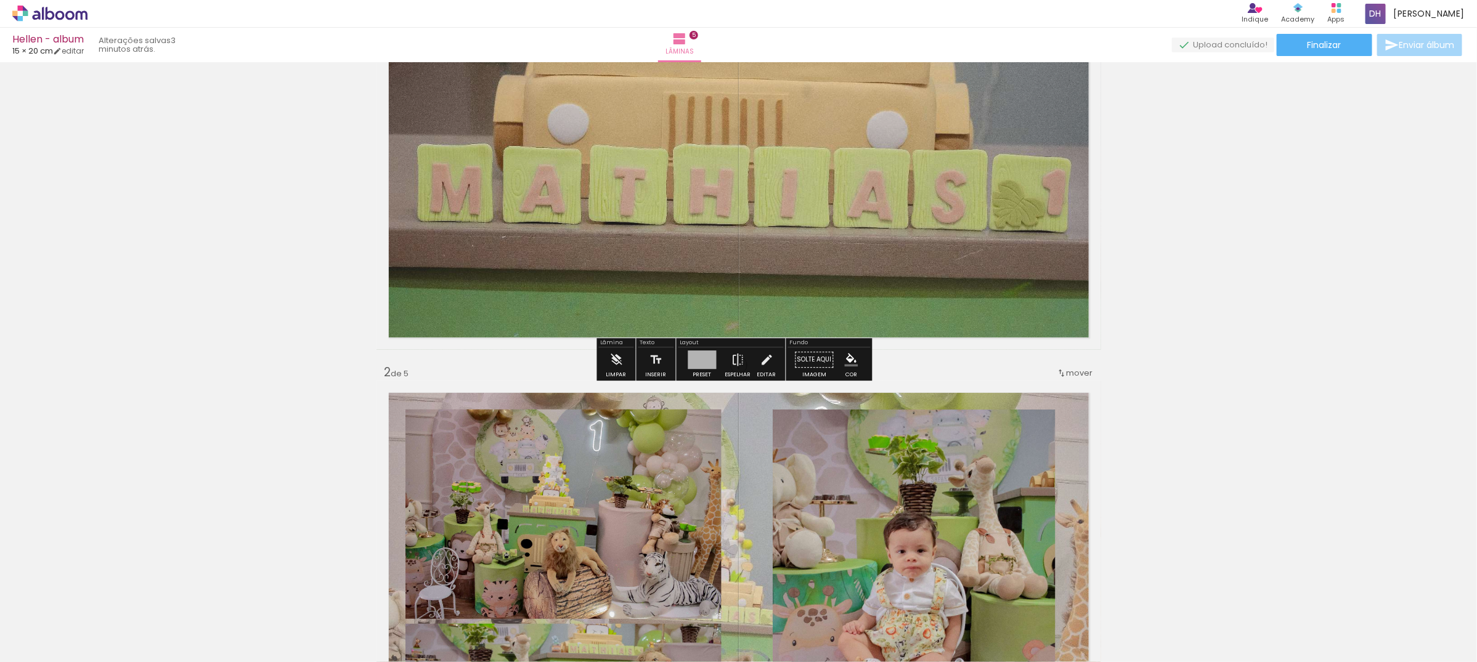
click at [707, 201] on quentale-layouter at bounding box center [738, 108] width 725 height 483
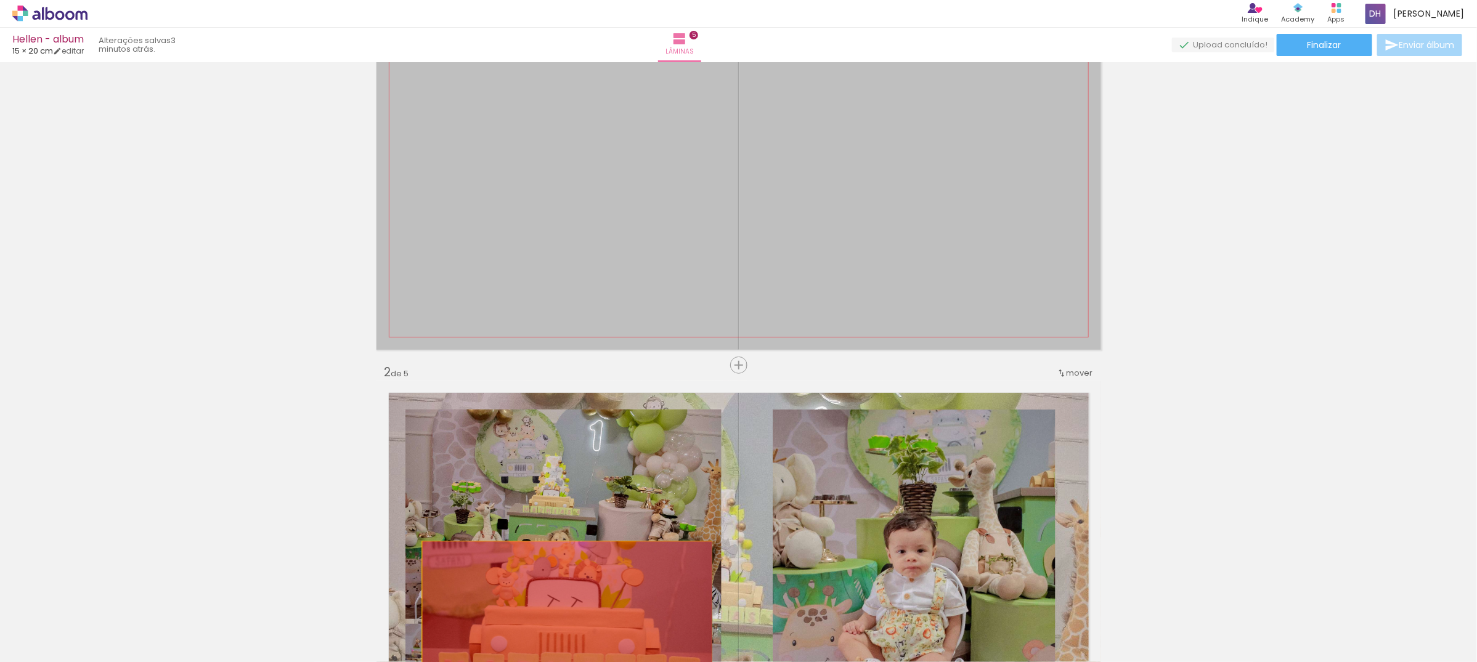
drag, startPoint x: 707, startPoint y: 201, endPoint x: 561, endPoint y: 638, distance: 461.0
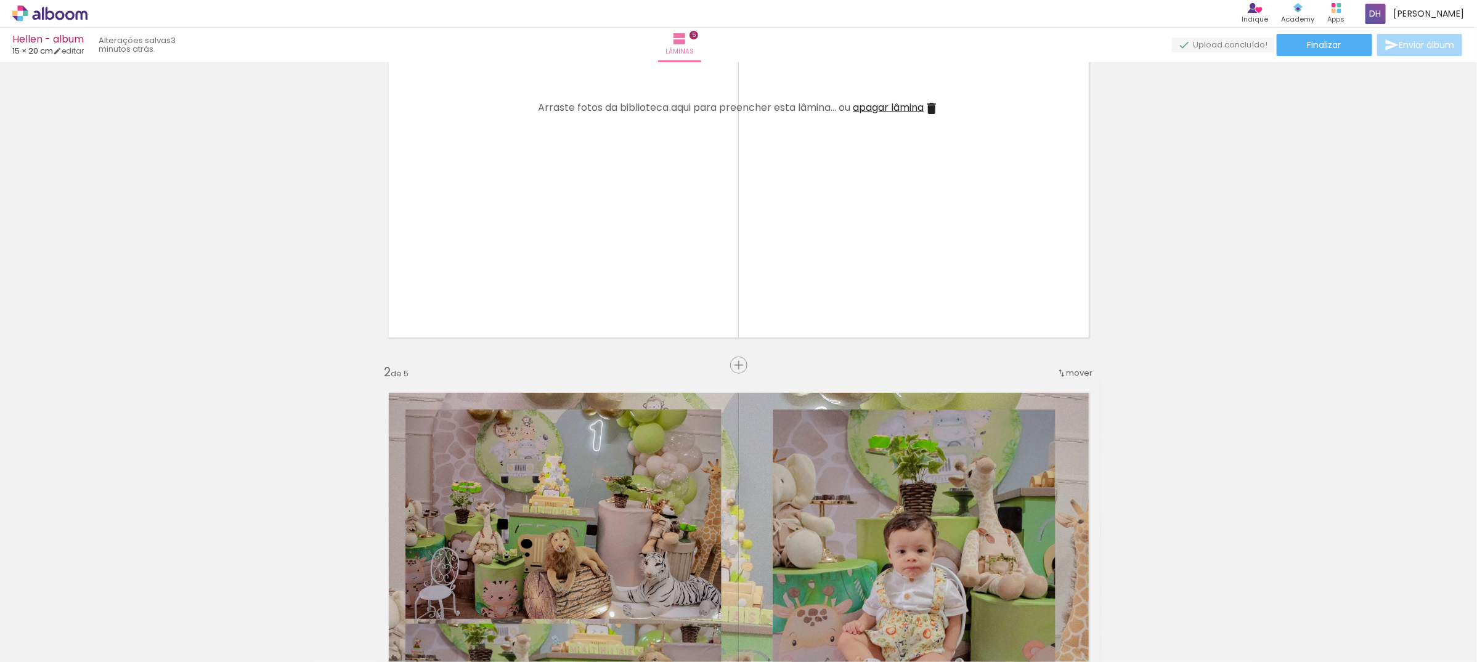
click at [919, 90] on quentale-layouter at bounding box center [738, 108] width 725 height 483
click at [912, 105] on span "apagar lâmina" at bounding box center [888, 107] width 71 height 14
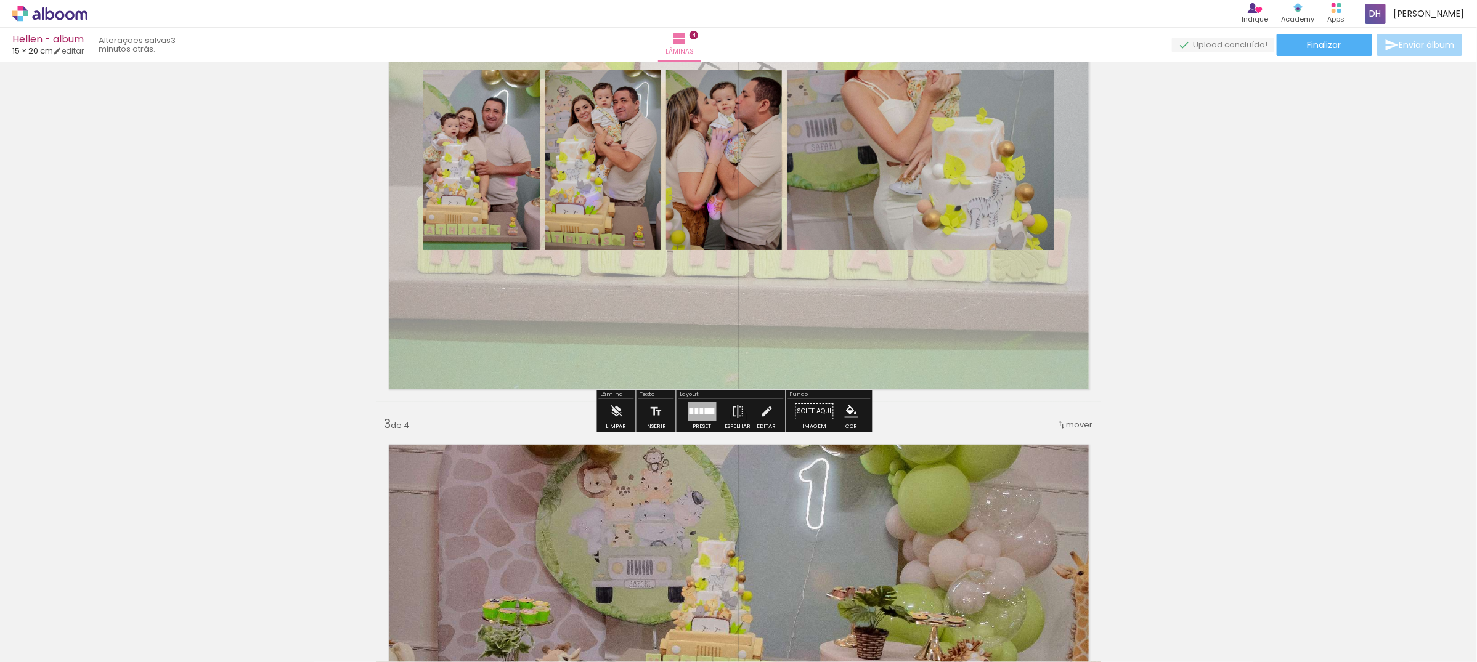
scroll to position [462, 0]
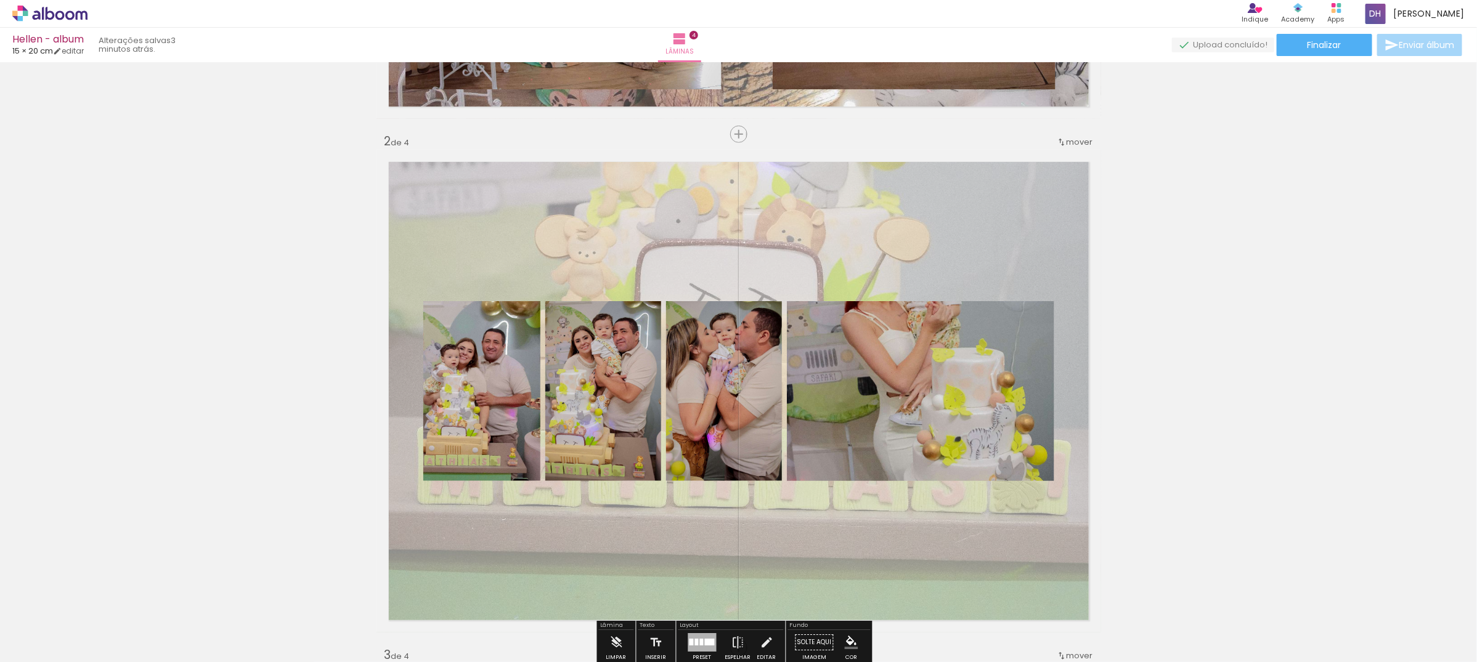
click at [922, 381] on quentale-photo at bounding box center [920, 391] width 267 height 180
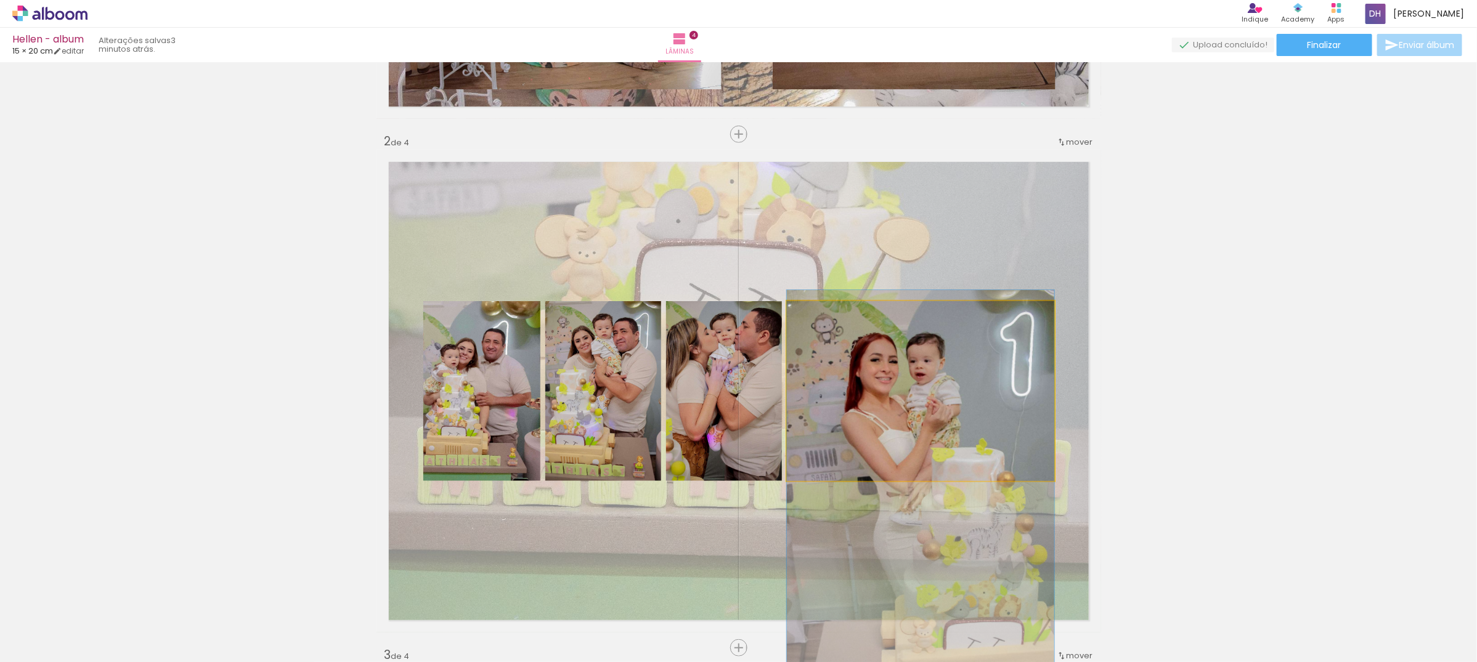
drag, startPoint x: 922, startPoint y: 381, endPoint x: 921, endPoint y: 481, distance: 99.8
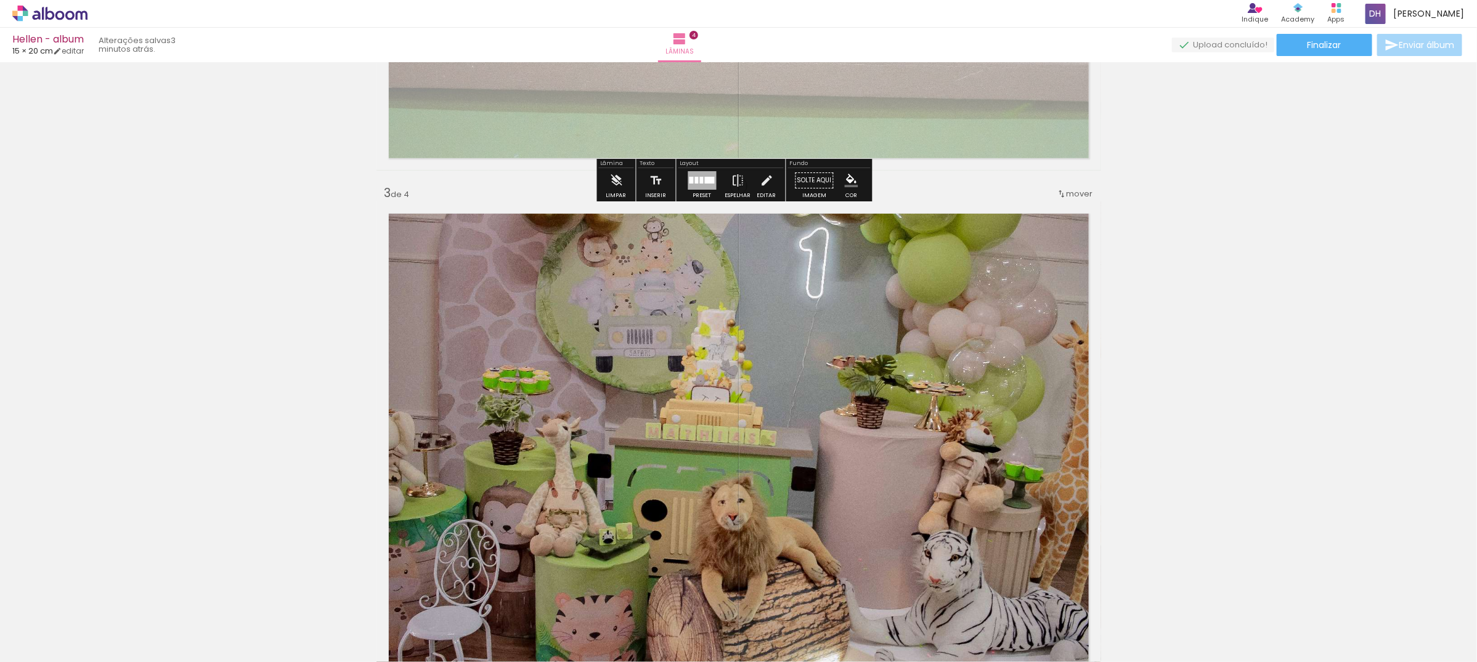
scroll to position [1155, 0]
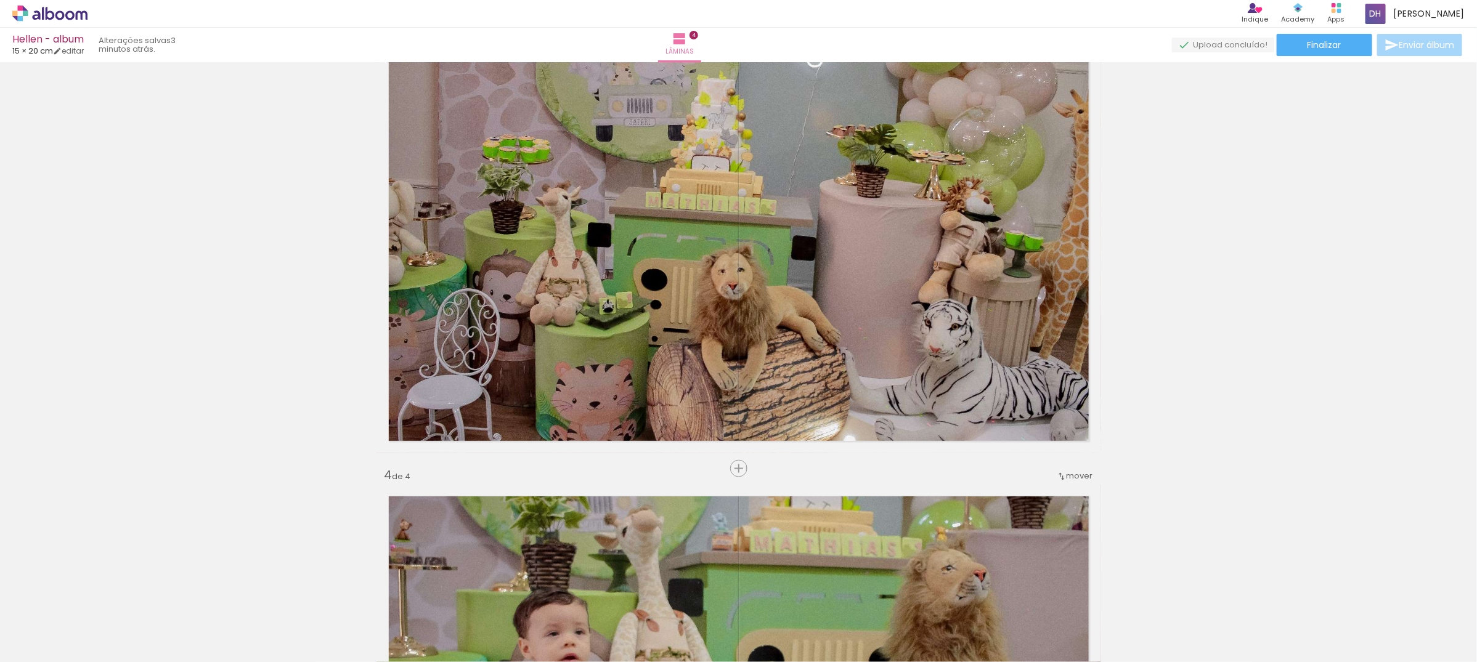
click at [151, 635] on div at bounding box center [123, 621] width 55 height 37
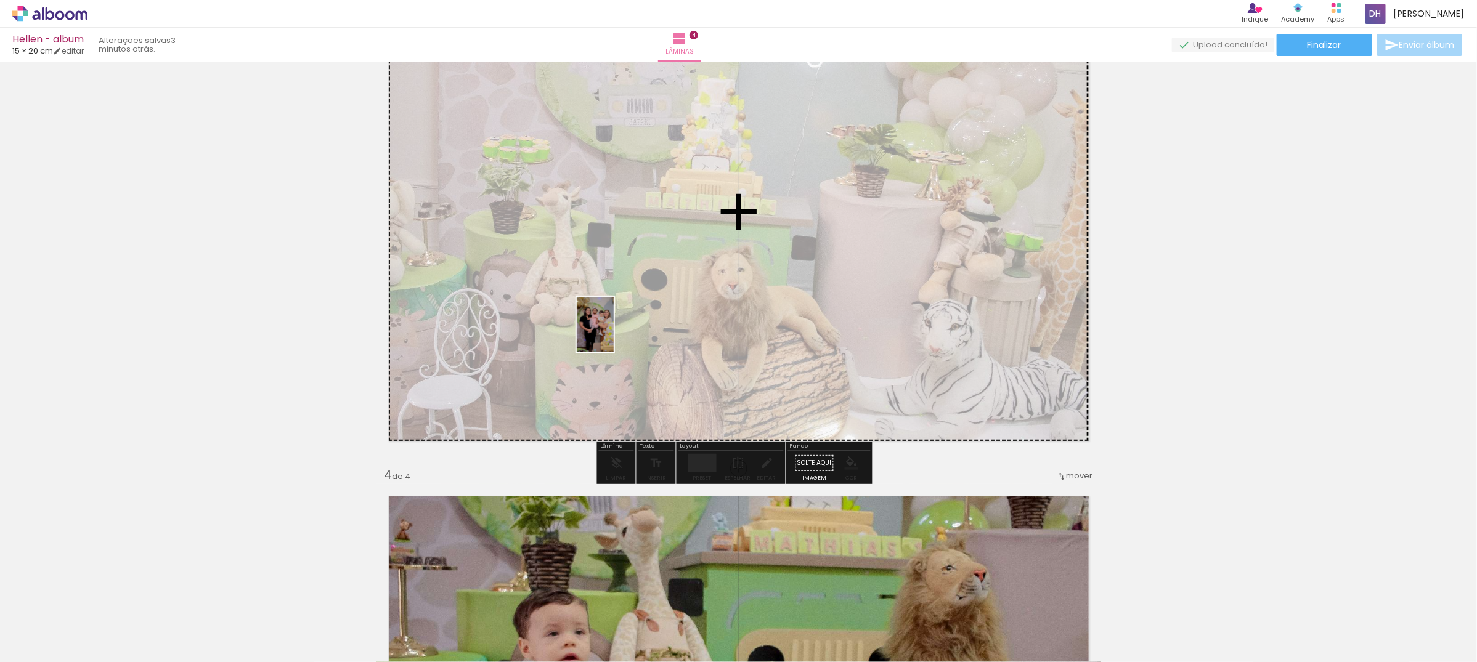
drag, startPoint x: 547, startPoint y: 624, endPoint x: 614, endPoint y: 334, distance: 297.3
click at [614, 334] on quentale-workspace at bounding box center [738, 331] width 1477 height 662
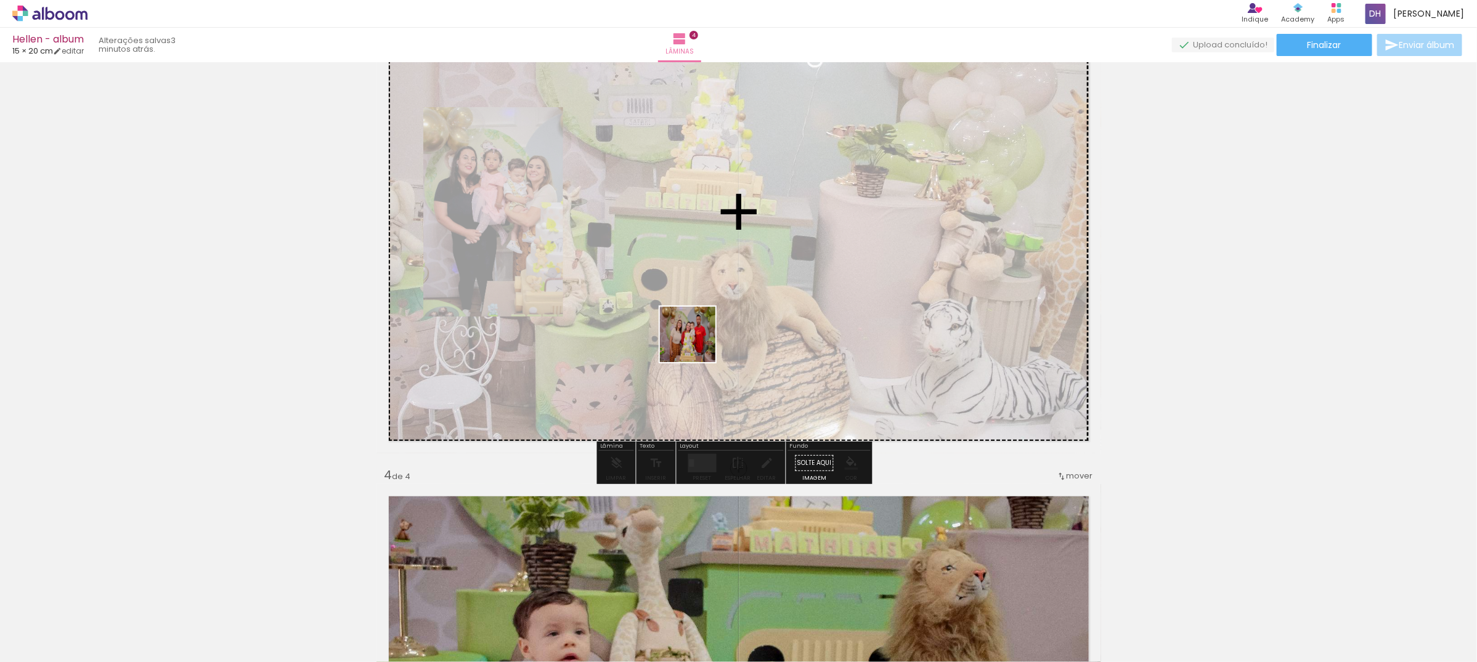
drag, startPoint x: 574, startPoint y: 621, endPoint x: 697, endPoint y: 344, distance: 303.4
click at [697, 344] on quentale-workspace at bounding box center [738, 331] width 1477 height 662
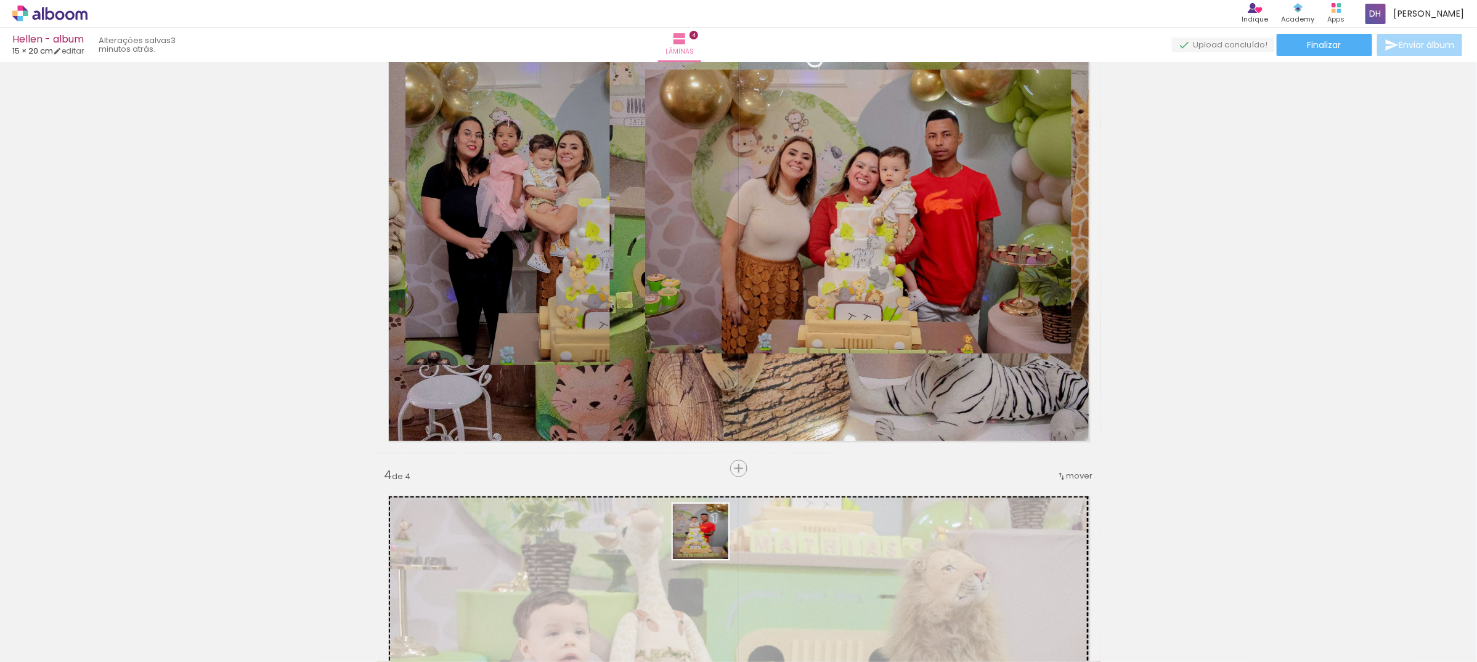
drag, startPoint x: 649, startPoint y: 635, endPoint x: 734, endPoint y: 623, distance: 85.9
click at [811, 370] on quentale-workspace at bounding box center [738, 331] width 1477 height 662
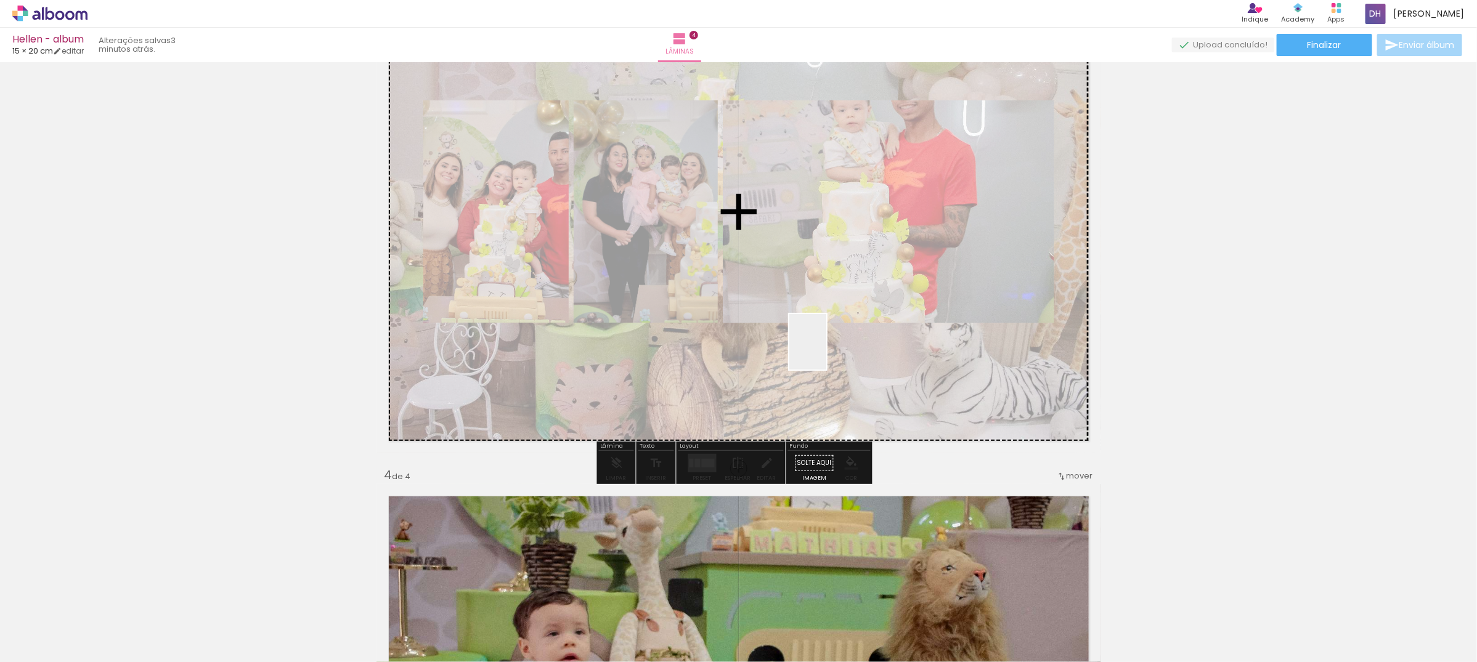
drag, startPoint x: 734, startPoint y: 623, endPoint x: 826, endPoint y: 351, distance: 287.0
click at [826, 351] on quentale-workspace at bounding box center [738, 331] width 1477 height 662
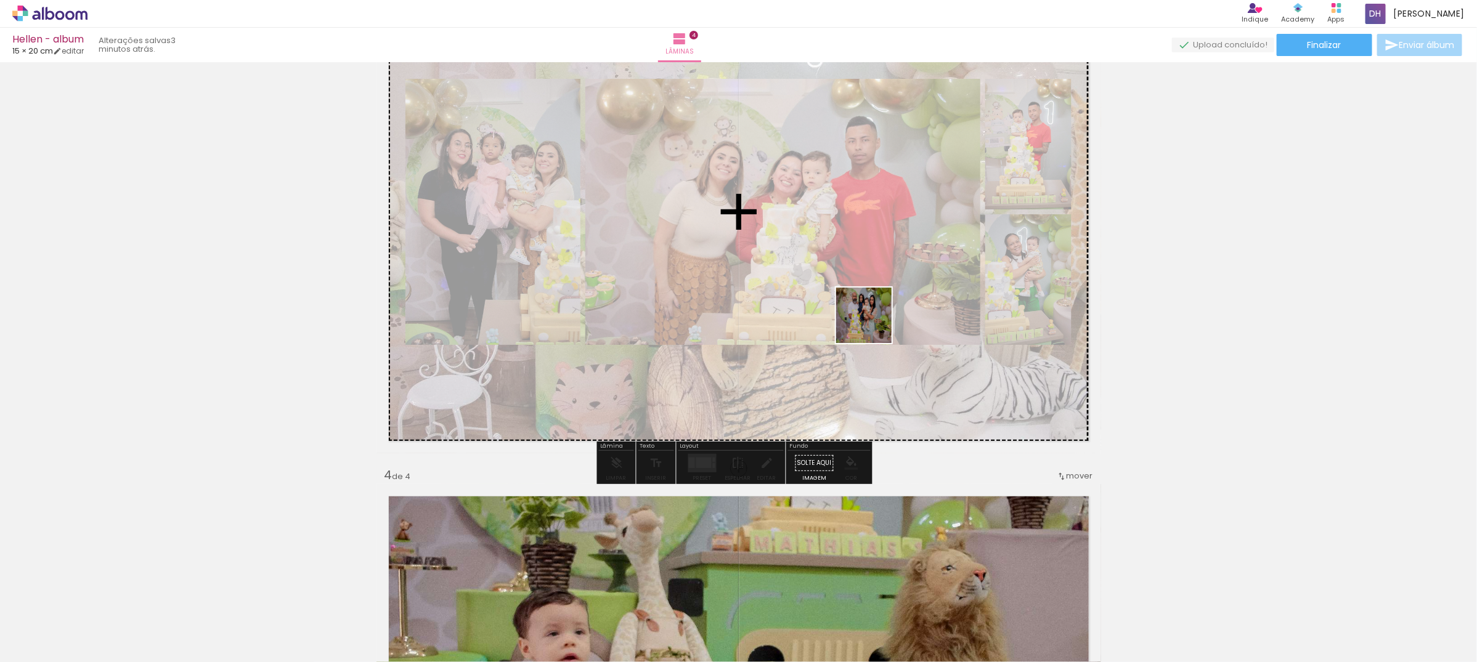
drag, startPoint x: 838, startPoint y: 534, endPoint x: 873, endPoint y: 325, distance: 212.4
click at [873, 325] on quentale-workspace at bounding box center [738, 331] width 1477 height 662
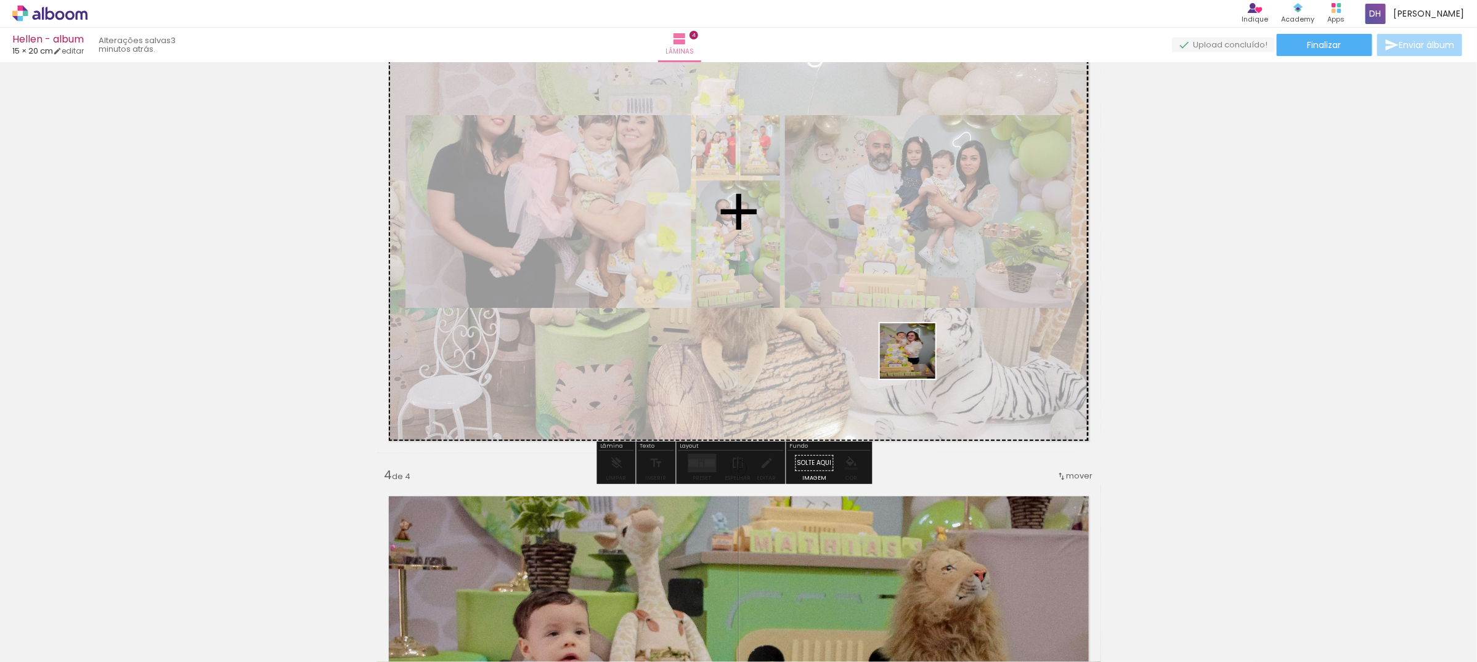
drag, startPoint x: 866, startPoint y: 632, endPoint x: 917, endPoint y: 360, distance: 275.9
click at [917, 360] on quentale-workspace at bounding box center [738, 331] width 1477 height 662
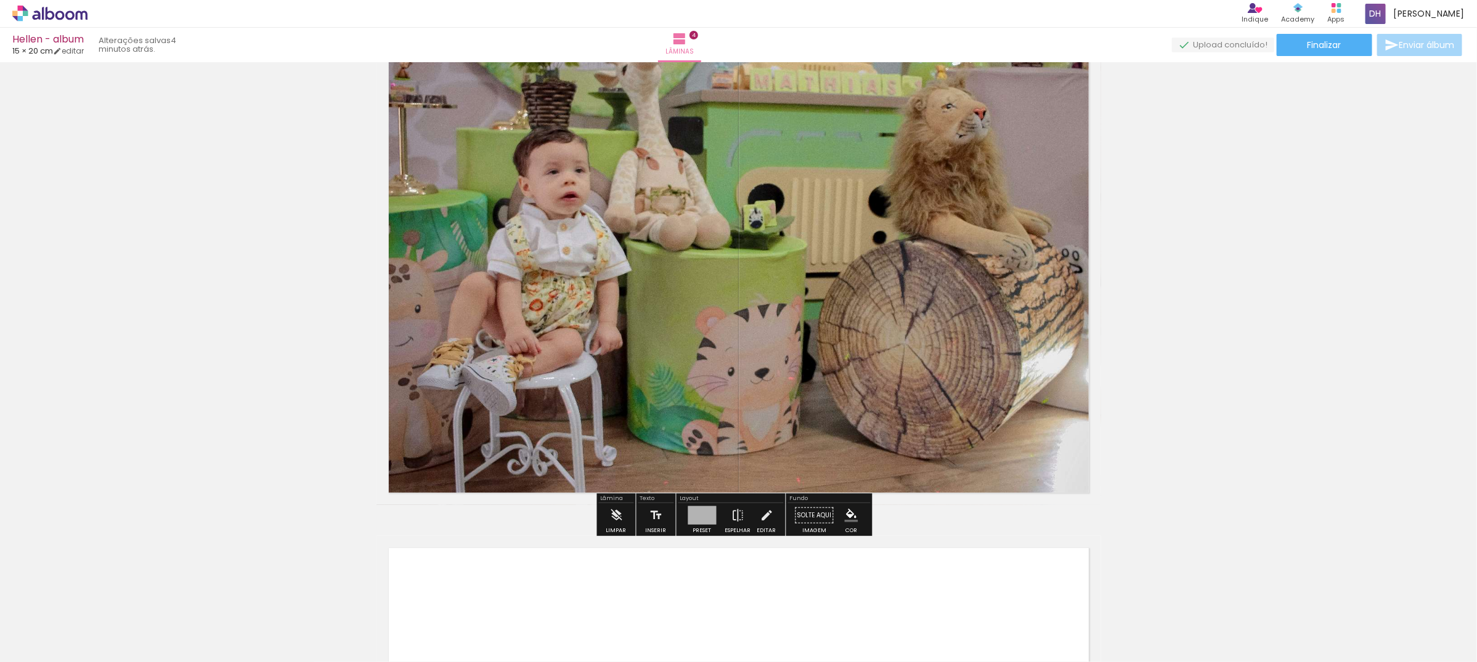
scroll to position [1155, 0]
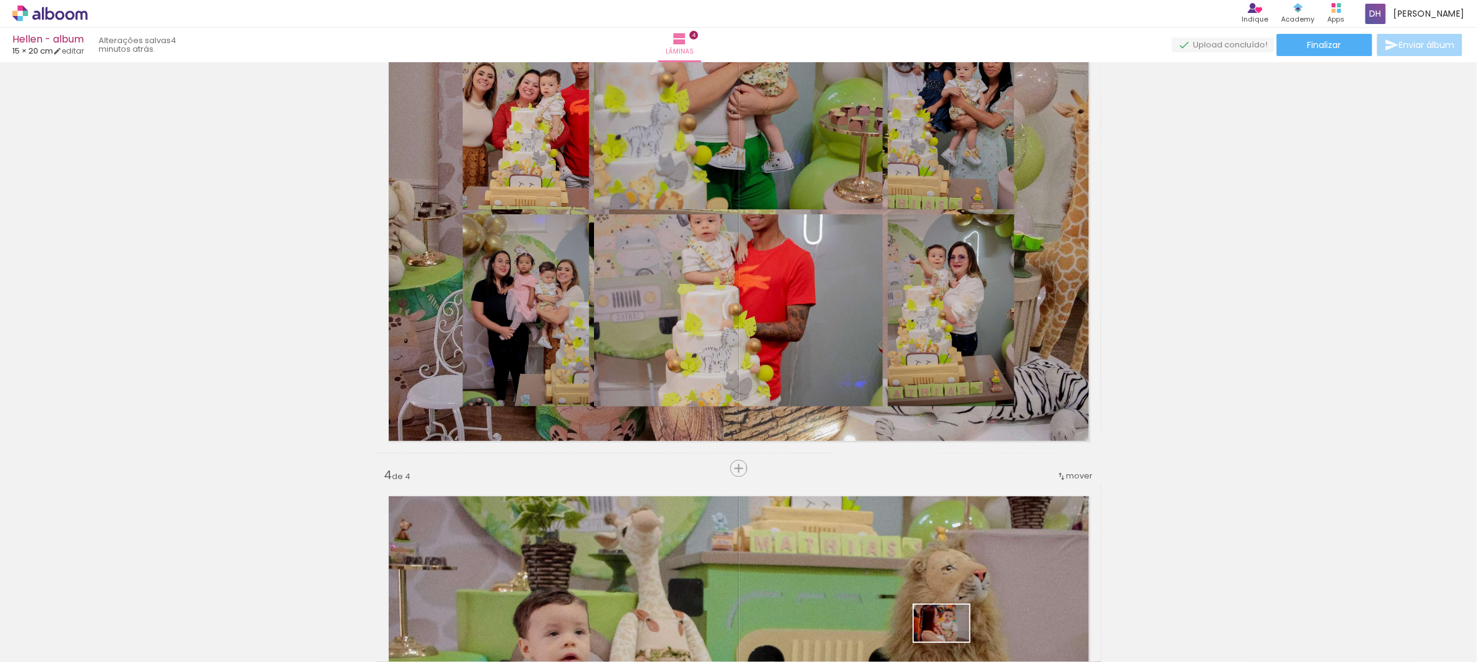
drag, startPoint x: 932, startPoint y: 636, endPoint x: 951, endPoint y: 642, distance: 20.1
click at [951, 641] on div at bounding box center [932, 621] width 61 height 41
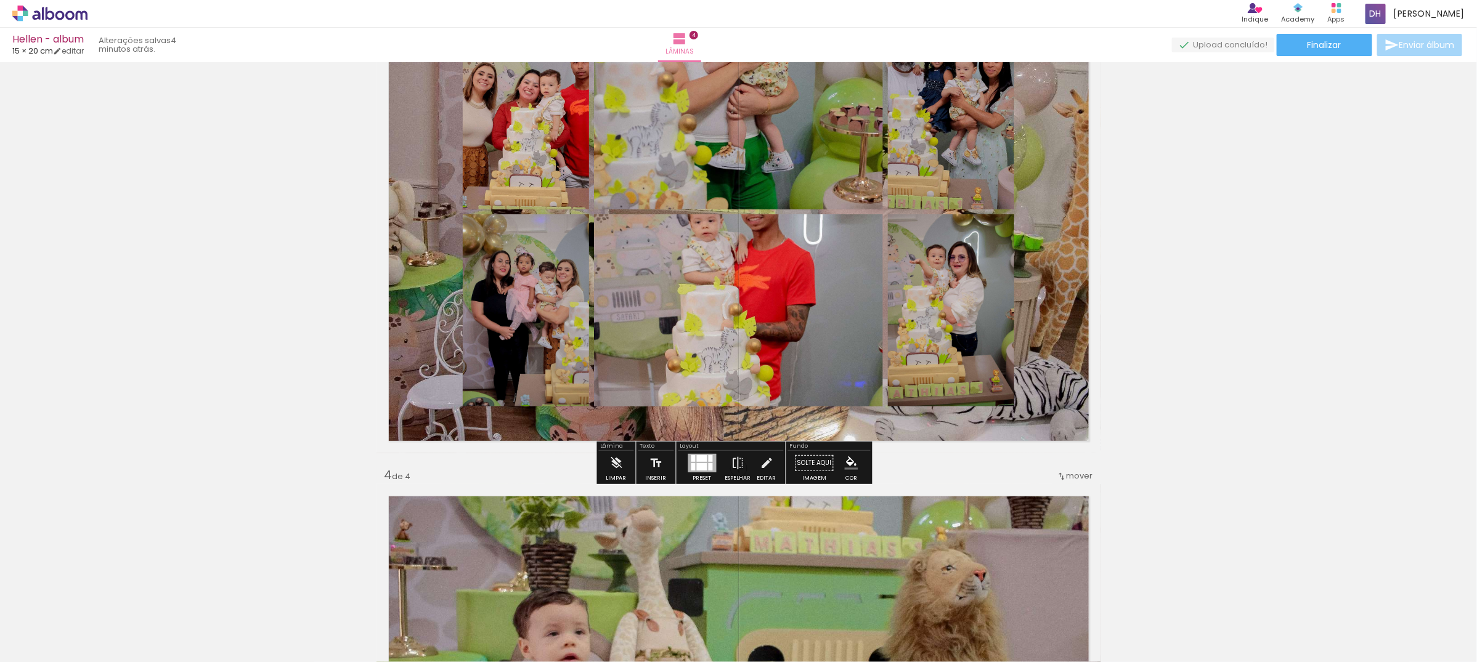
scroll to position [693, 0]
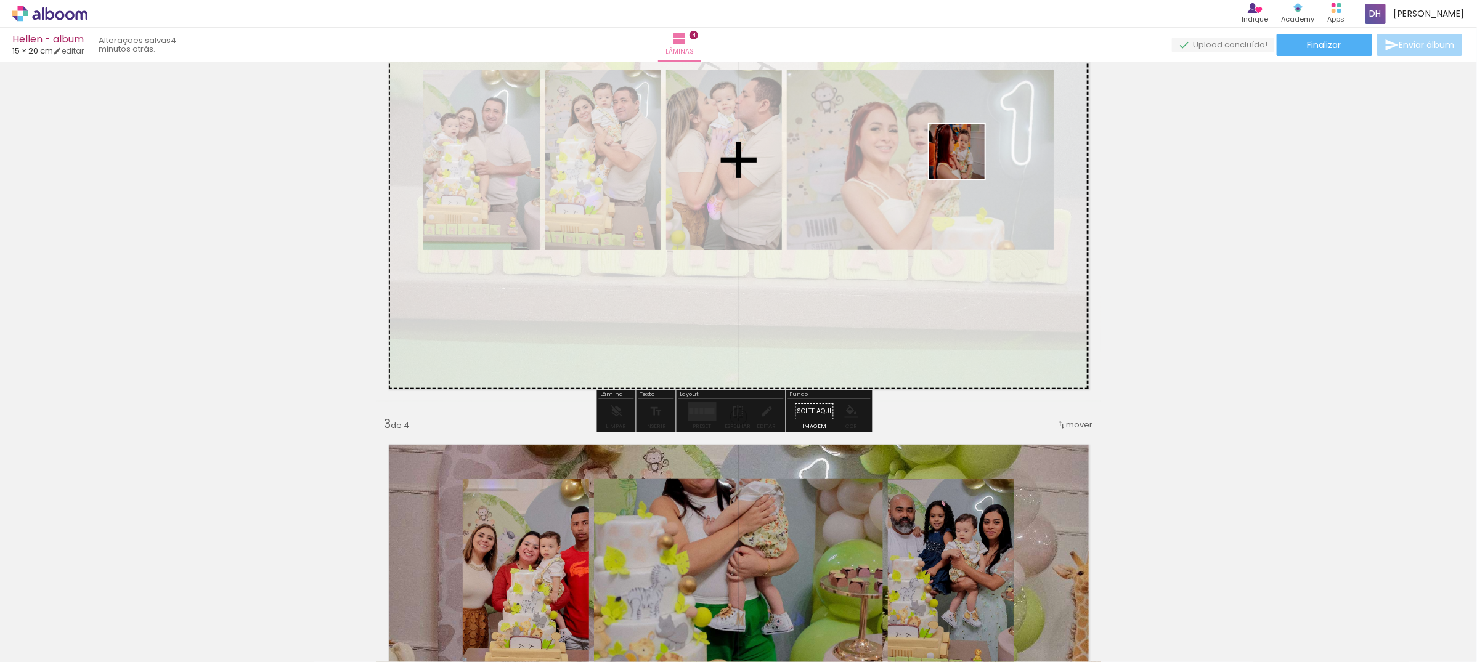
drag, startPoint x: 937, startPoint y: 630, endPoint x: 966, endPoint y: 161, distance: 470.4
click at [966, 161] on quentale-workspace at bounding box center [738, 331] width 1477 height 662
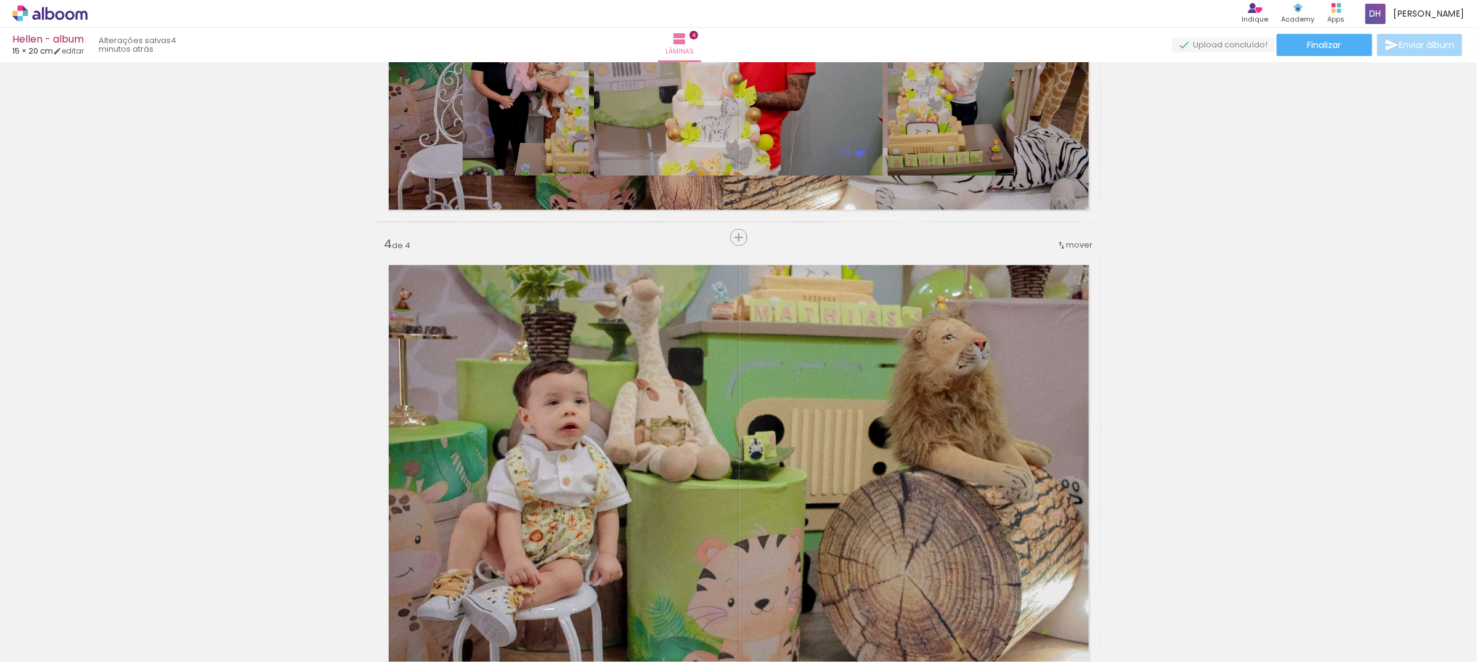
scroll to position [0, 843]
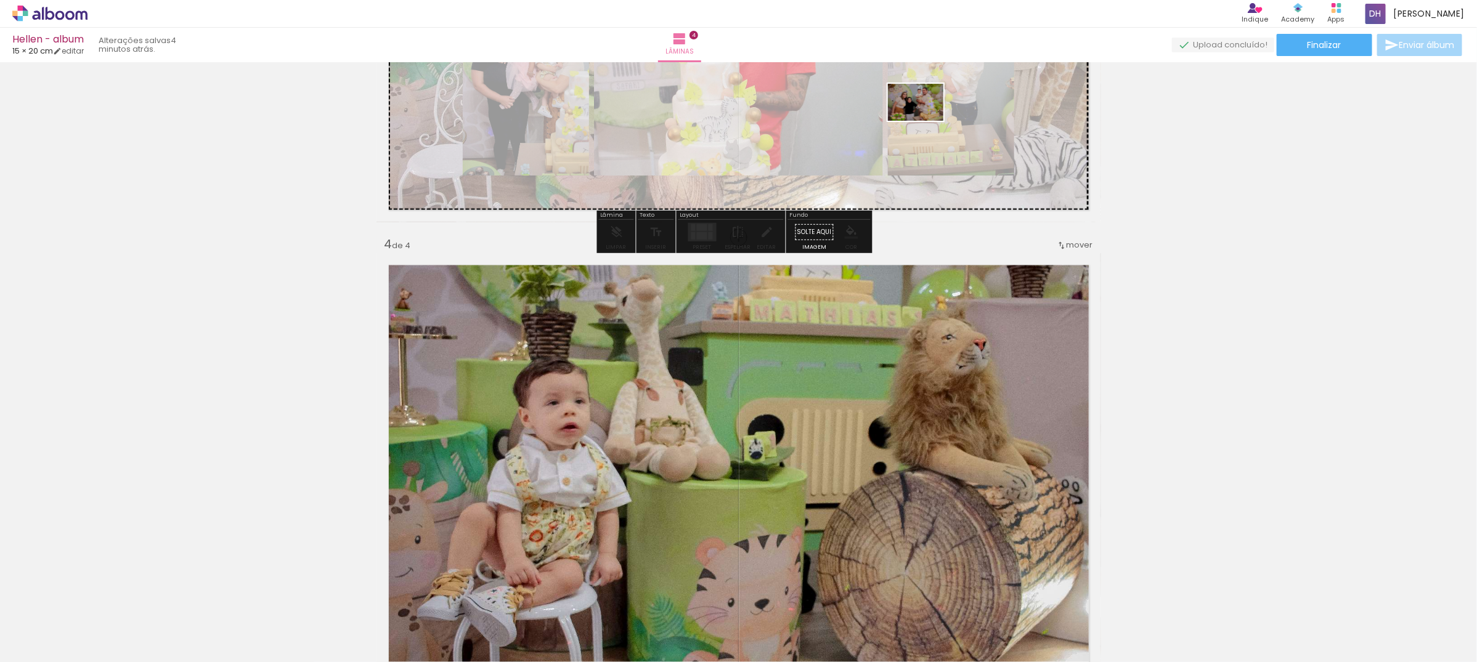
drag, startPoint x: 590, startPoint y: 635, endPoint x: 925, endPoint y: 121, distance: 613.7
click at [925, 121] on quentale-workspace at bounding box center [738, 331] width 1477 height 662
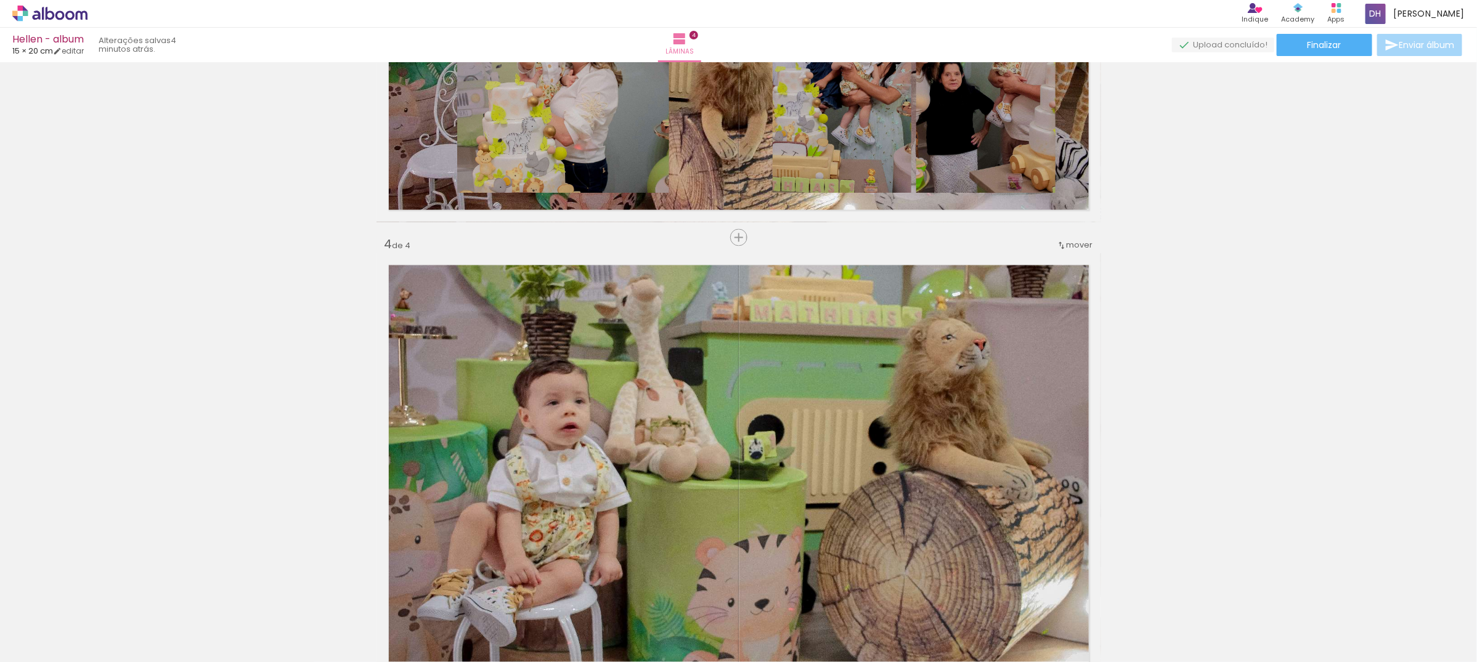
scroll to position [1155, 0]
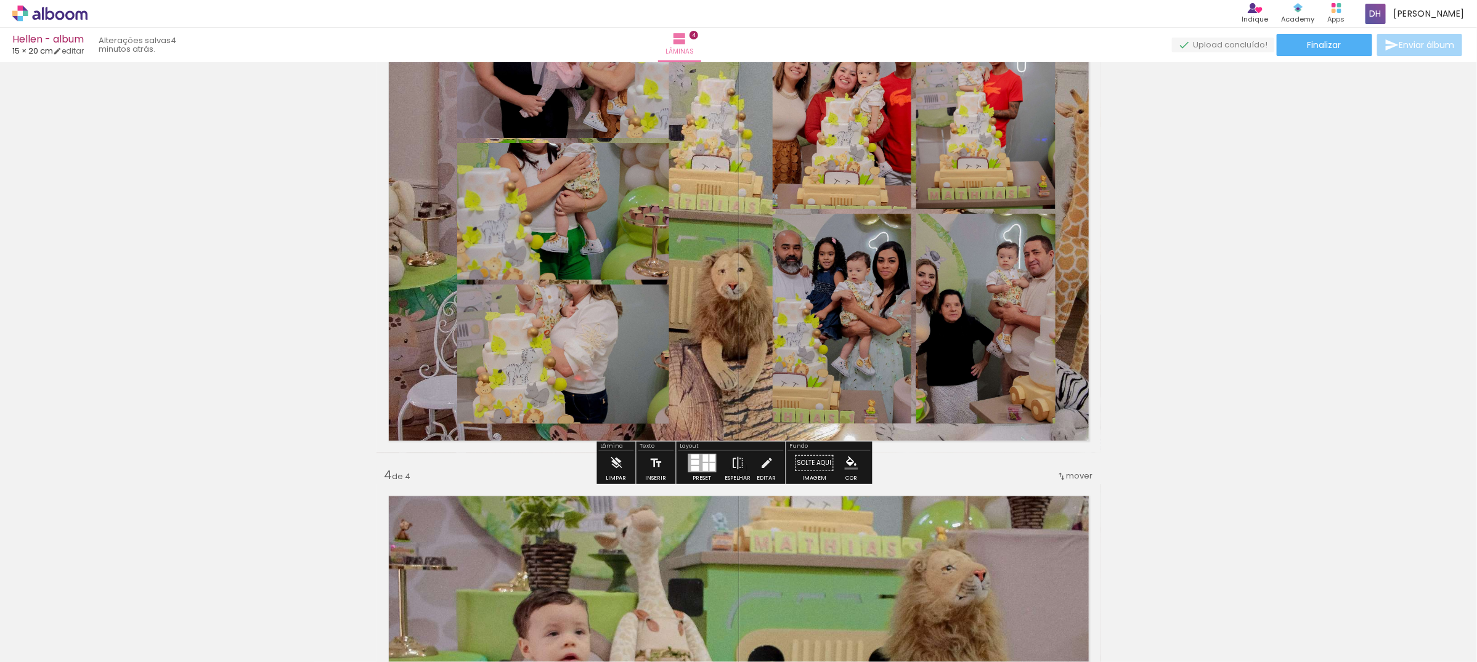
click at [710, 455] on div at bounding box center [713, 458] width 6 height 7
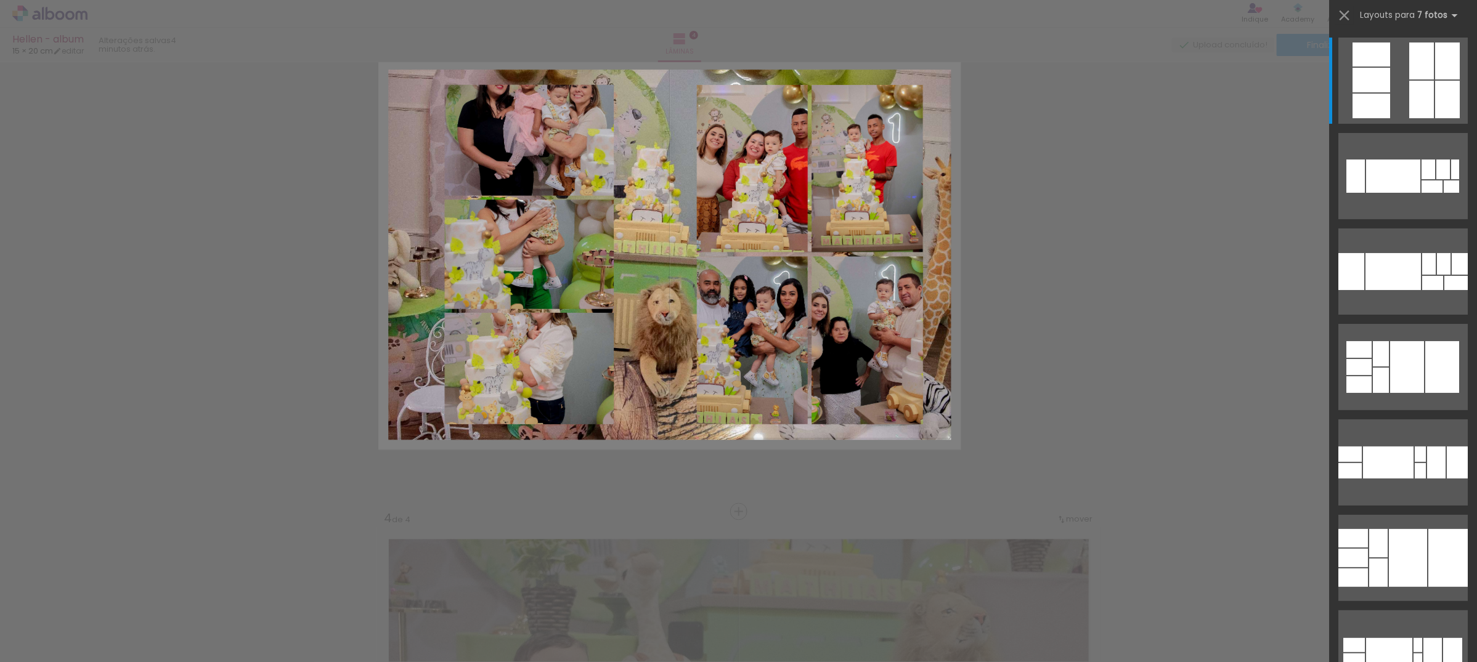
scroll to position [1058, 0]
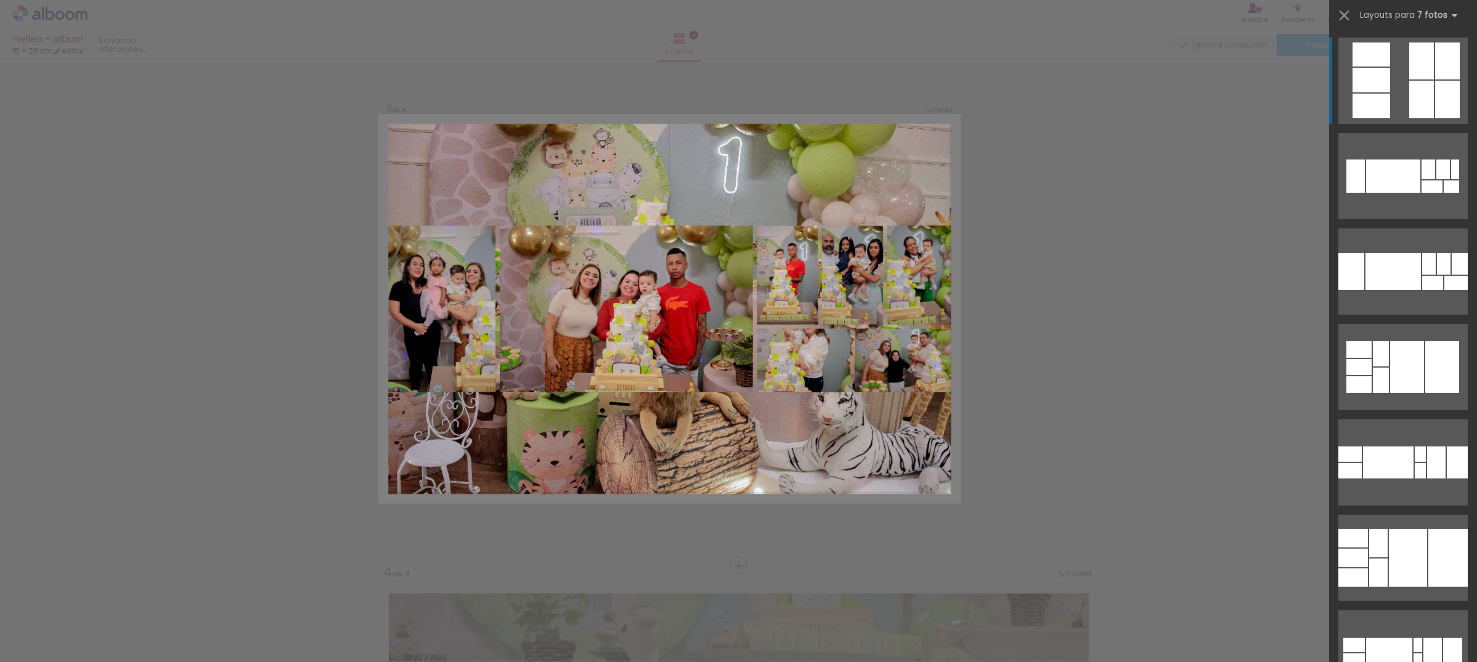
click at [1416, 97] on div at bounding box center [1421, 100] width 25 height 38
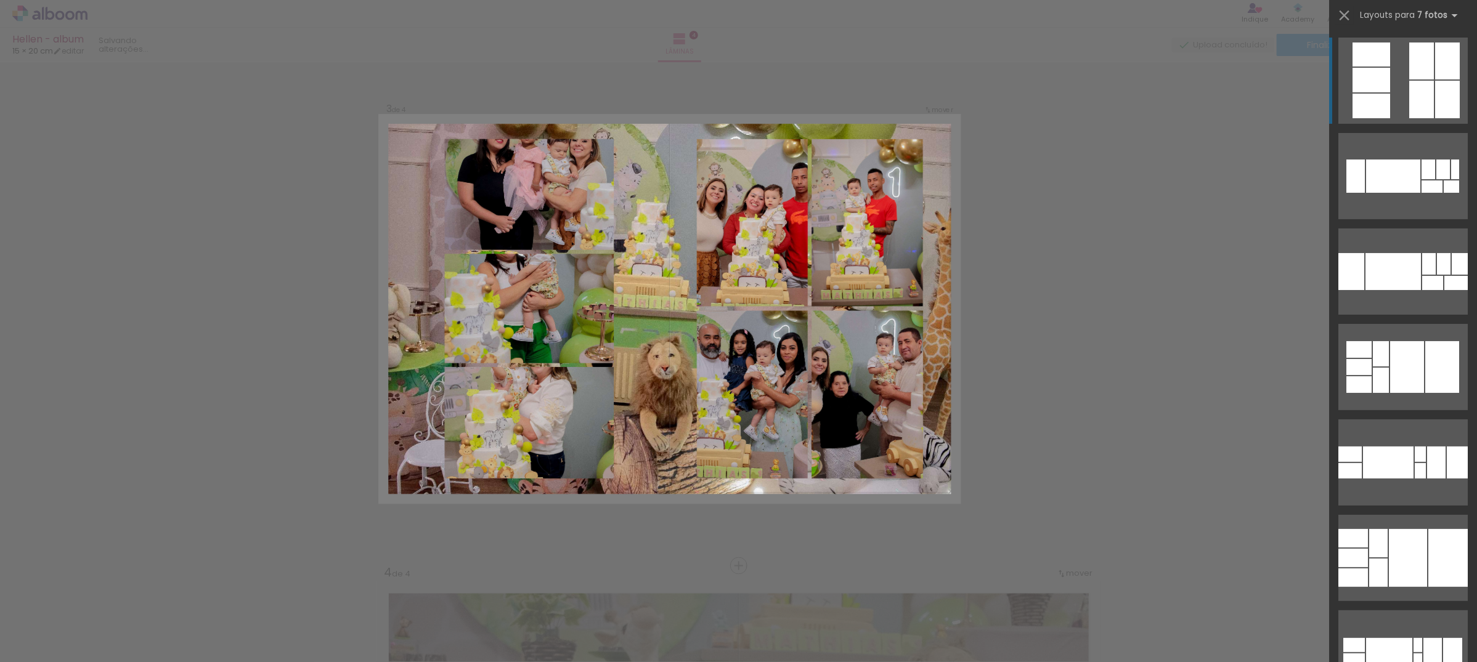
scroll to position [1043, 0]
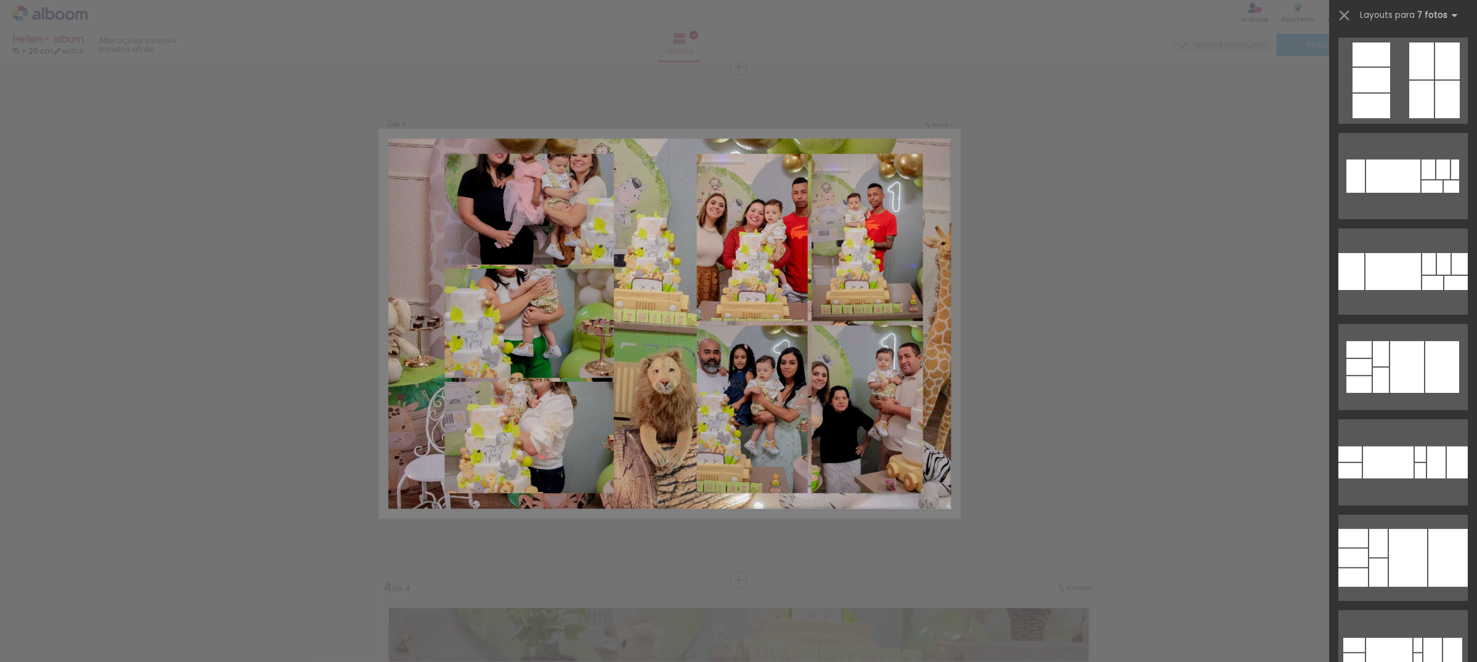
click at [407, 189] on quentale-layouter at bounding box center [670, 324] width 580 height 386
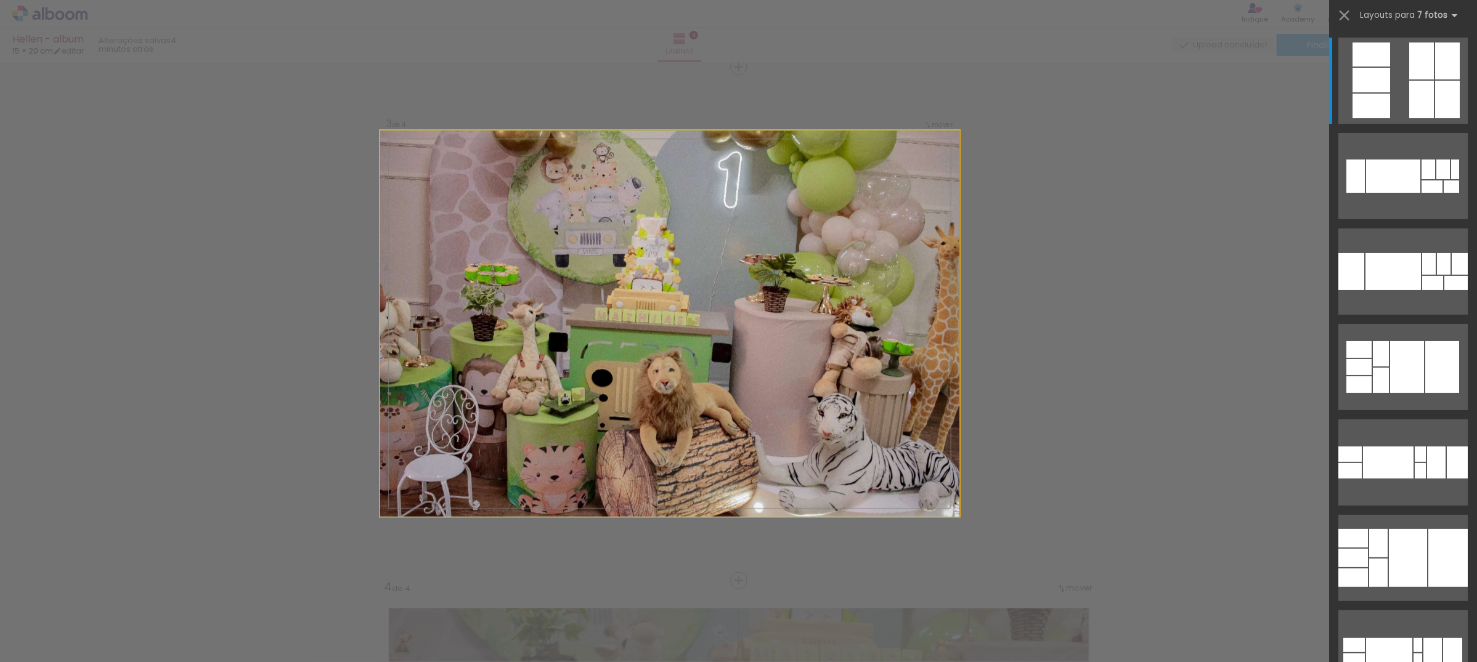
click at [407, 189] on quentale-photo at bounding box center [670, 324] width 580 height 386
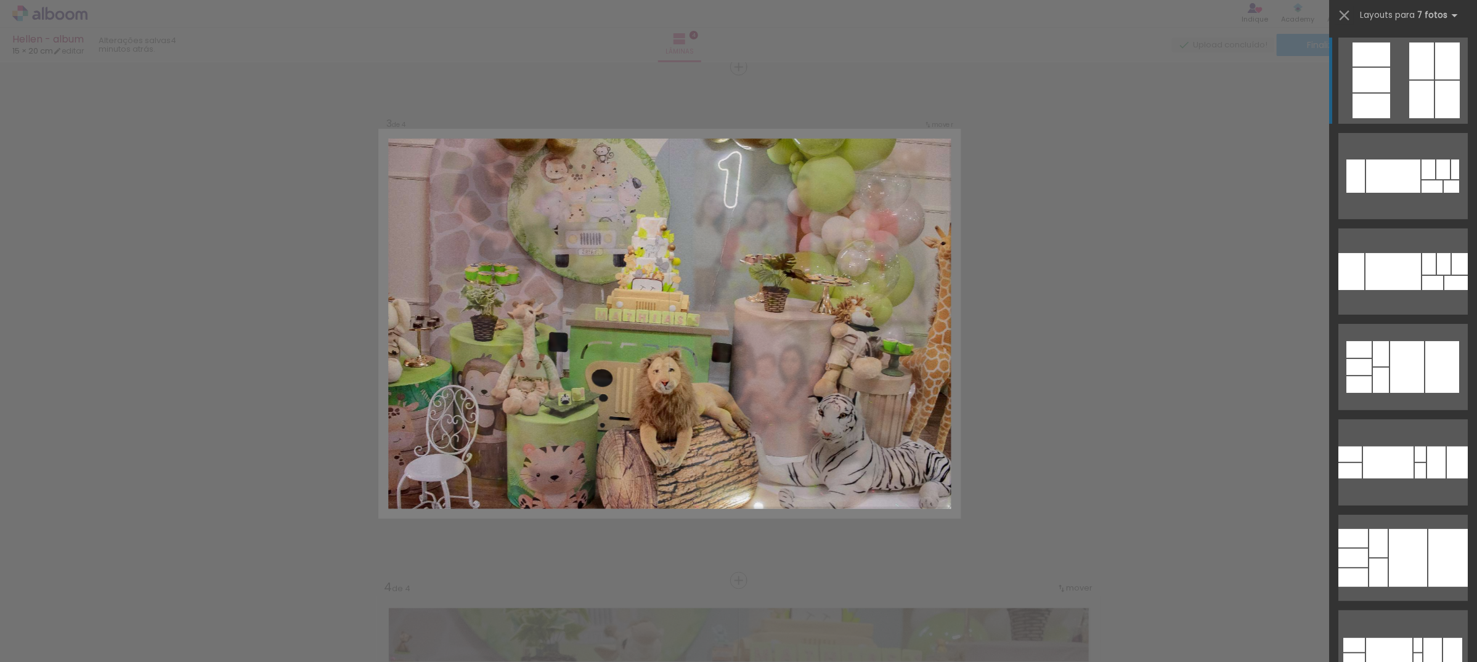
click at [1352, 71] on div at bounding box center [1371, 80] width 38 height 25
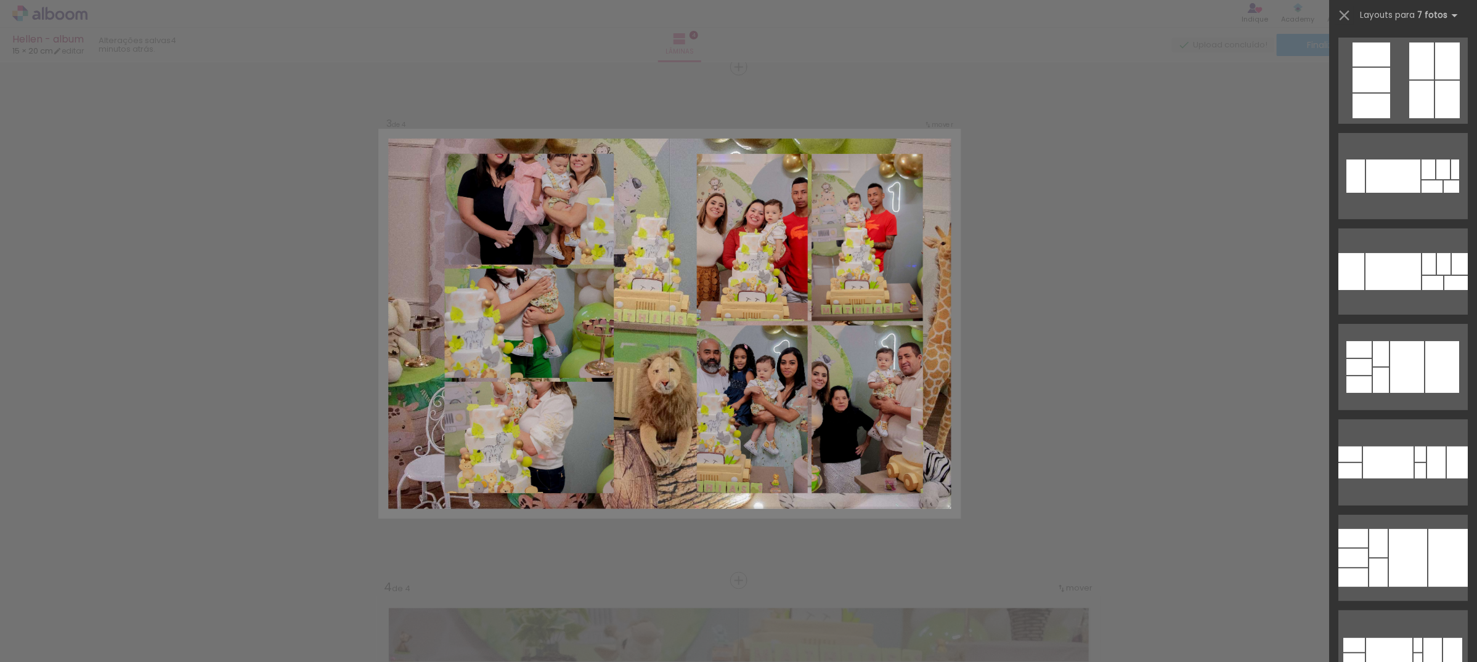
click at [940, 161] on quentale-layouter at bounding box center [670, 324] width 580 height 386
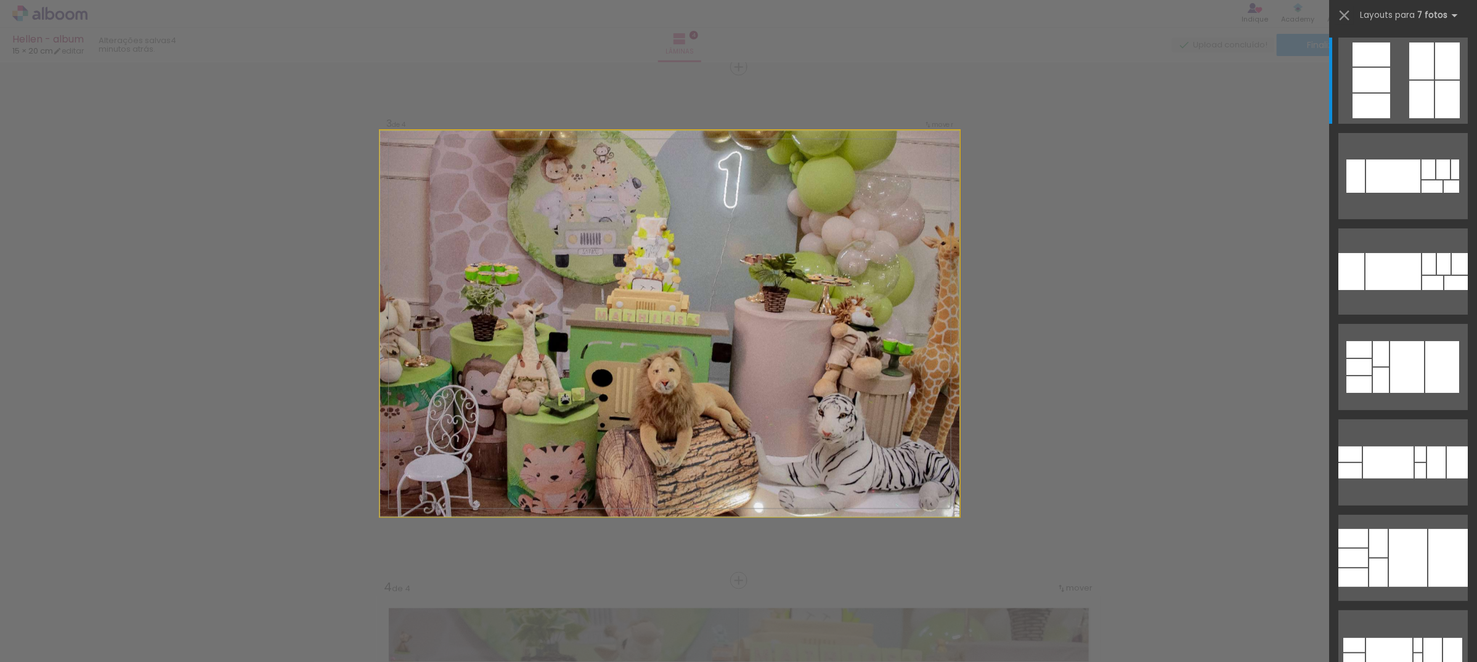
click at [940, 161] on quentale-photo at bounding box center [670, 324] width 580 height 386
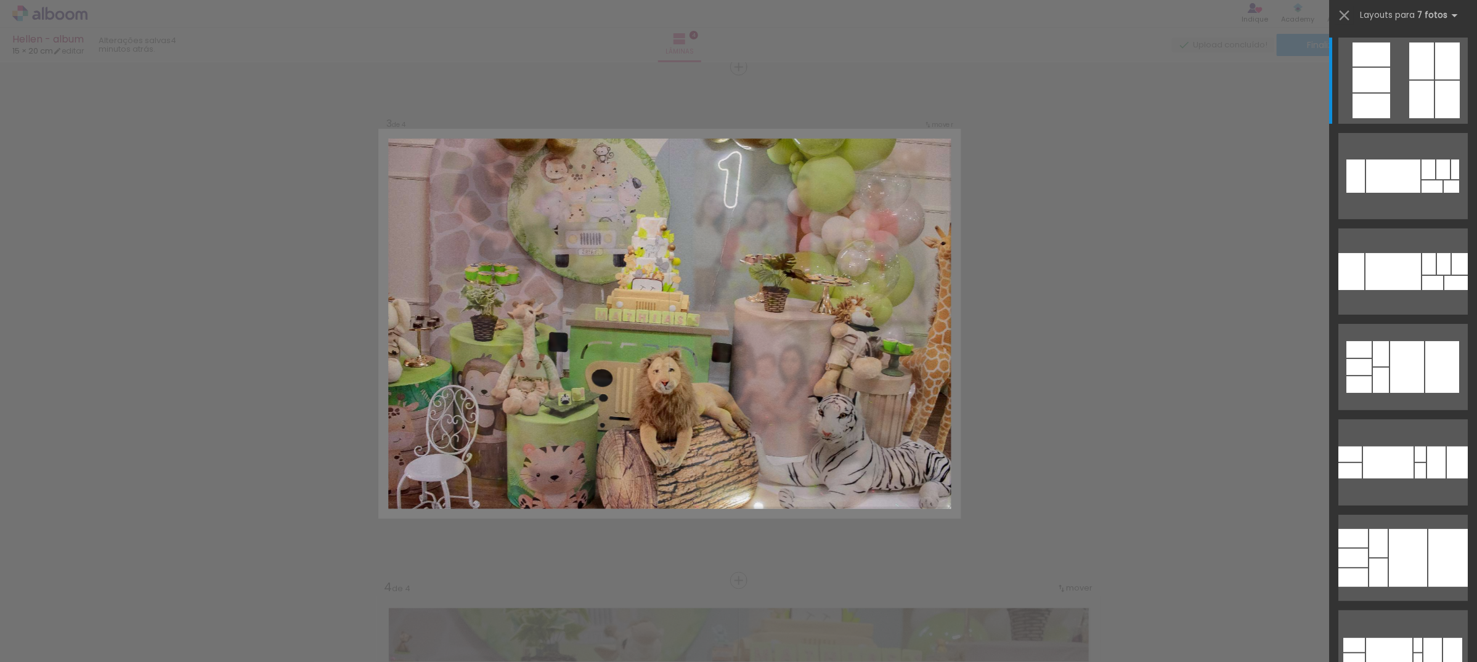
click at [1143, 299] on div "Confirmar Cancelar" at bounding box center [738, 318] width 1477 height 2599
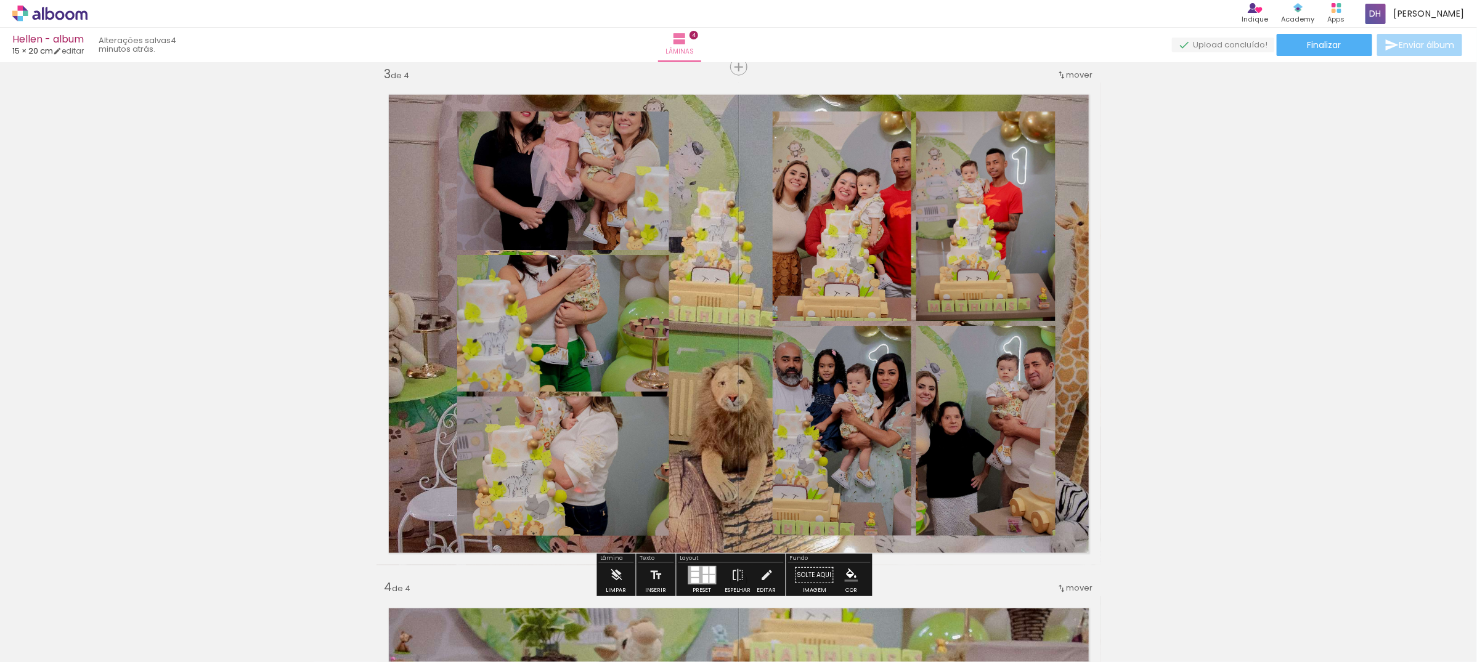
click at [688, 111] on quentale-layouter at bounding box center [738, 324] width 725 height 483
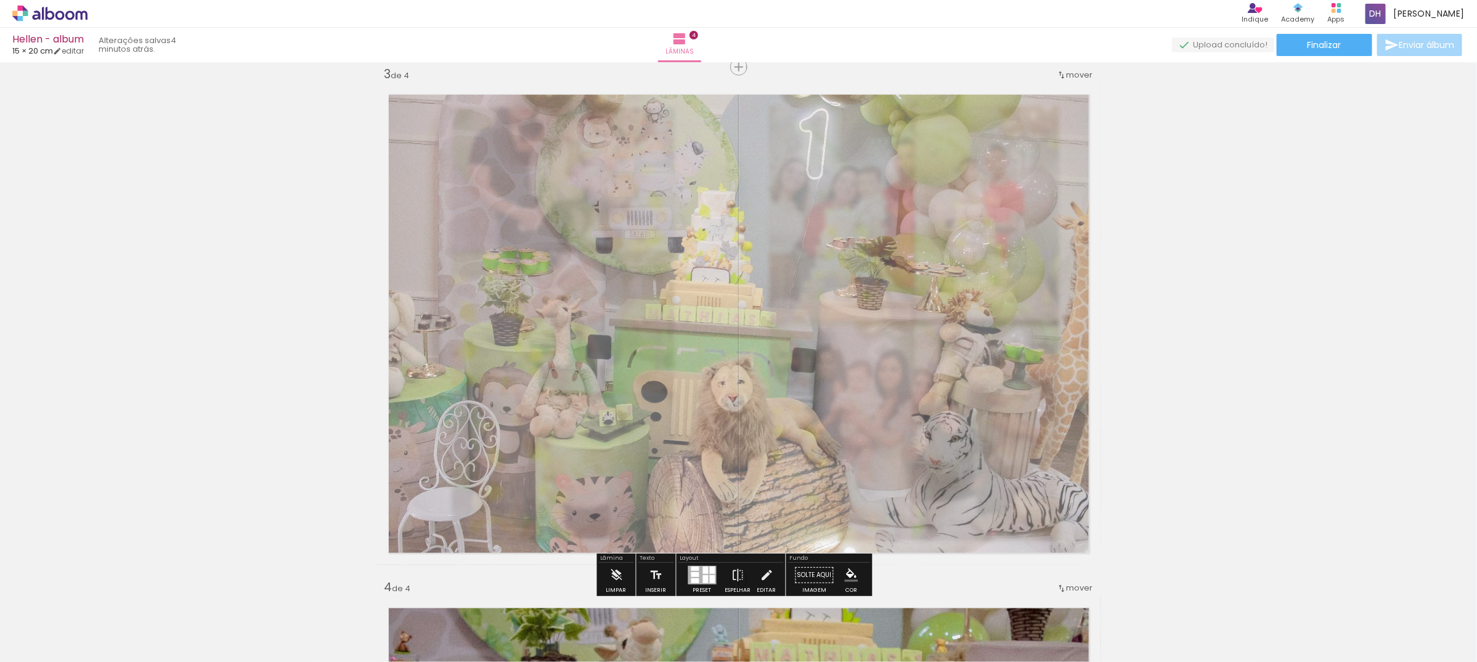
drag, startPoint x: 553, startPoint y: 112, endPoint x: 533, endPoint y: 112, distance: 20.3
type paper-slider "60"
click at [535, 112] on div at bounding box center [538, 113] width 7 height 7
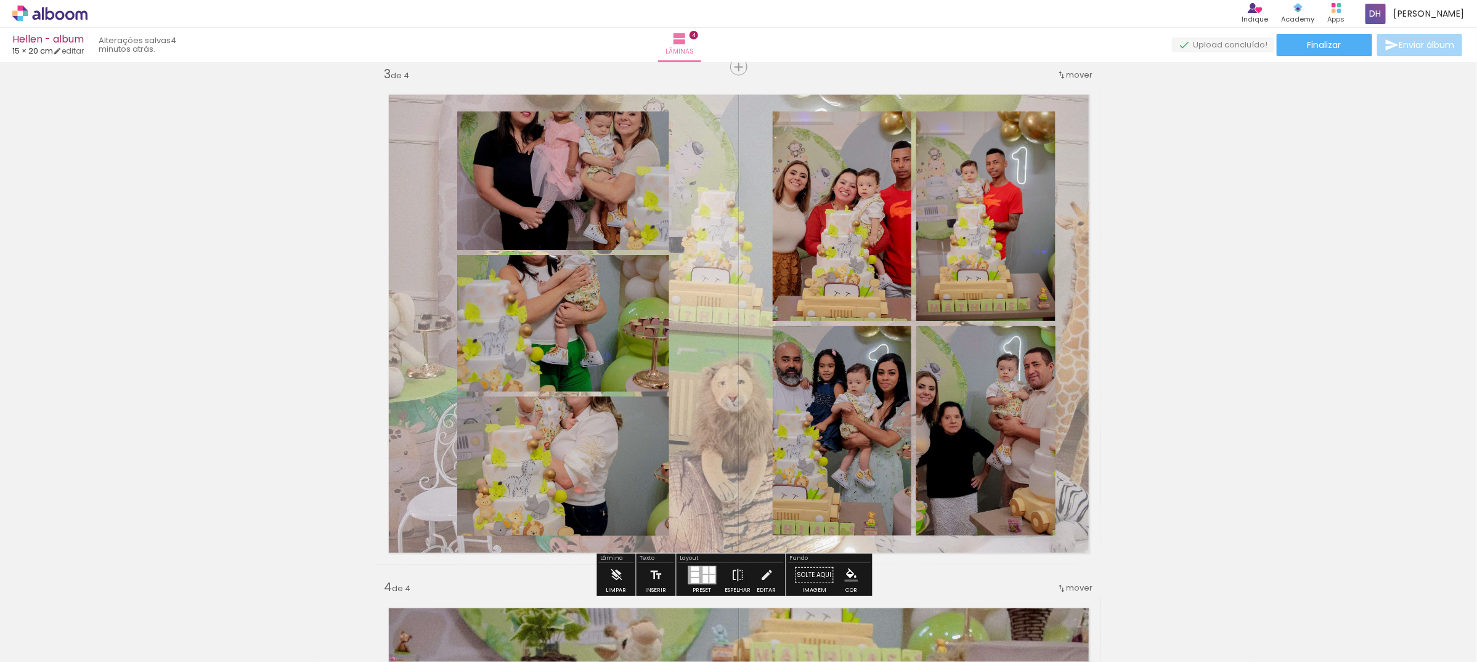
click at [1255, 65] on div "Inserir lâmina 1 de 4 Inserir lâmina 2 de 4 Inserir lâmina 3 de 4 Inserir lâmin…" at bounding box center [738, 308] width 1477 height 2570
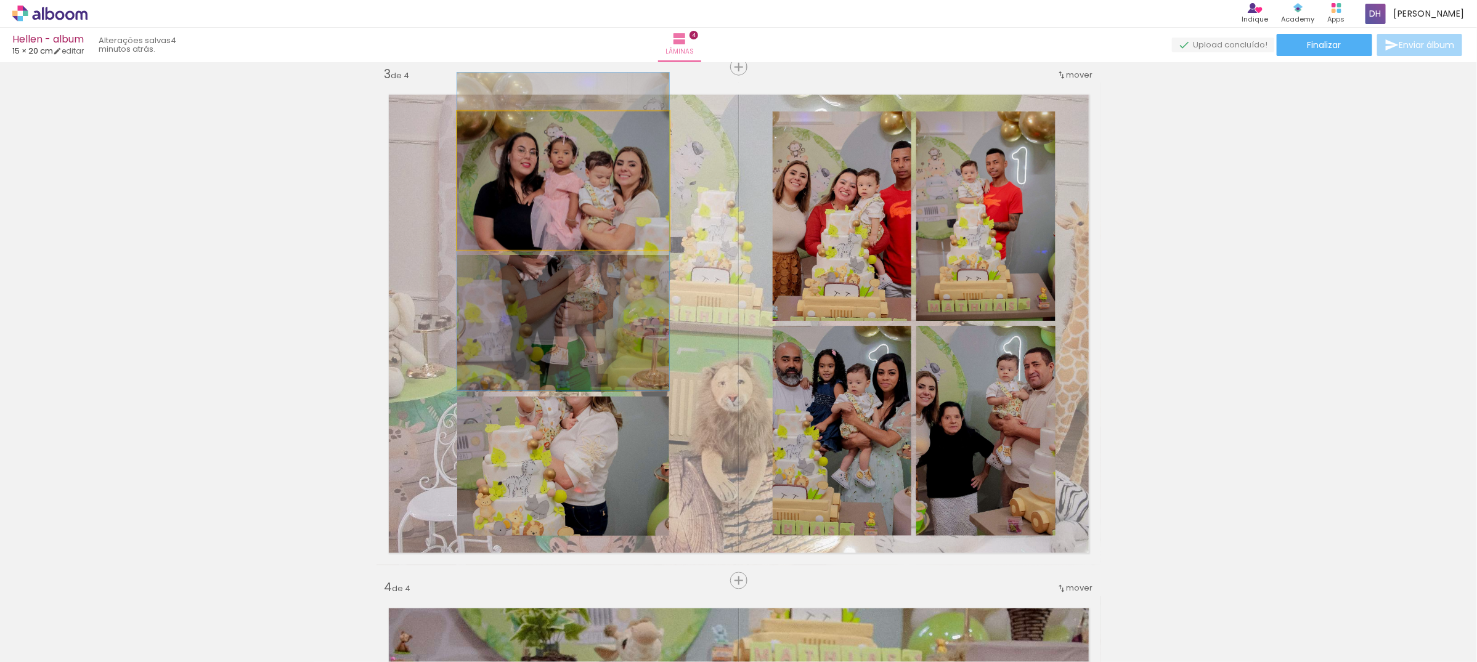
drag, startPoint x: 573, startPoint y: 169, endPoint x: 523, endPoint y: 221, distance: 71.9
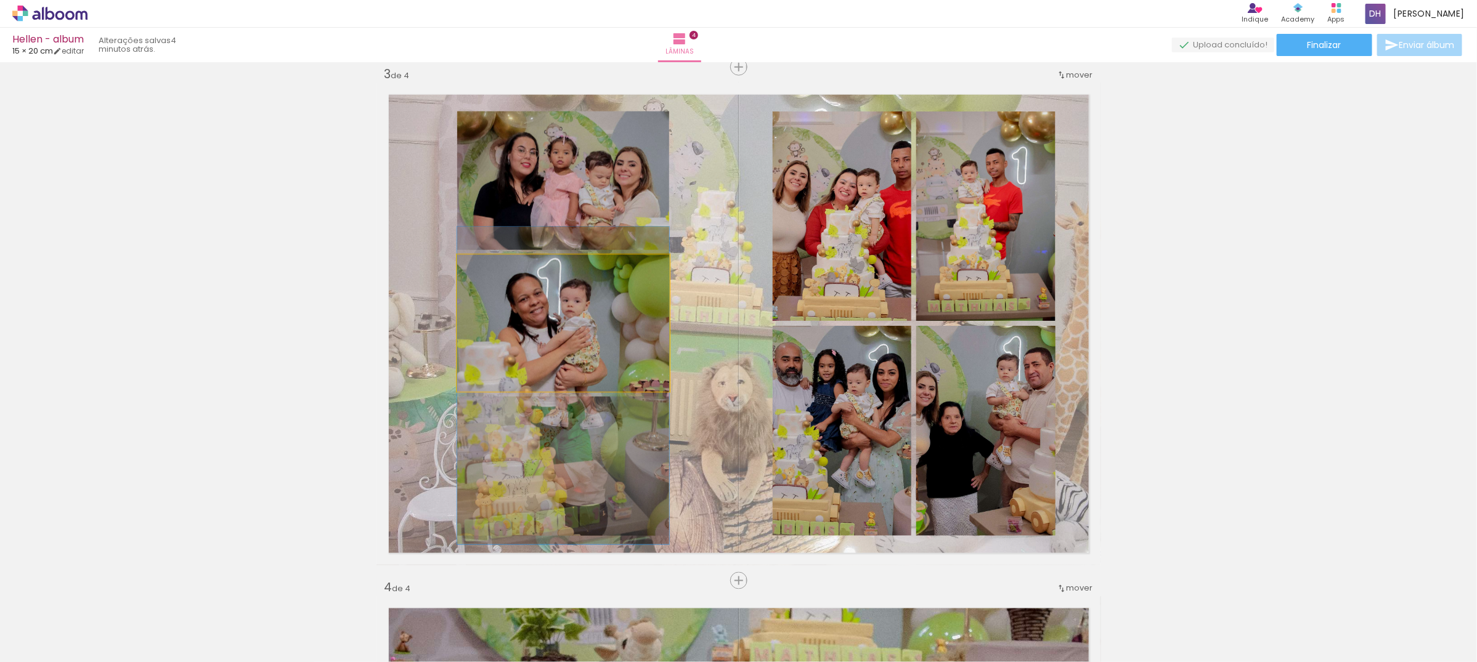
drag, startPoint x: 526, startPoint y: 306, endPoint x: 518, endPoint y: 368, distance: 62.7
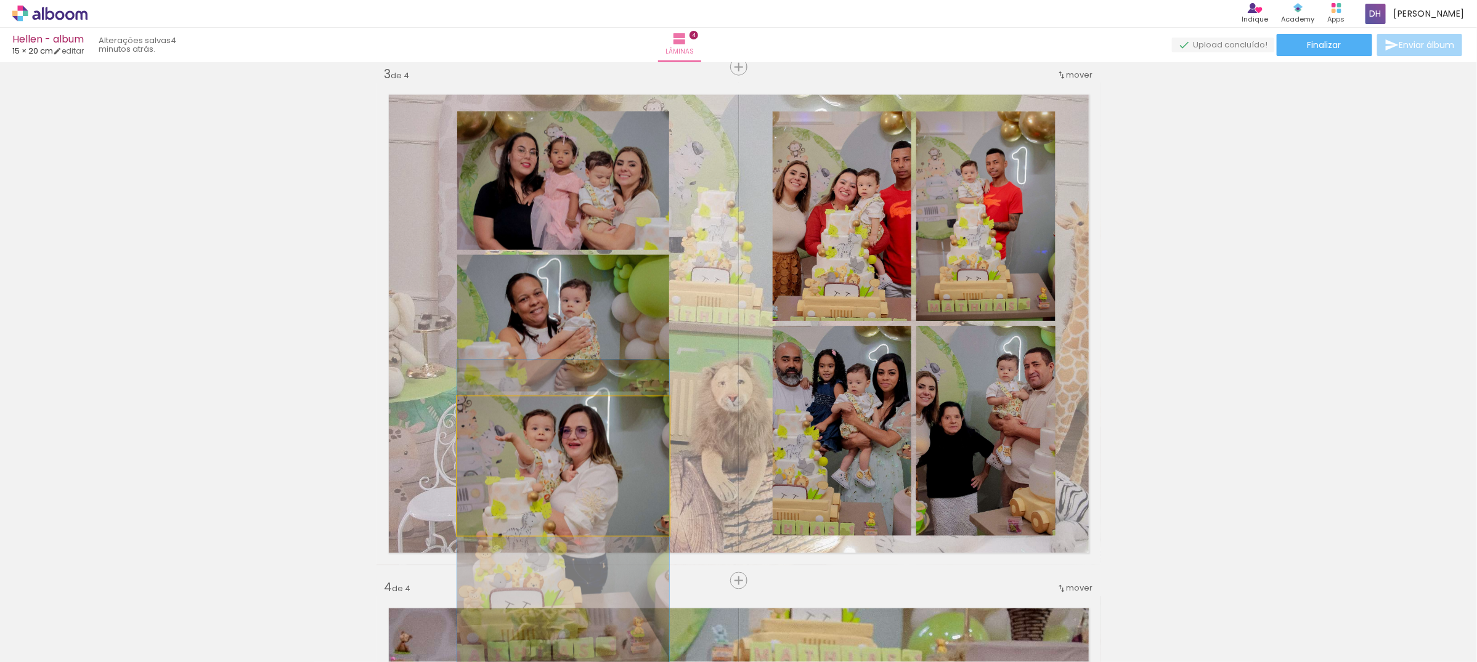
drag, startPoint x: 553, startPoint y: 454, endPoint x: 547, endPoint y: 506, distance: 52.7
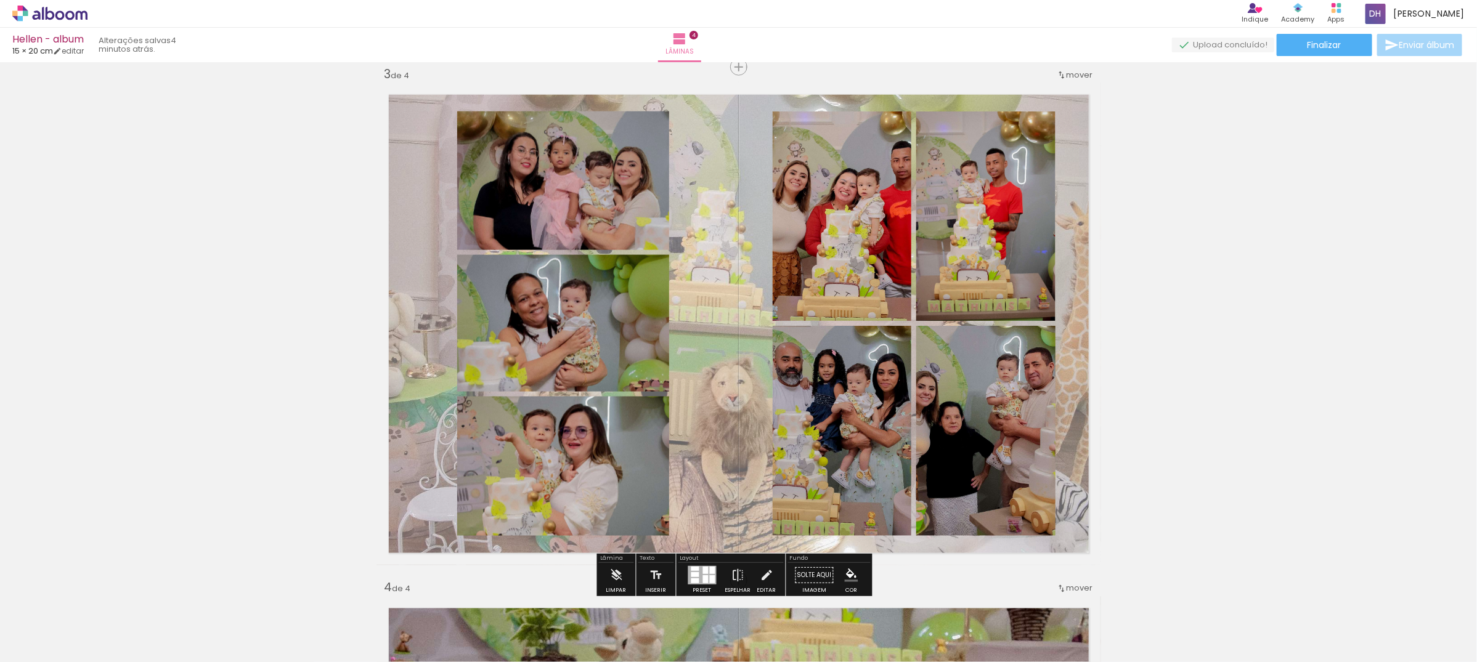
click at [844, 206] on quentale-photo at bounding box center [842, 216] width 139 height 209
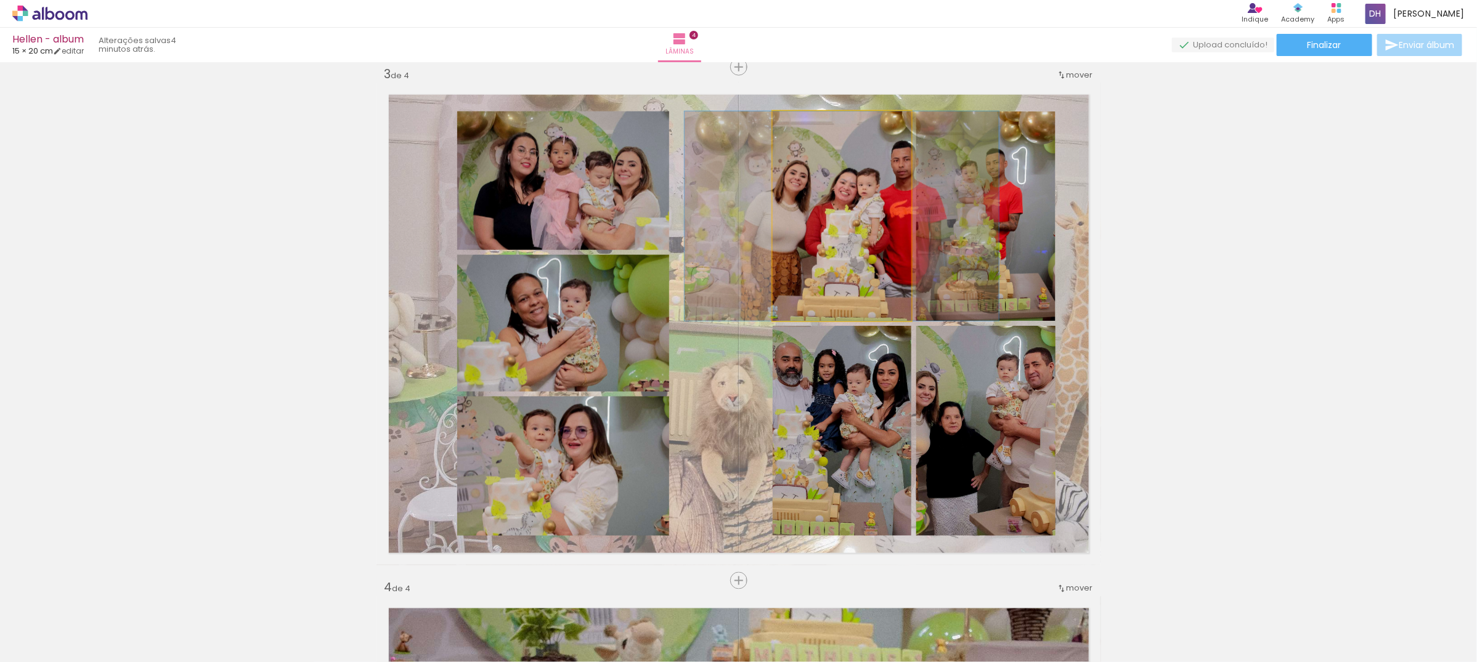
click at [844, 206] on quentale-photo at bounding box center [842, 216] width 139 height 209
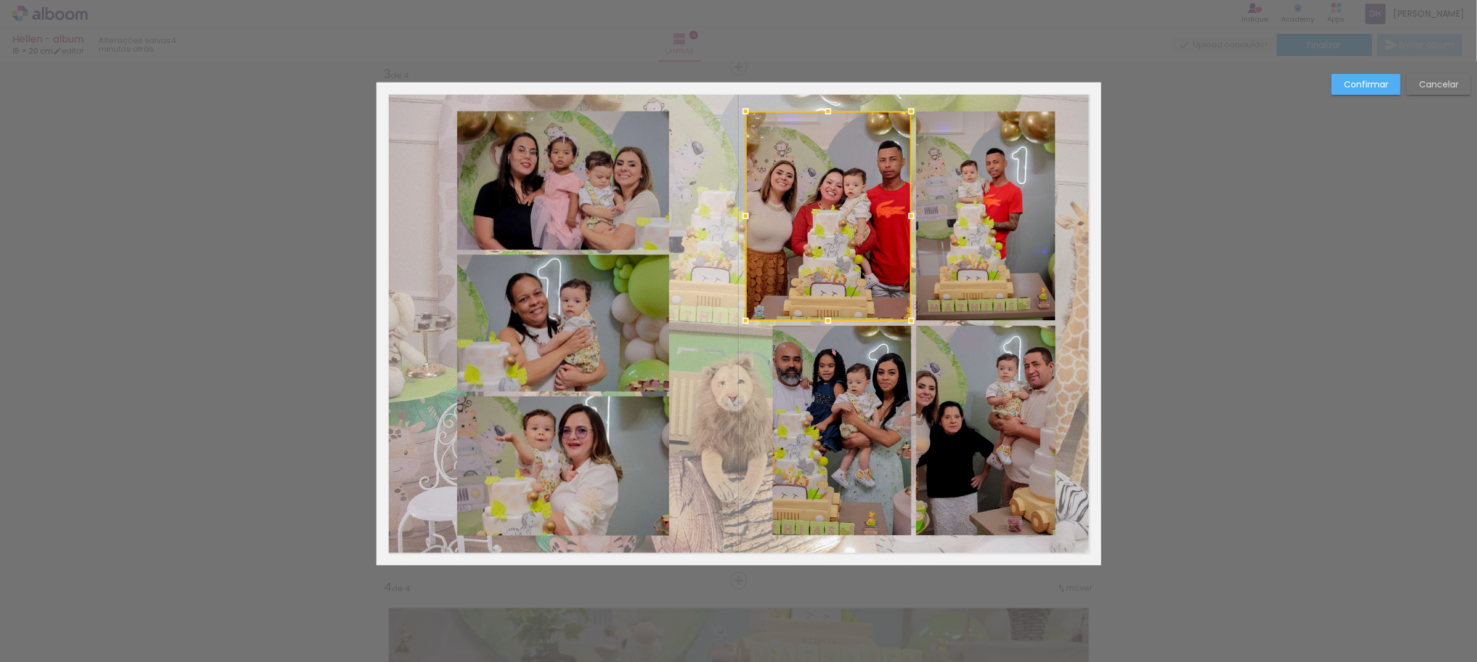
drag, startPoint x: 768, startPoint y: 216, endPoint x: 741, endPoint y: 216, distance: 27.1
click at [741, 216] on div at bounding box center [745, 216] width 25 height 25
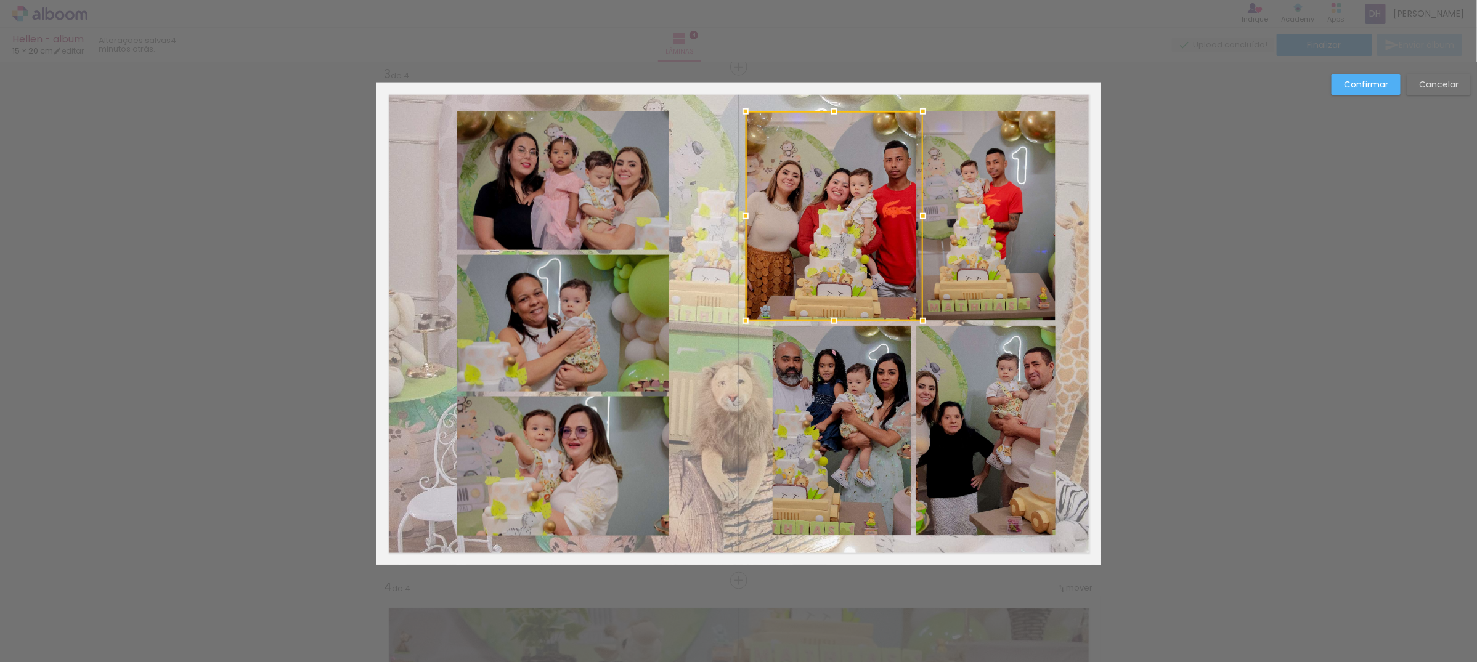
drag, startPoint x: 906, startPoint y: 222, endPoint x: 917, endPoint y: 226, distance: 11.5
click at [917, 226] on div at bounding box center [923, 216] width 25 height 25
click at [1009, 214] on div at bounding box center [985, 216] width 139 height 209
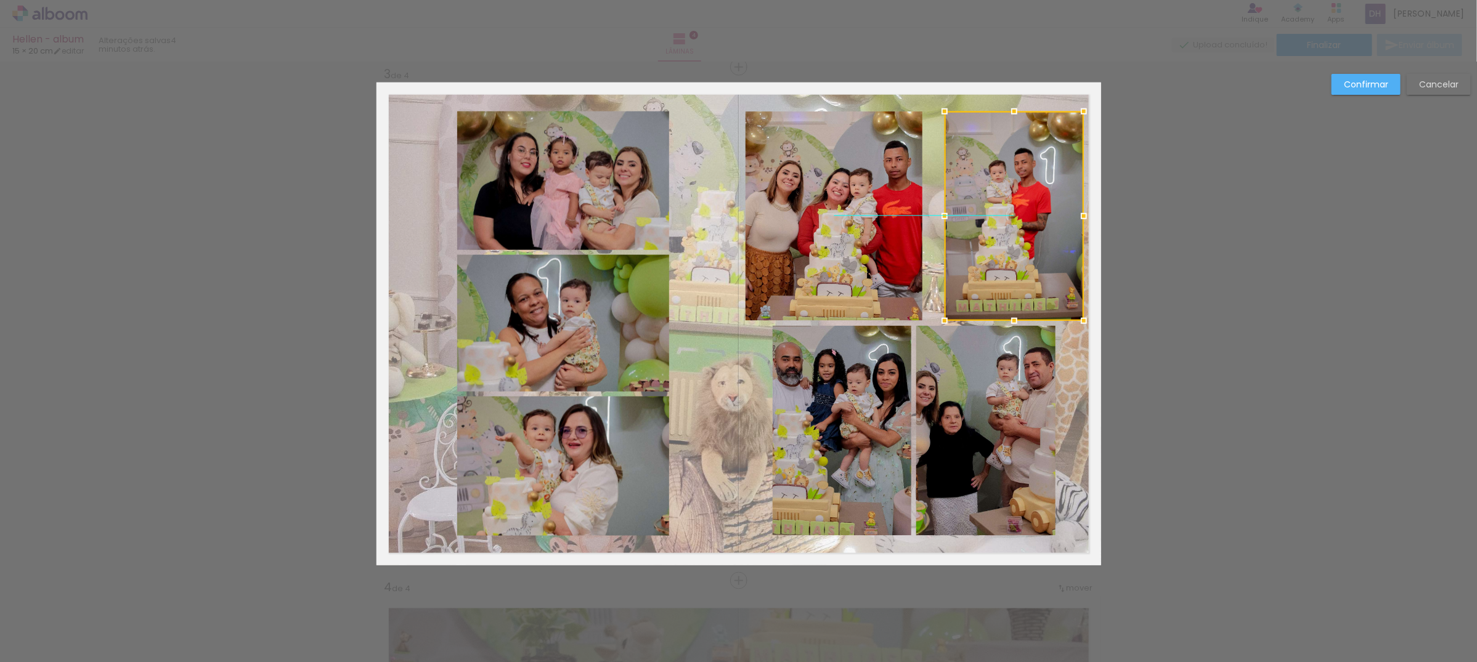
drag, startPoint x: 991, startPoint y: 214, endPoint x: 1020, endPoint y: 214, distance: 29.0
click at [1020, 214] on div at bounding box center [1014, 216] width 139 height 209
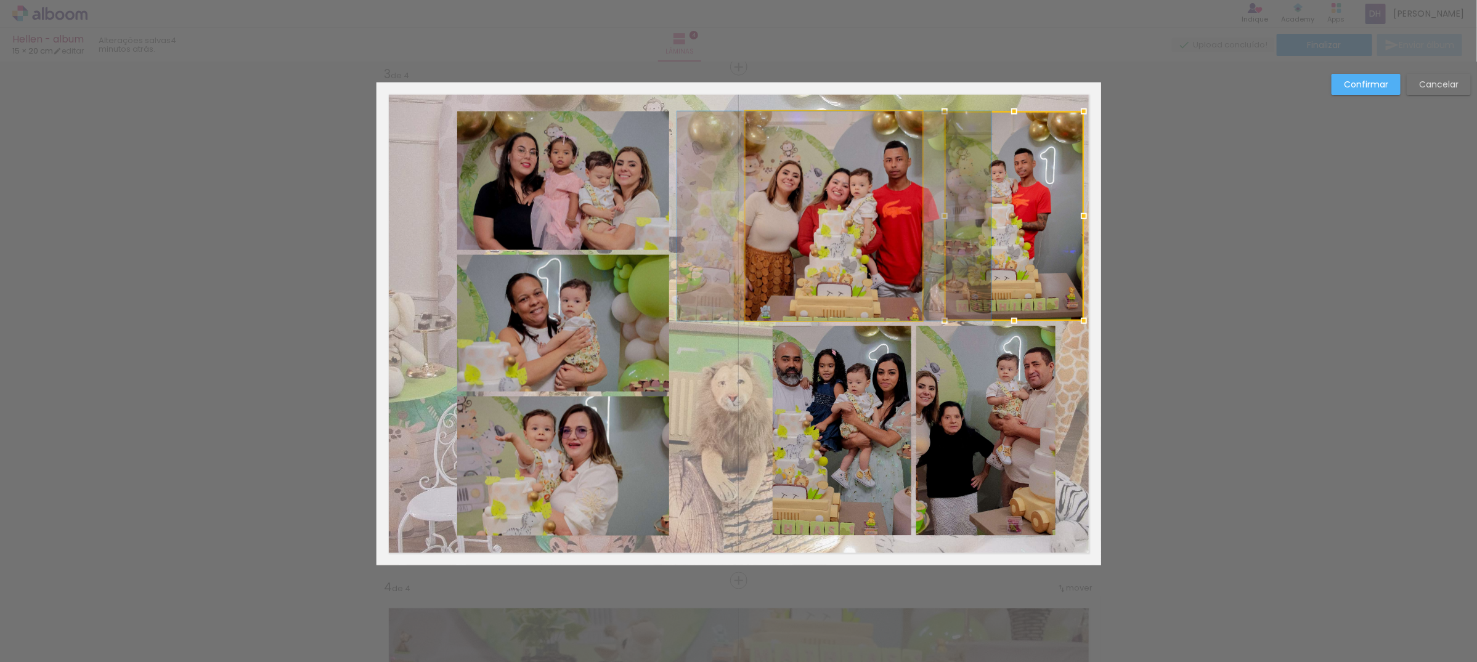
click at [889, 214] on quentale-photo at bounding box center [834, 216] width 177 height 209
click at [945, 214] on div at bounding box center [1014, 216] width 139 height 209
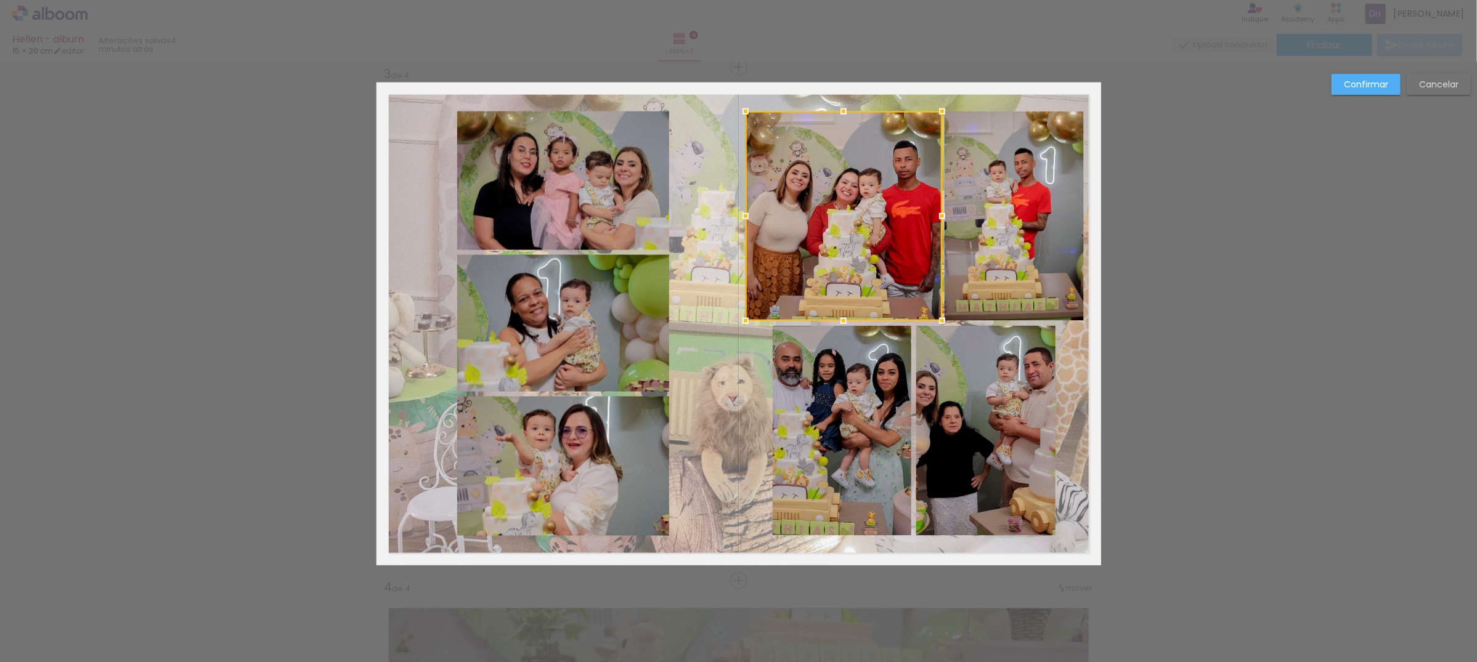
drag, startPoint x: 922, startPoint y: 217, endPoint x: 935, endPoint y: 221, distance: 14.1
click at [935, 221] on div at bounding box center [942, 216] width 25 height 25
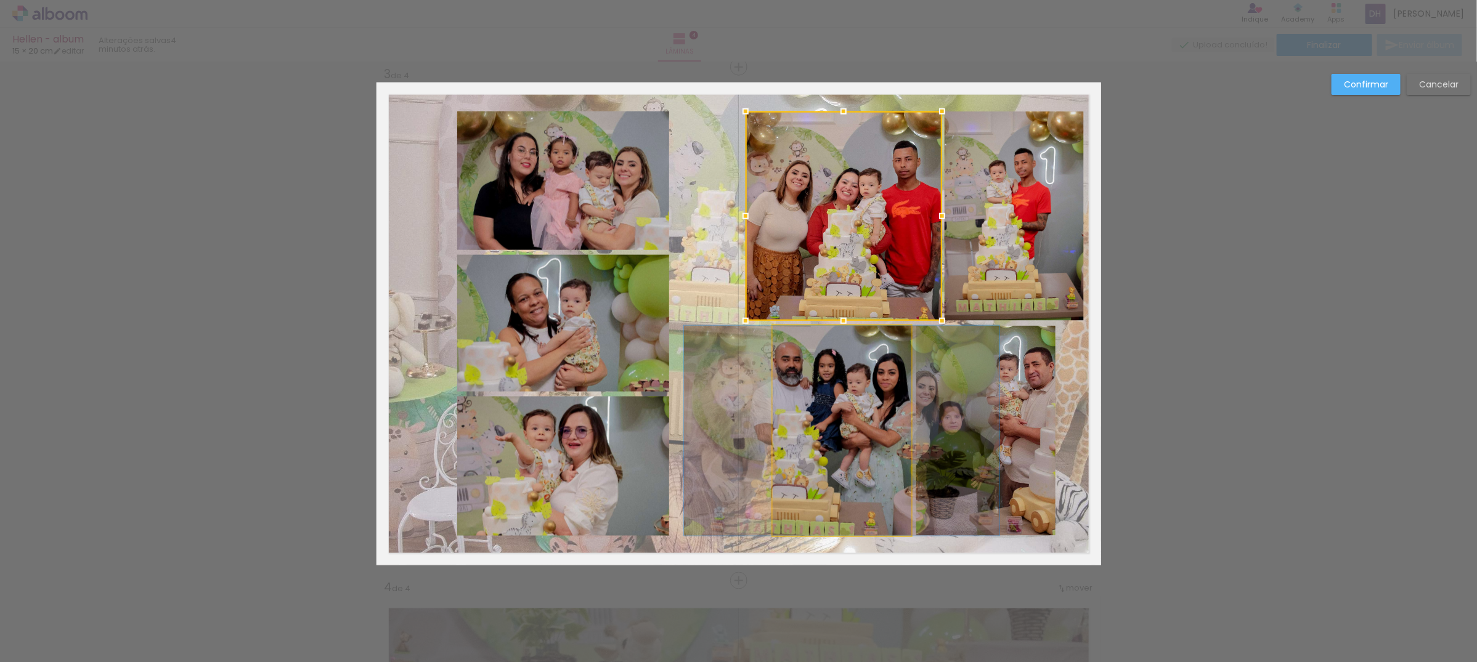
click at [833, 404] on quentale-photo at bounding box center [842, 431] width 139 height 210
click at [833, 321] on div at bounding box center [844, 216] width 197 height 209
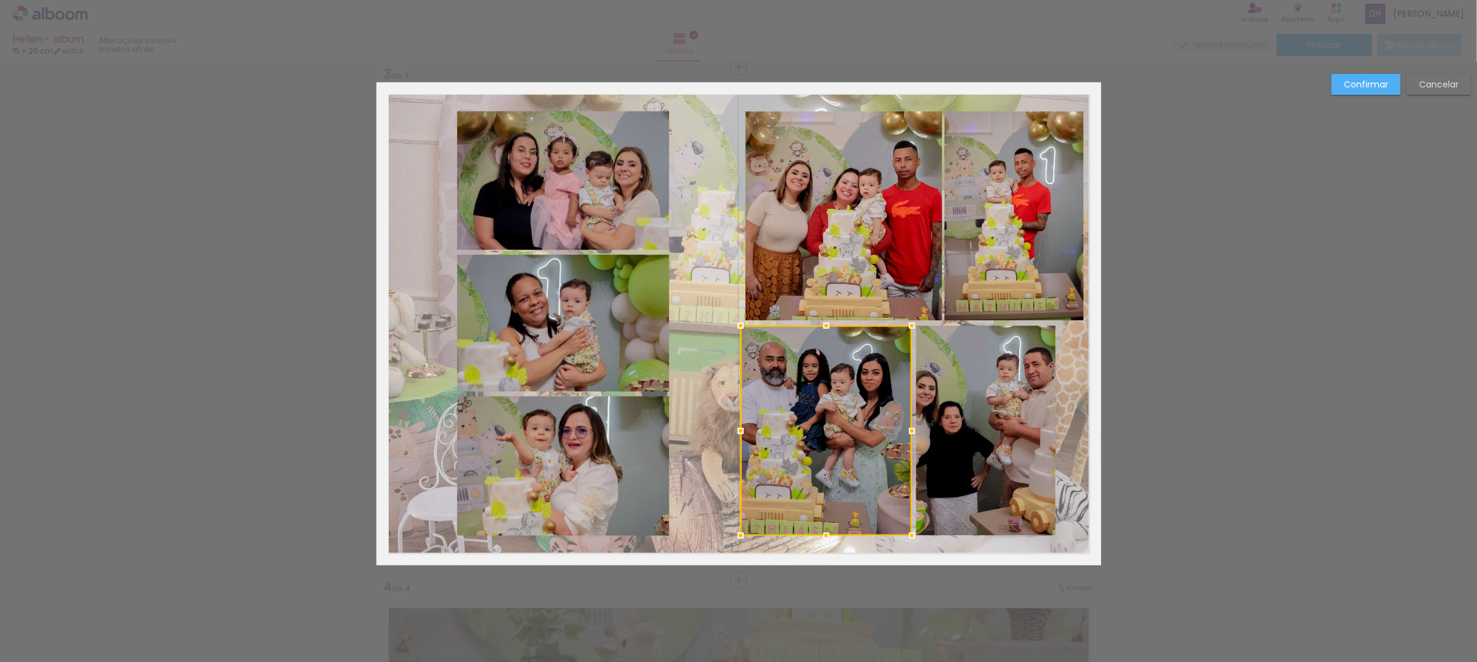
drag, startPoint x: 755, startPoint y: 429, endPoint x: 722, endPoint y: 429, distance: 32.7
click at [728, 429] on div at bounding box center [740, 431] width 25 height 25
click at [948, 429] on quentale-photo at bounding box center [985, 431] width 139 height 210
click at [948, 429] on div at bounding box center [985, 431] width 139 height 210
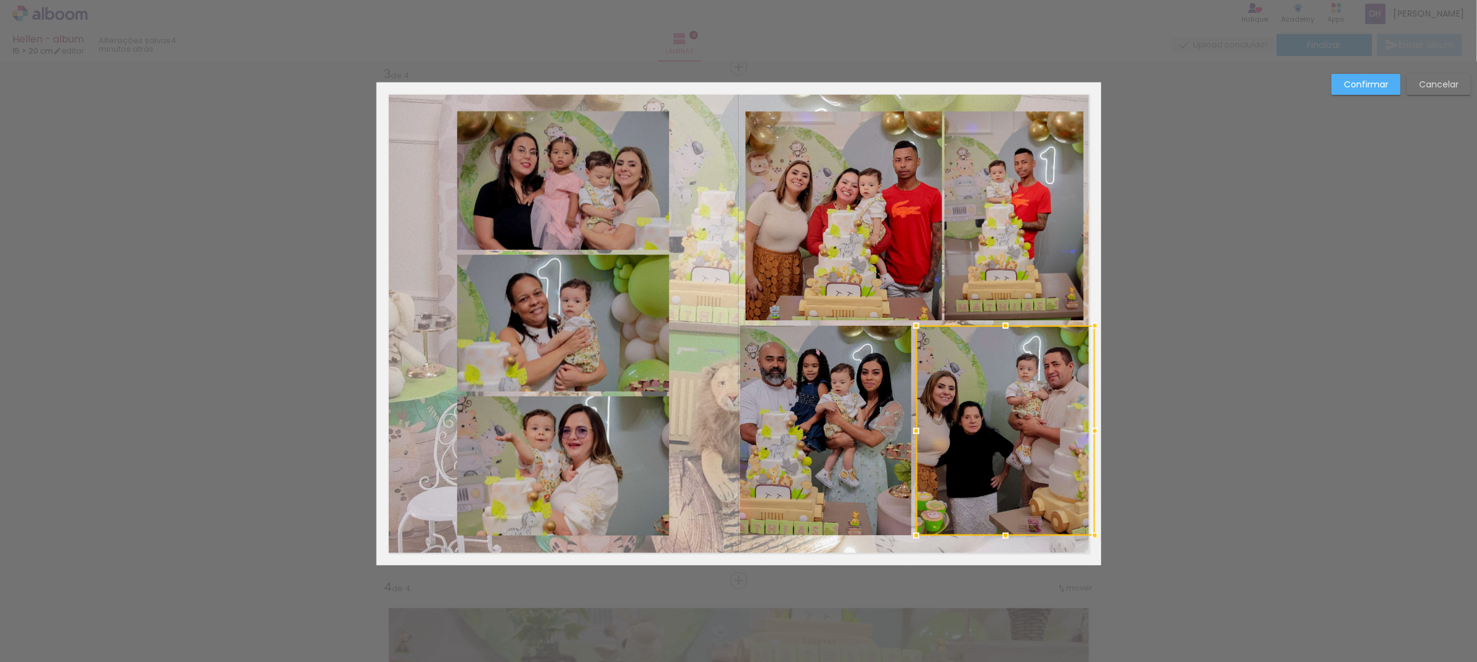
drag, startPoint x: 1055, startPoint y: 428, endPoint x: 1322, endPoint y: 384, distance: 270.5
click at [1105, 436] on div "Inserir lâmina 1 de 4 Inserir lâmina 2 de 4 Inserir lâmina 3 de 4 Inserir lâmin…" at bounding box center [738, 318] width 1477 height 2599
click at [1354, 375] on div "Confirmar Cancelar" at bounding box center [738, 318] width 1477 height 2599
click at [0, 0] on slot "Confirmar" at bounding box center [0, 0] width 0 height 0
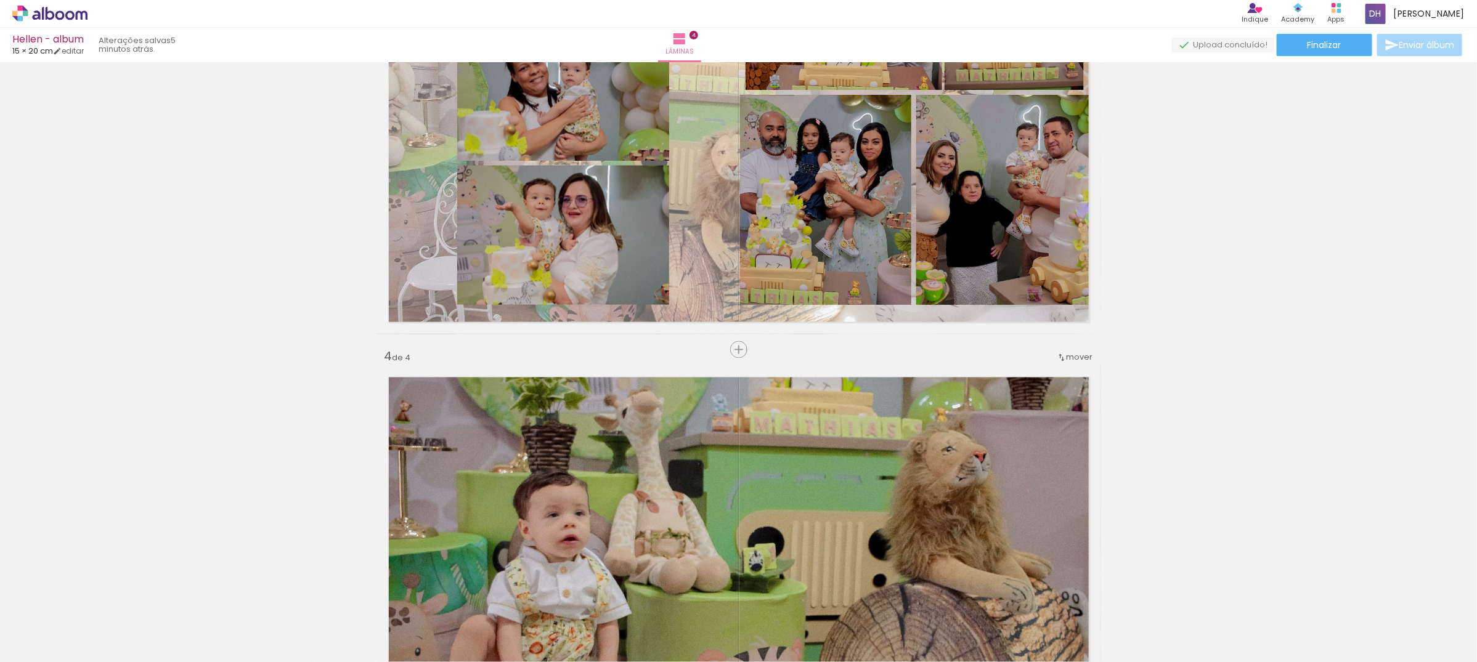
scroll to position [1505, 0]
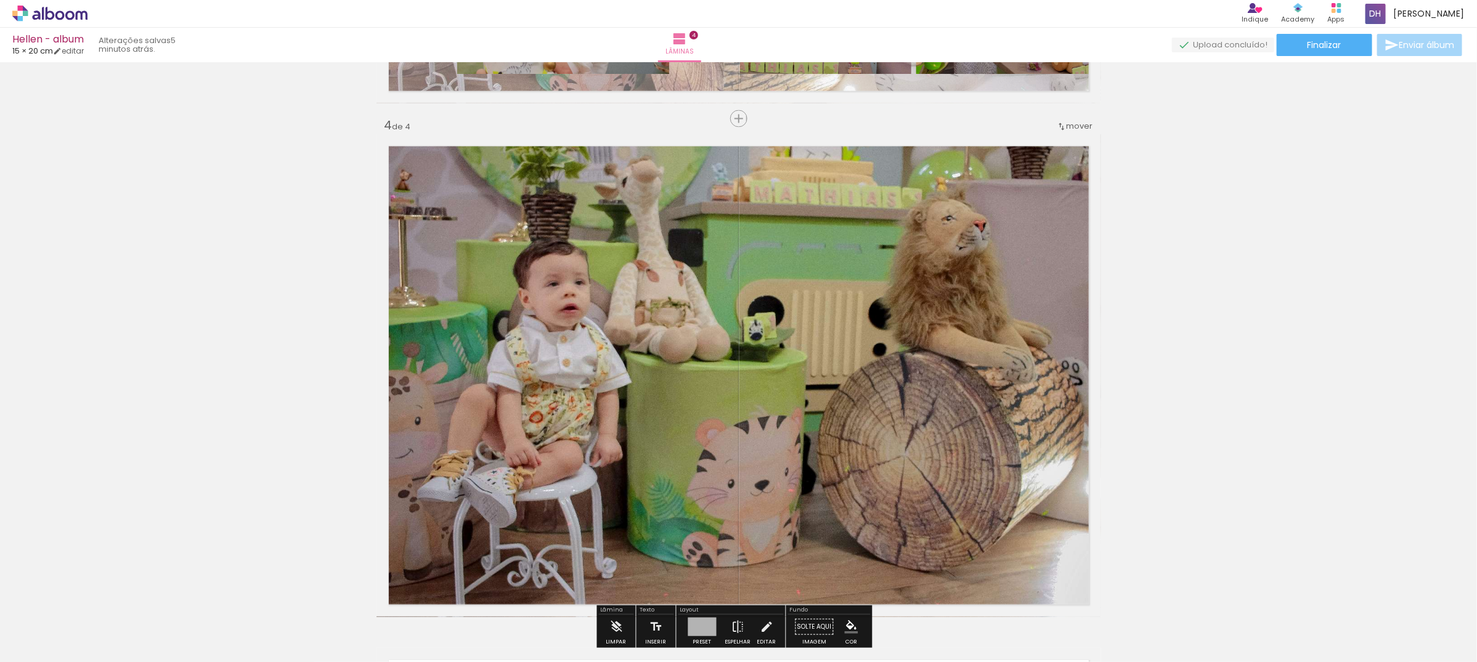
click at [556, 285] on quentale-layouter at bounding box center [738, 375] width 725 height 483
click at [556, 285] on quentale-photo at bounding box center [738, 375] width 725 height 483
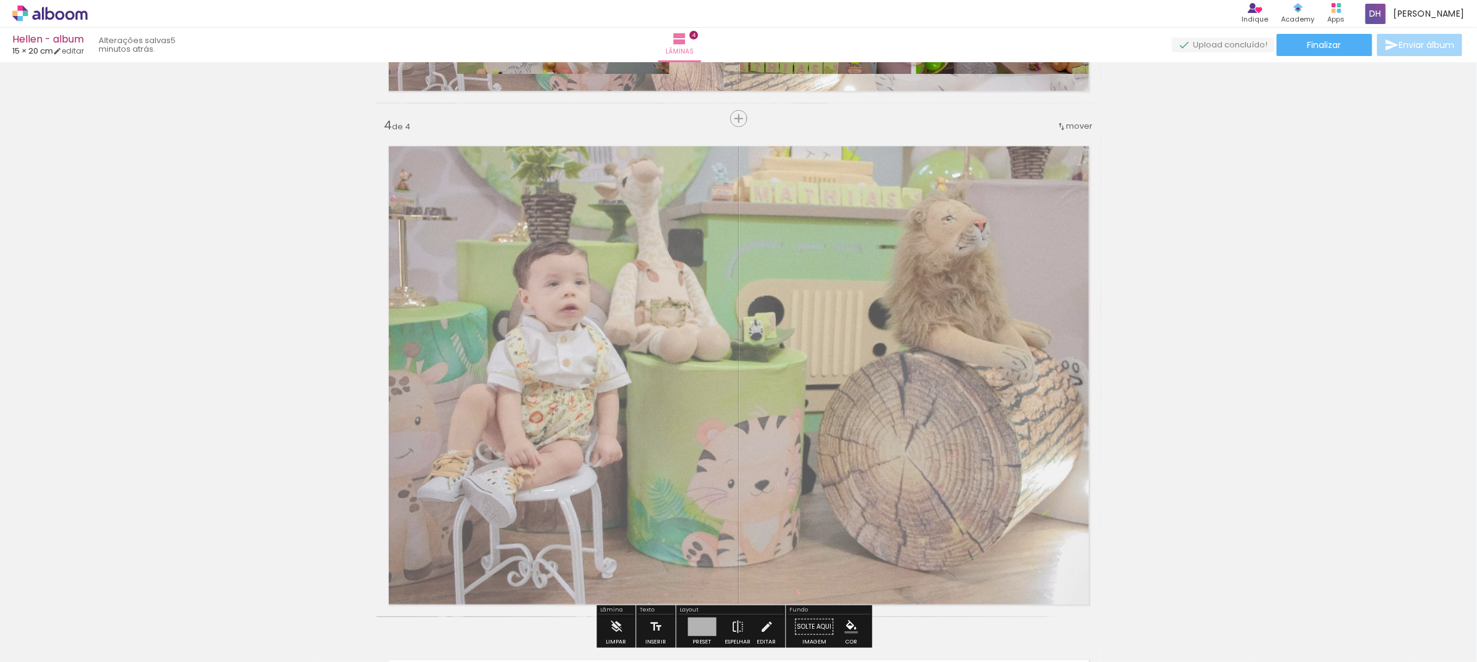
drag, startPoint x: 544, startPoint y: 168, endPoint x: 527, endPoint y: 168, distance: 17.3
type paper-slider "65"
click at [531, 168] on div at bounding box center [541, 166] width 20 height 20
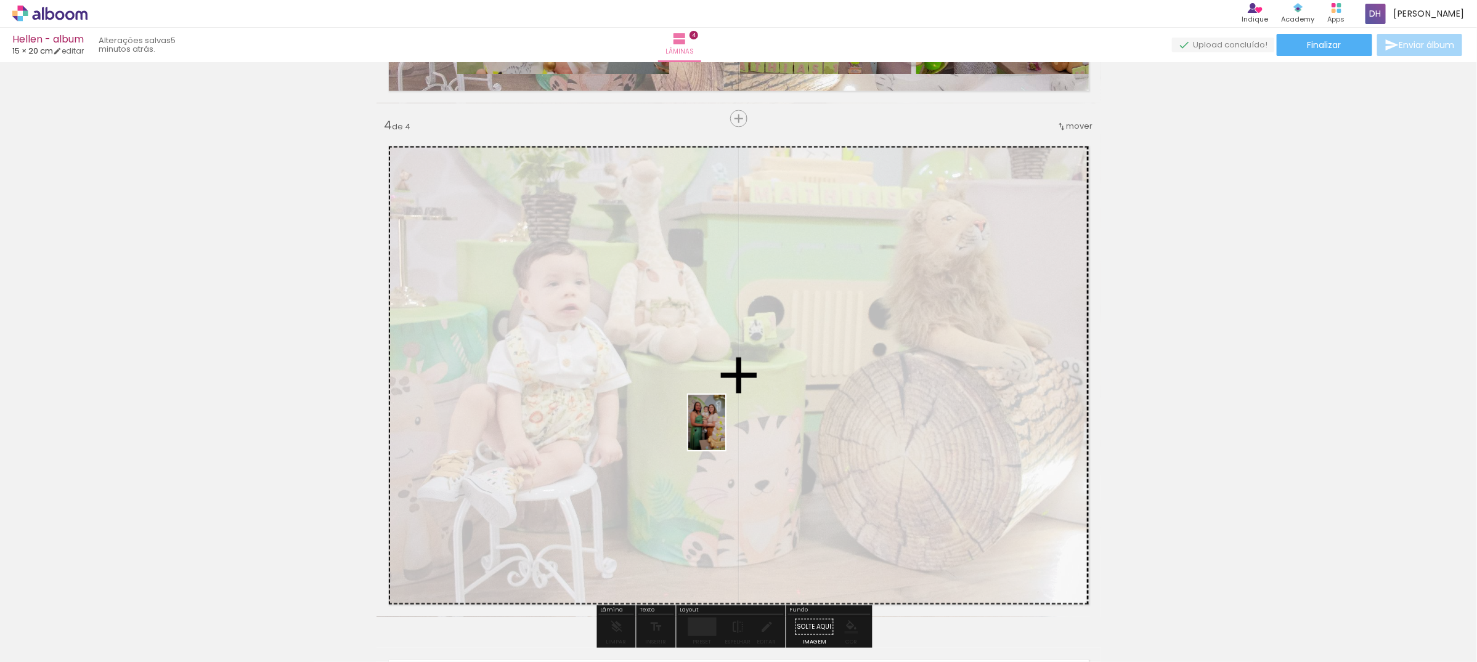
drag, startPoint x: 519, startPoint y: 641, endPoint x: 725, endPoint y: 432, distance: 293.2
click at [725, 432] on quentale-workspace at bounding box center [738, 331] width 1477 height 662
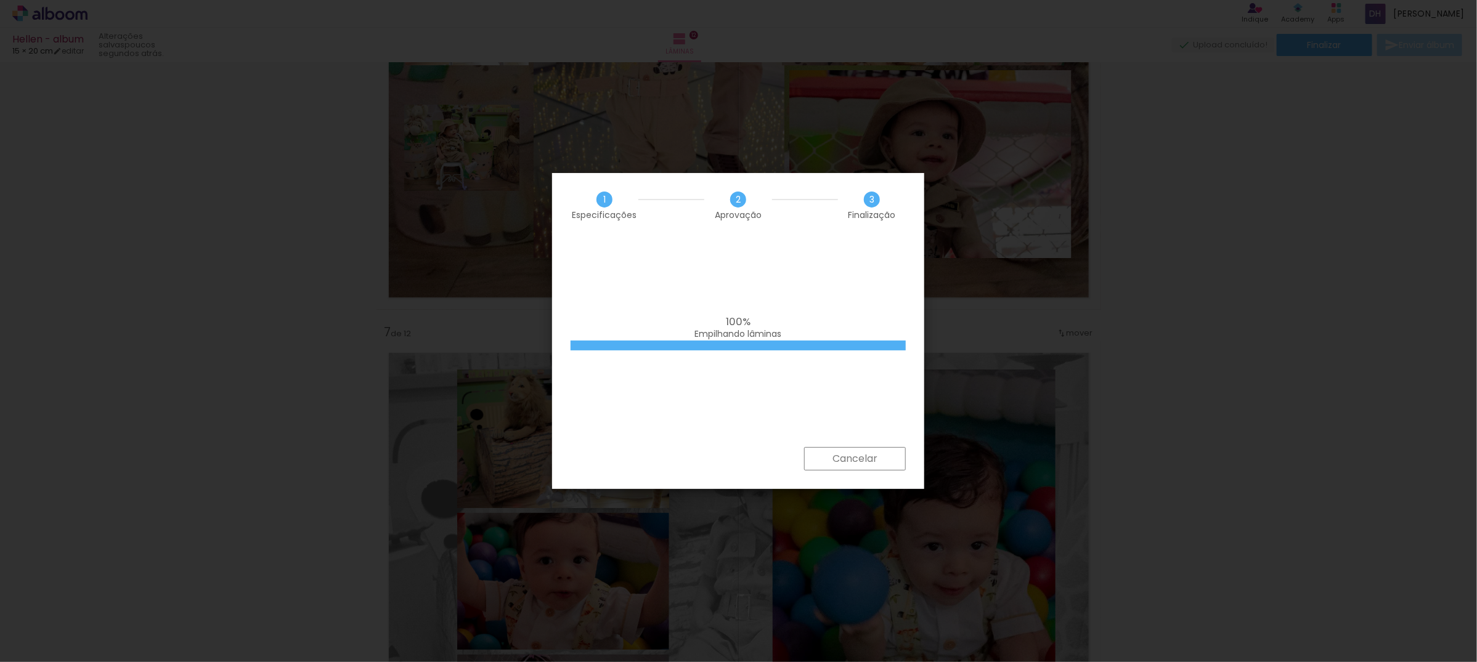
scroll to position [0, 2078]
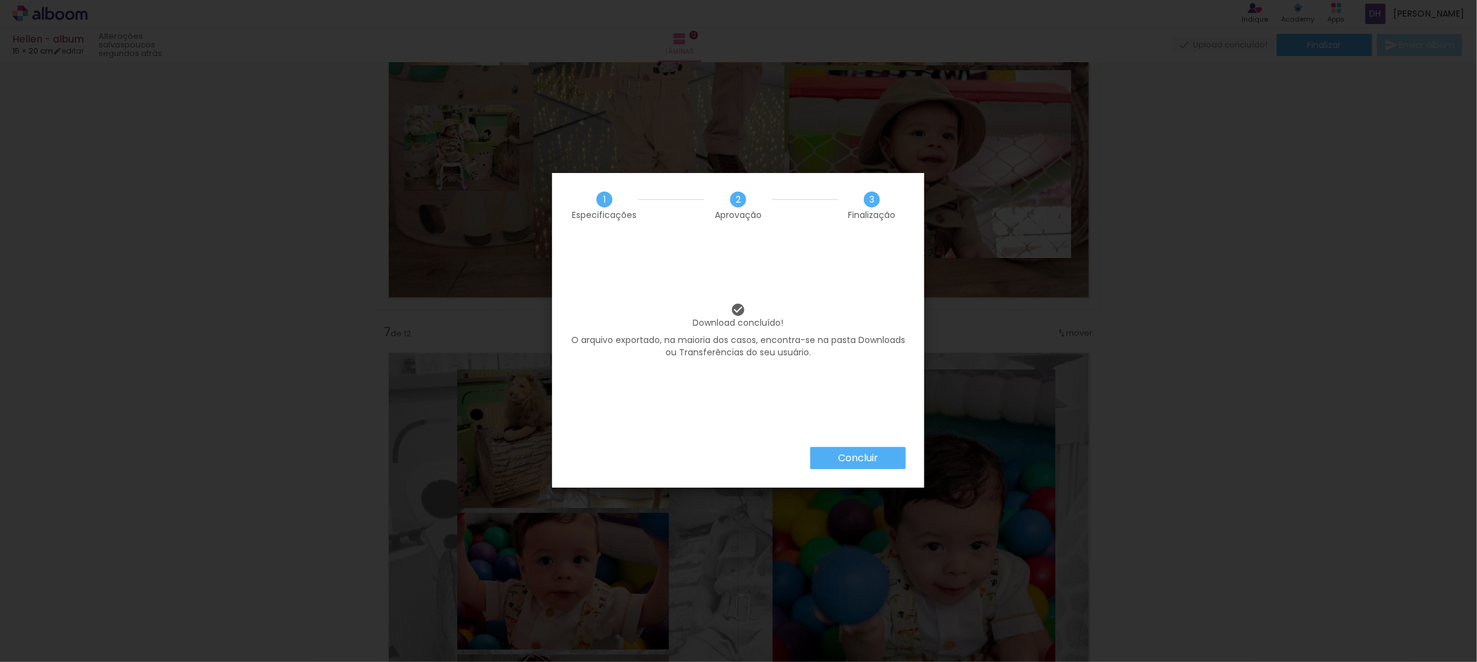
click at [0, 0] on slot "Concluir" at bounding box center [0, 0] width 0 height 0
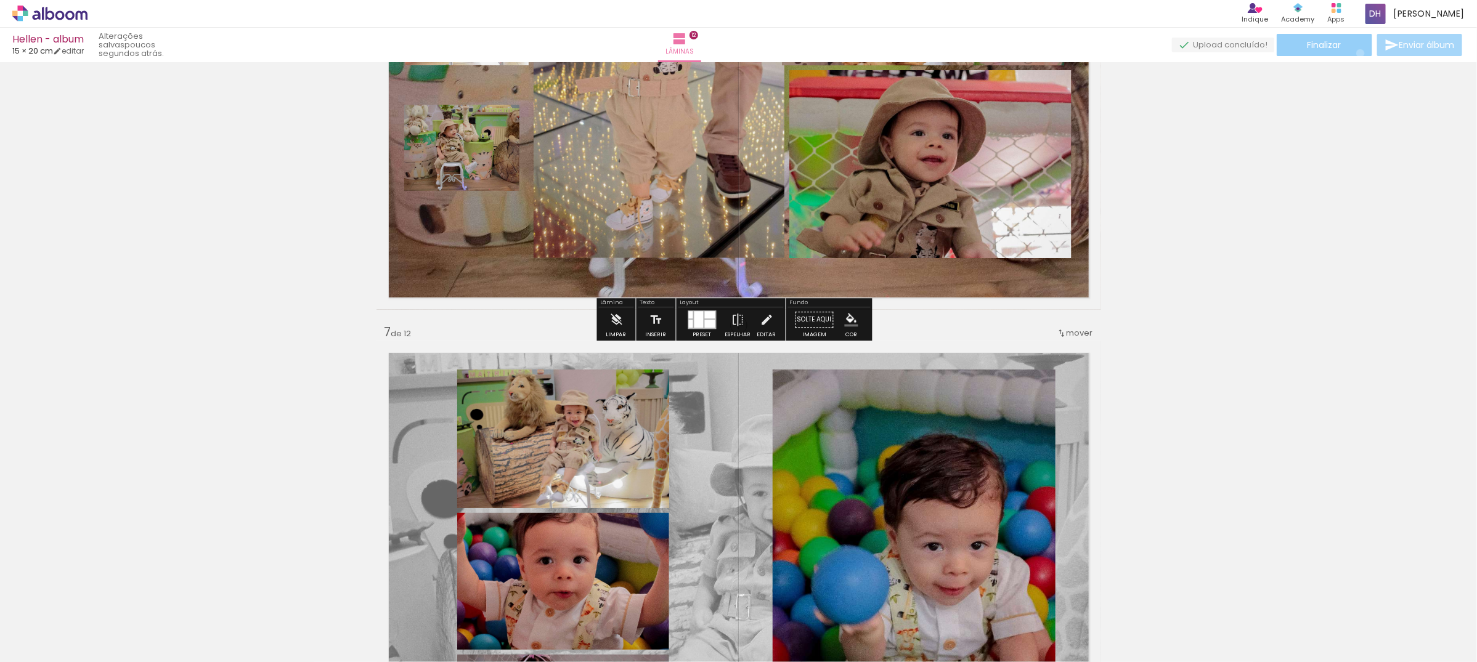
click at [1356, 53] on paper-button "Finalizar" at bounding box center [1325, 45] width 96 height 22
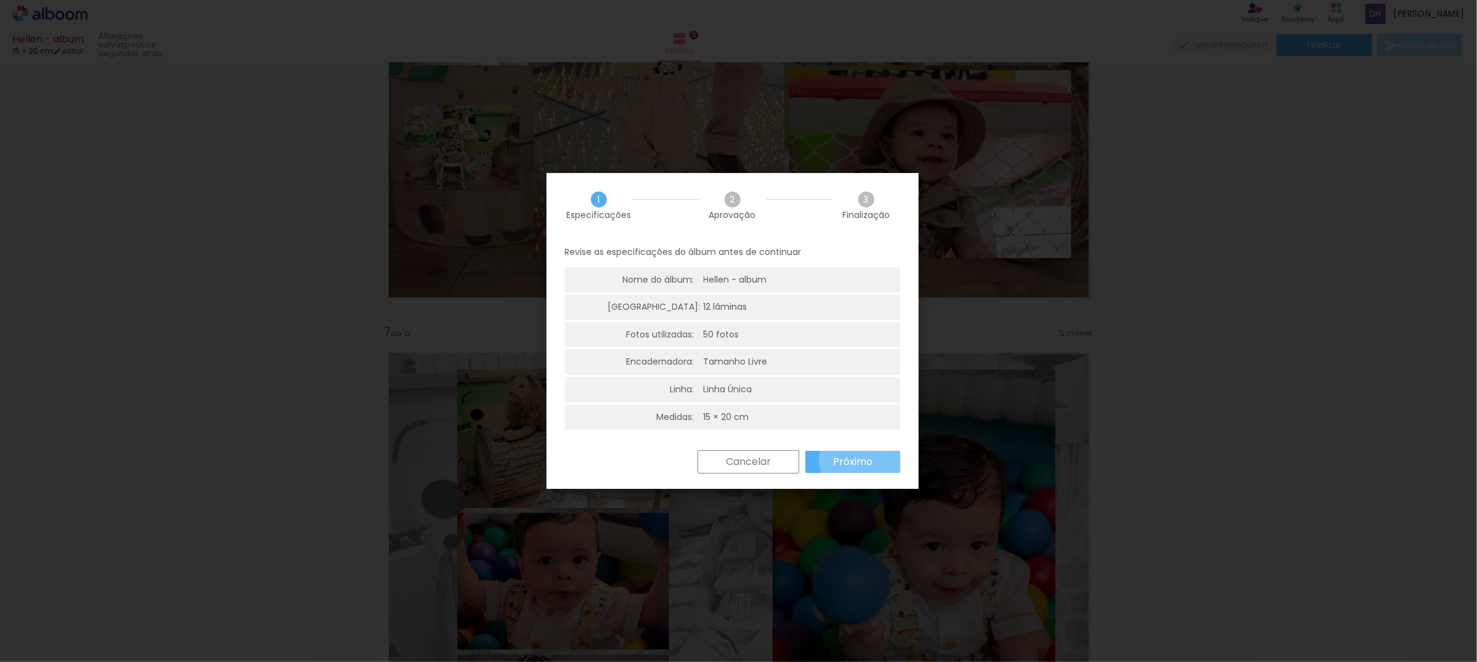
click at [0, 0] on slot "Próximo" at bounding box center [0, 0] width 0 height 0
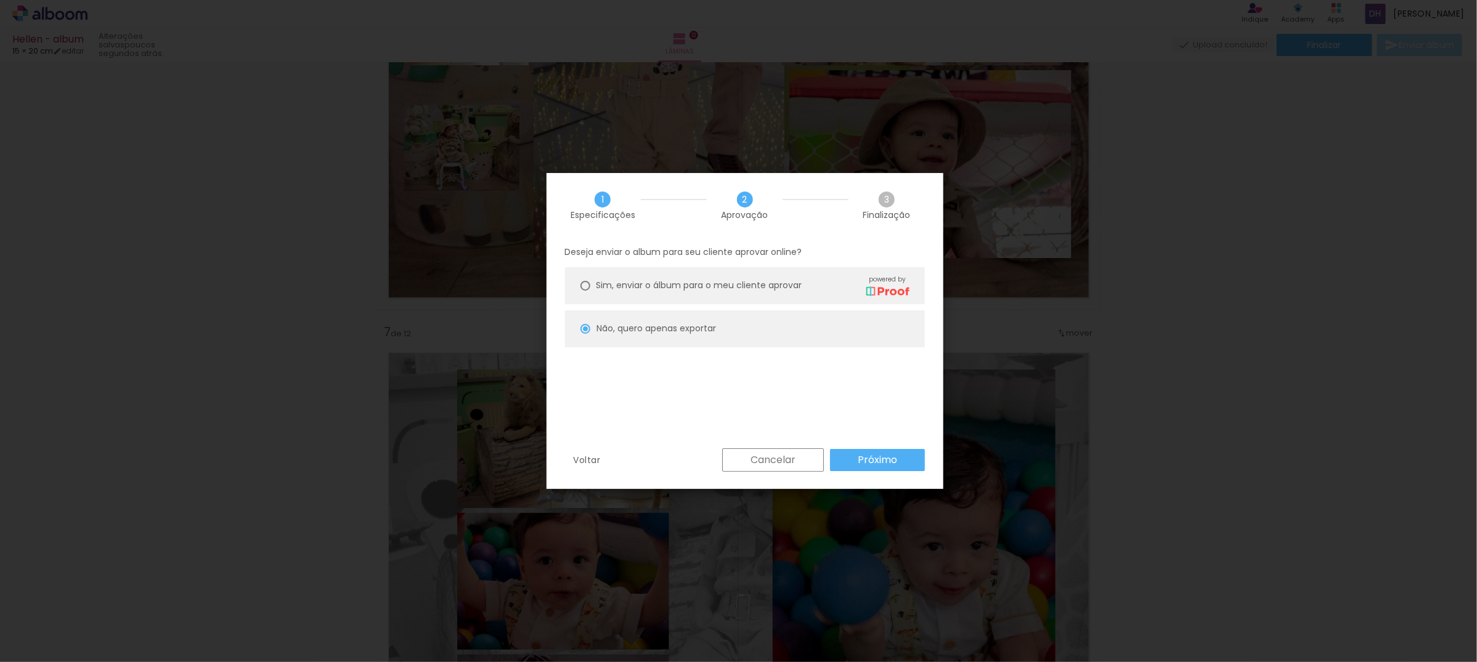
click at [0, 0] on slot "Próximo" at bounding box center [0, 0] width 0 height 0
type input "Alta, 300 DPI"
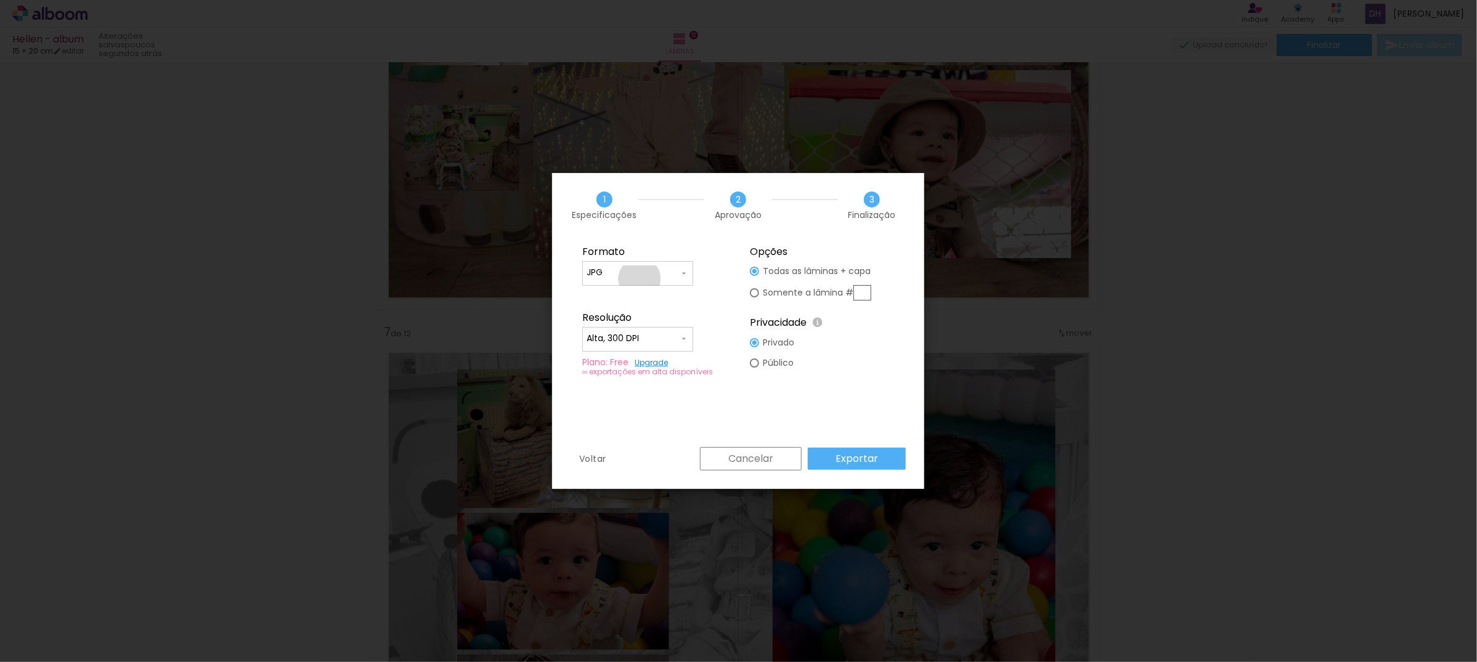
click at [640, 279] on div at bounding box center [638, 279] width 102 height 1
click at [635, 295] on paper-item "PDF" at bounding box center [637, 295] width 111 height 25
type input "PDF"
click at [888, 461] on paper-button "Exportar" at bounding box center [857, 459] width 98 height 22
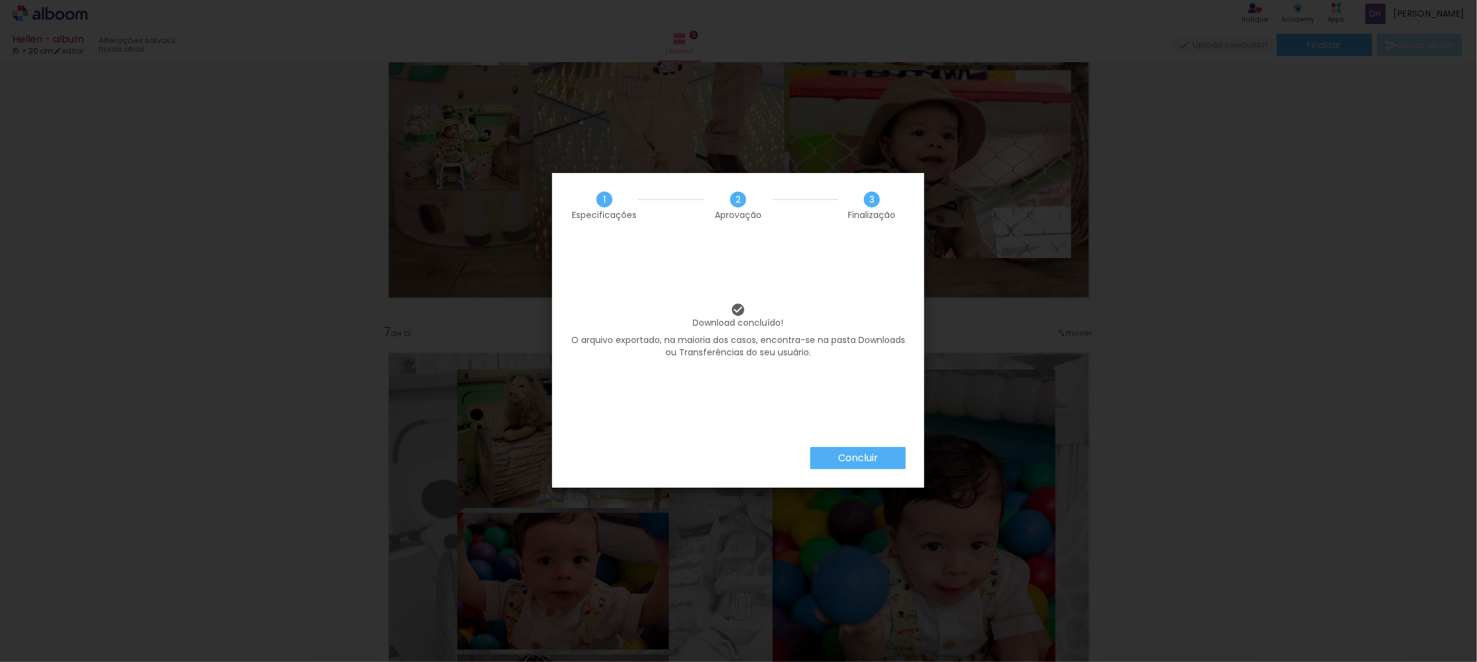
scroll to position [0, 2078]
click at [854, 465] on paper-button "Concluir" at bounding box center [858, 458] width 96 height 22
